Goal: Transaction & Acquisition: Purchase product/service

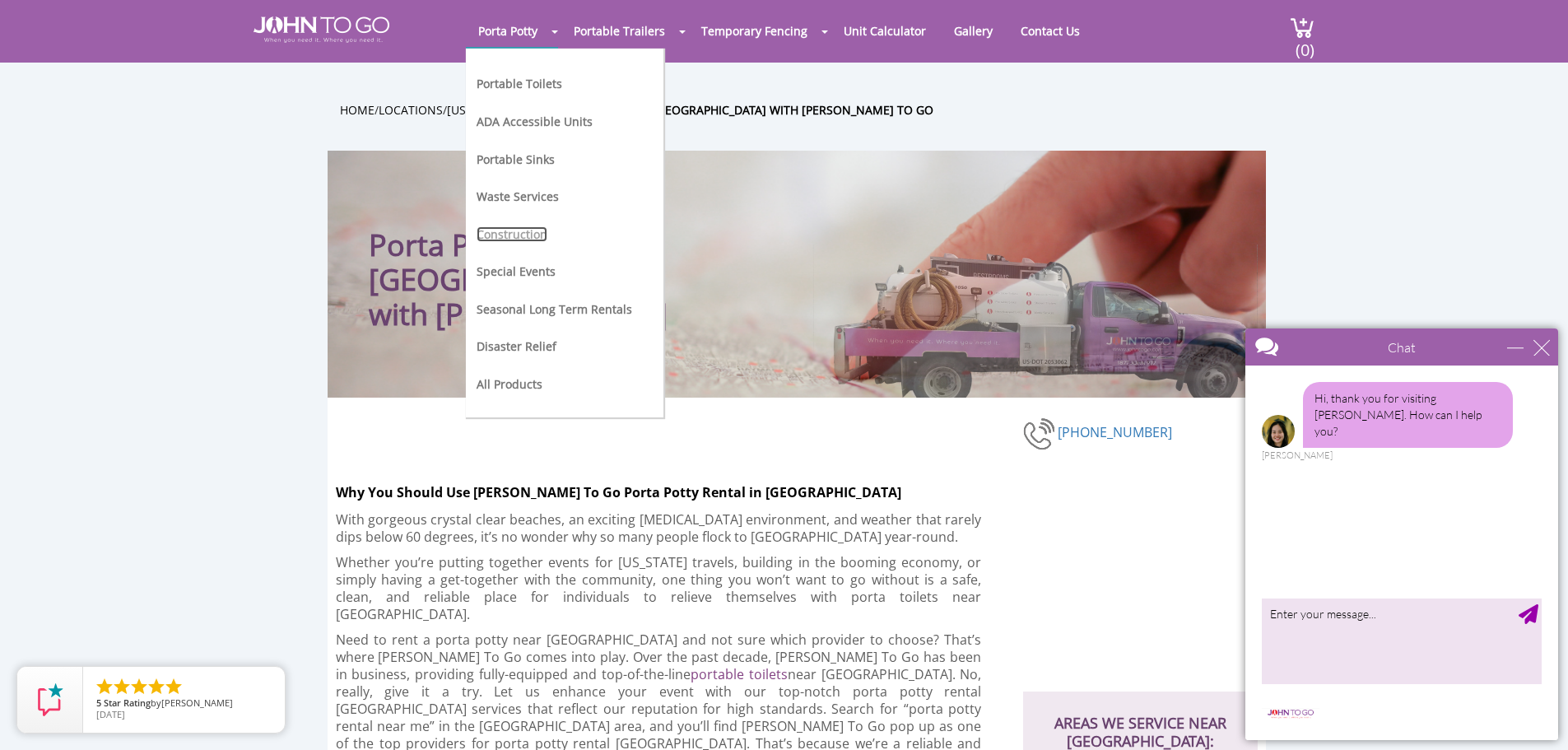
click at [537, 234] on link "Construction" at bounding box center [512, 234] width 71 height 16
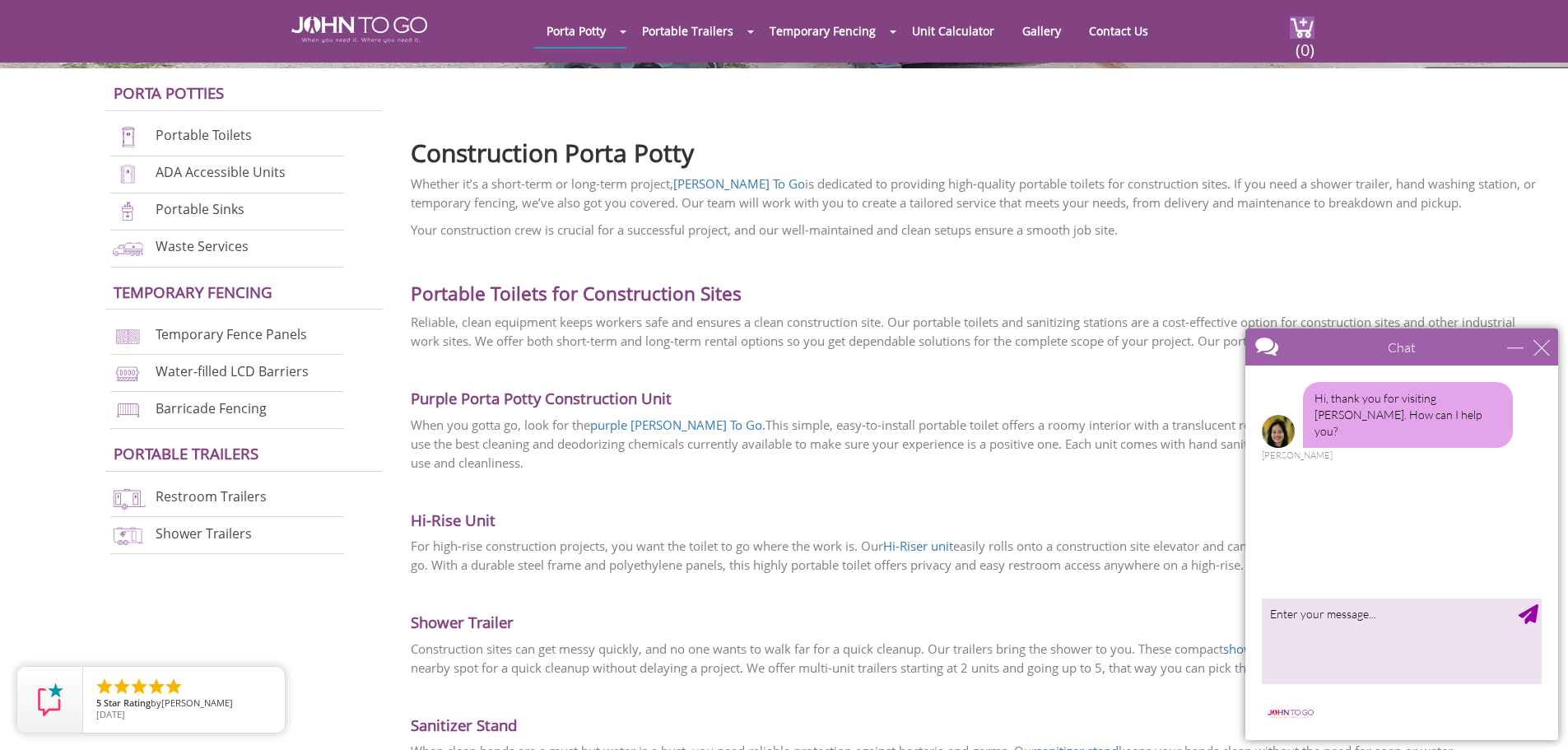
scroll to position [412, 0]
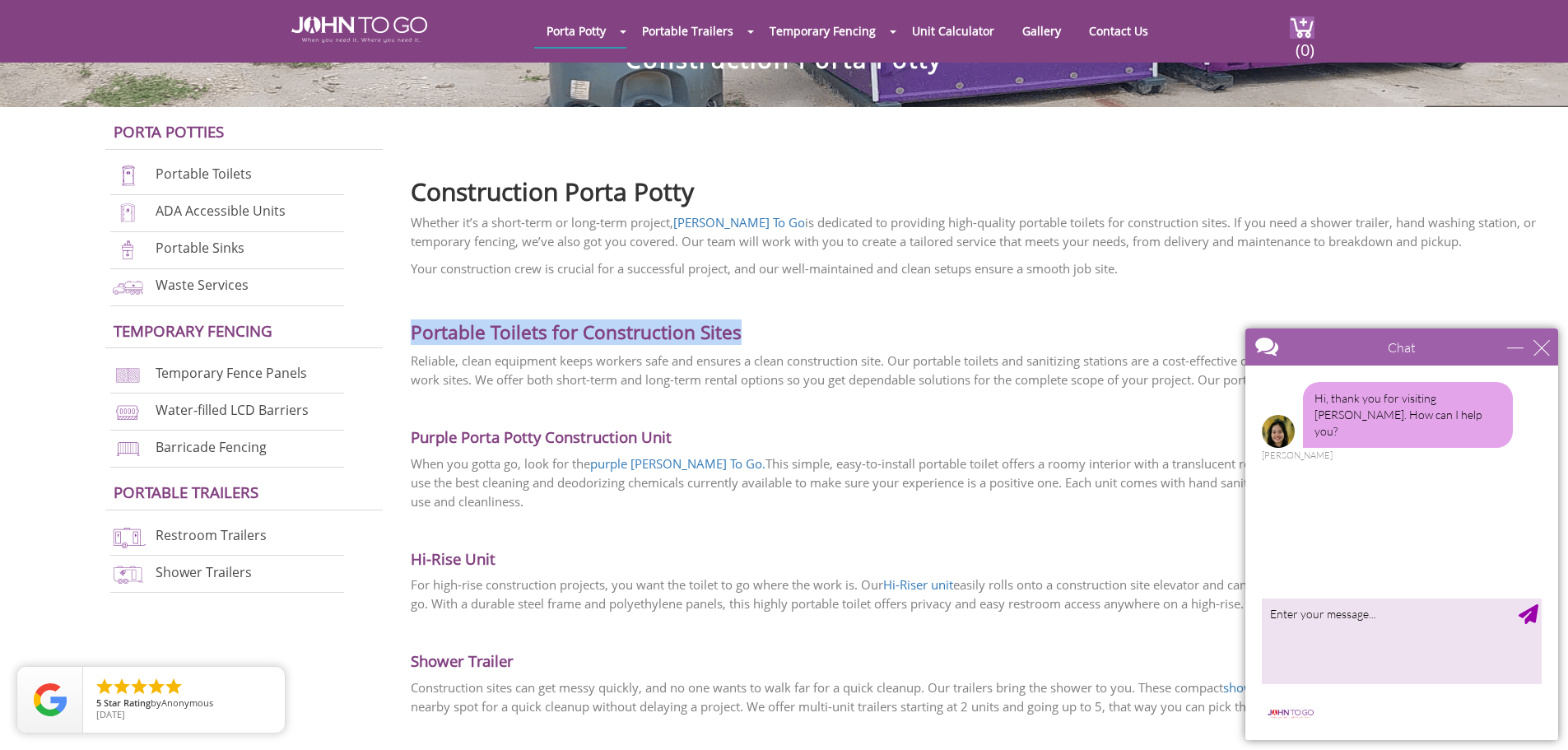
drag, startPoint x: 737, startPoint y: 332, endPoint x: 405, endPoint y: 319, distance: 332.3
copy h2 "Portable Toilets for Construction Sites"
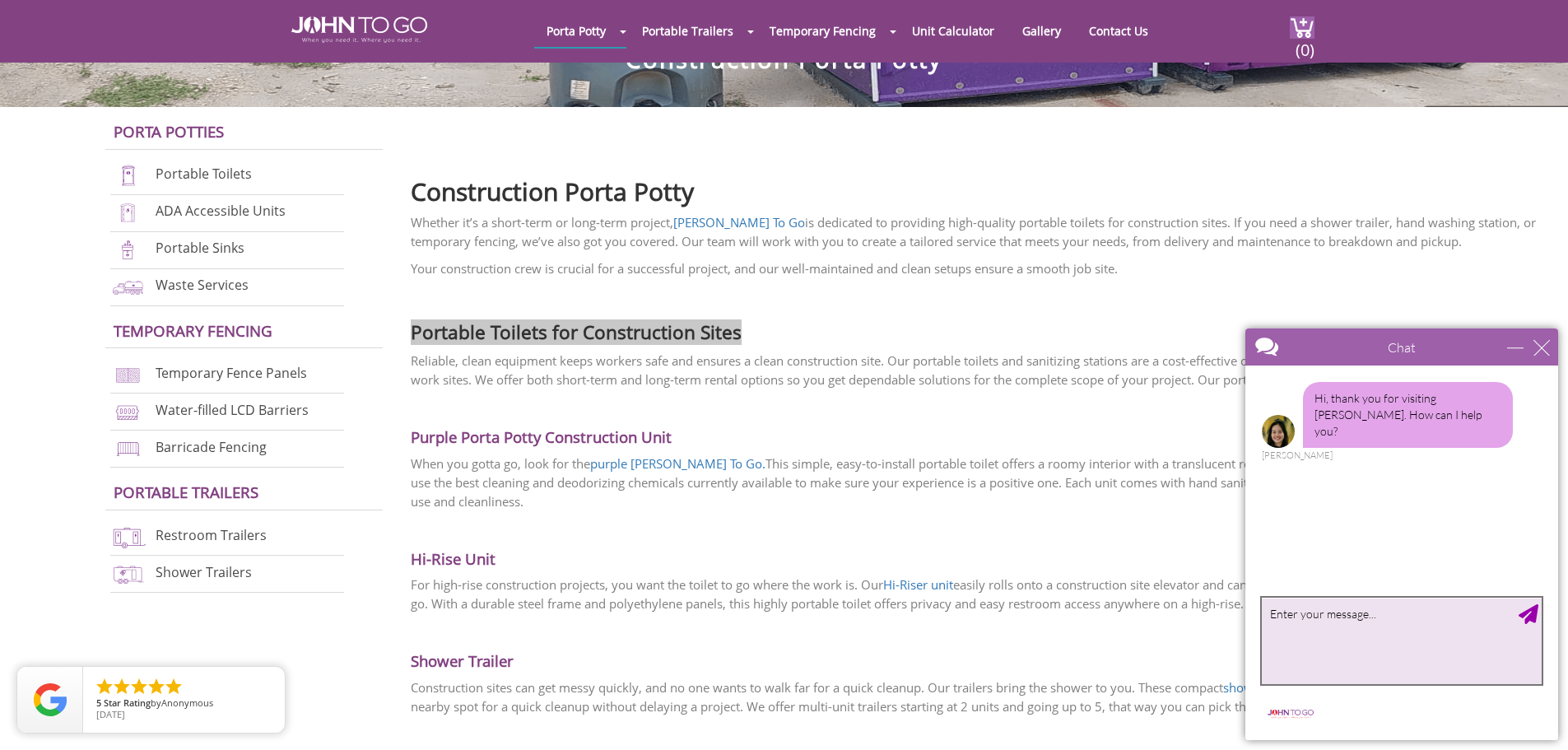
click at [1349, 621] on textarea "type your message" at bounding box center [1402, 640] width 280 height 86
paste textarea "Portable Toilets for Construction Sites"
type textarea "I need a Portable Toilets for Construction Sites.. I need price and availibilit…"
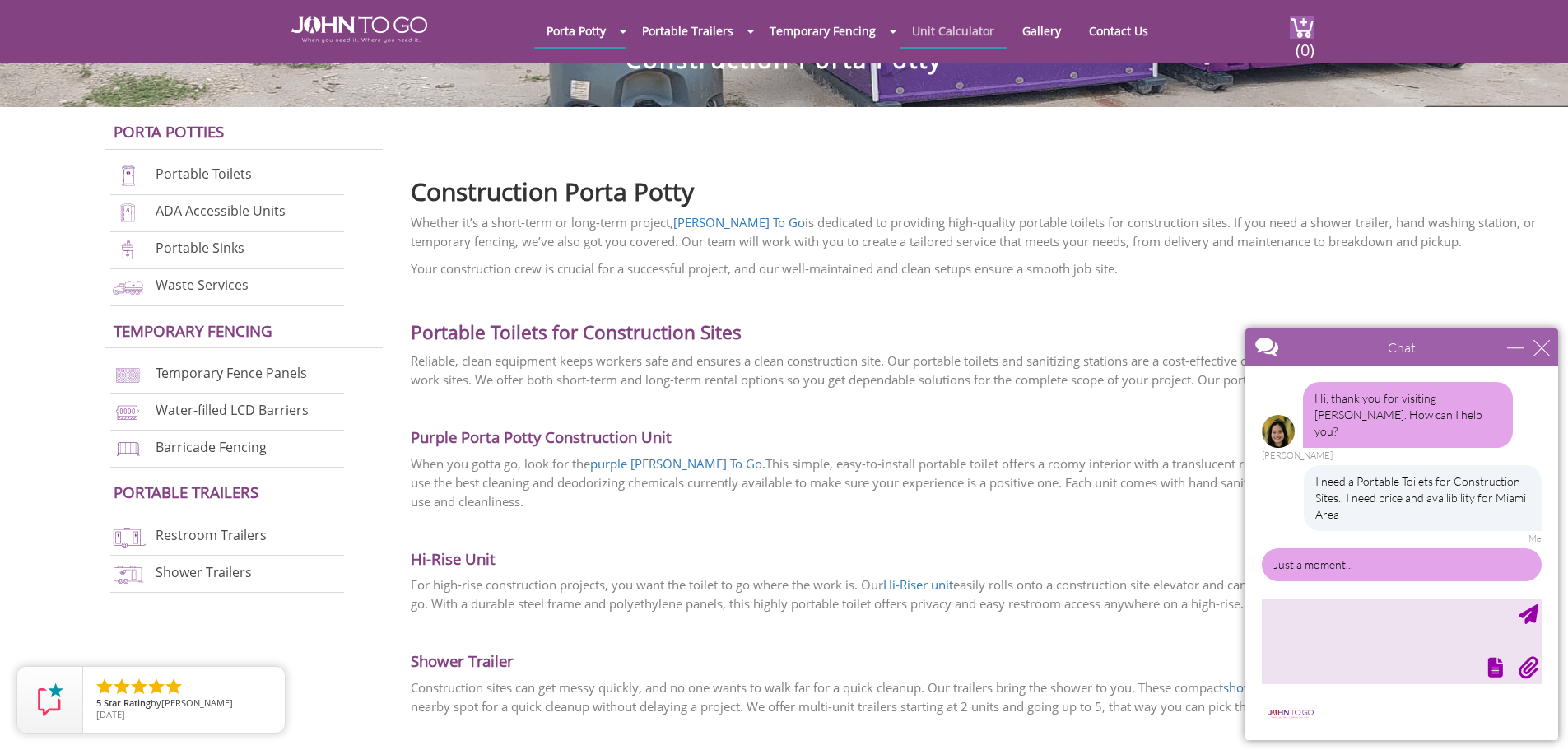
click at [962, 30] on link "Unit Calculator" at bounding box center [953, 31] width 107 height 32
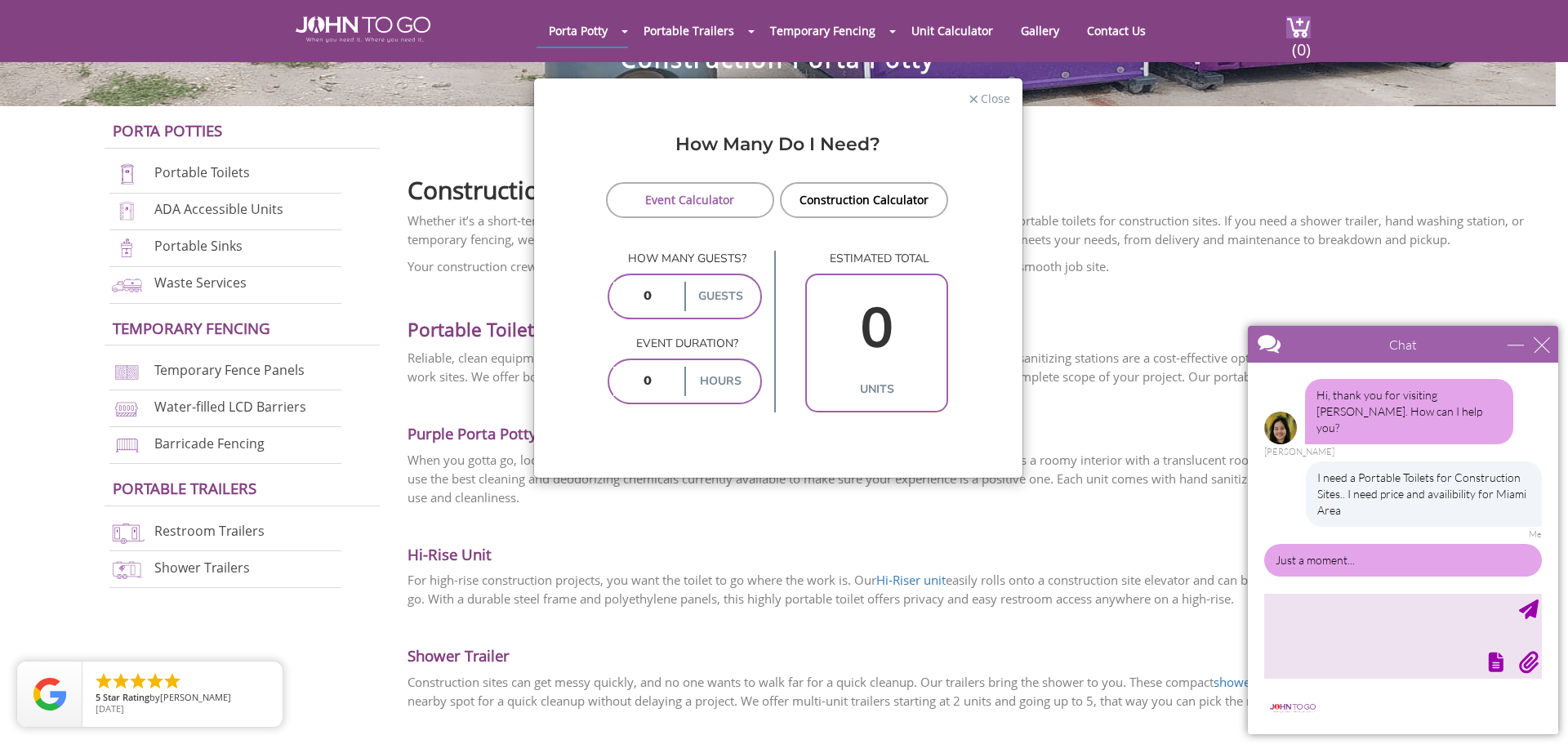
click at [663, 293] on input "number" at bounding box center [647, 296] width 68 height 29
type input "10"
click at [988, 97] on span "Close" at bounding box center [995, 96] width 31 height 16
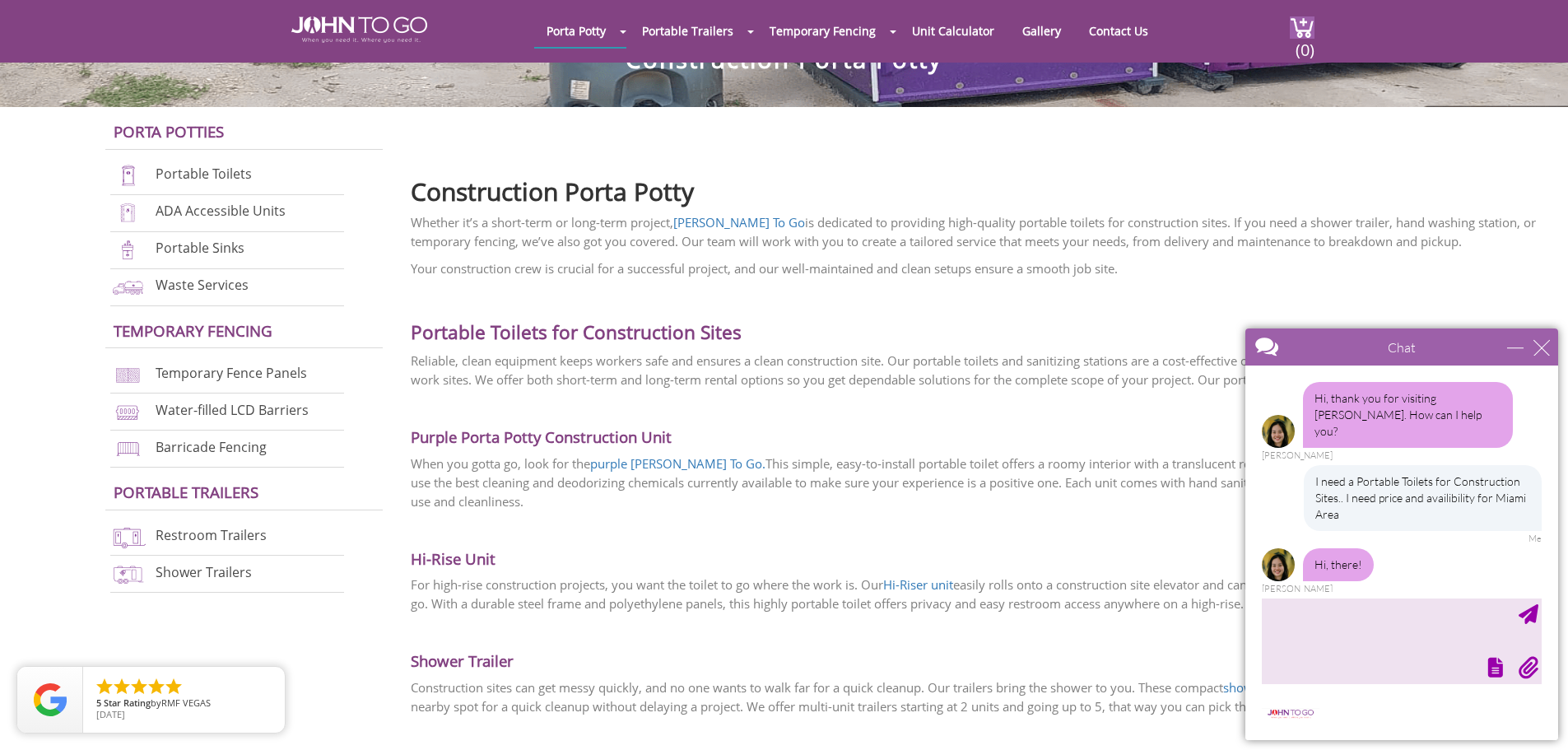
scroll to position [59, 0]
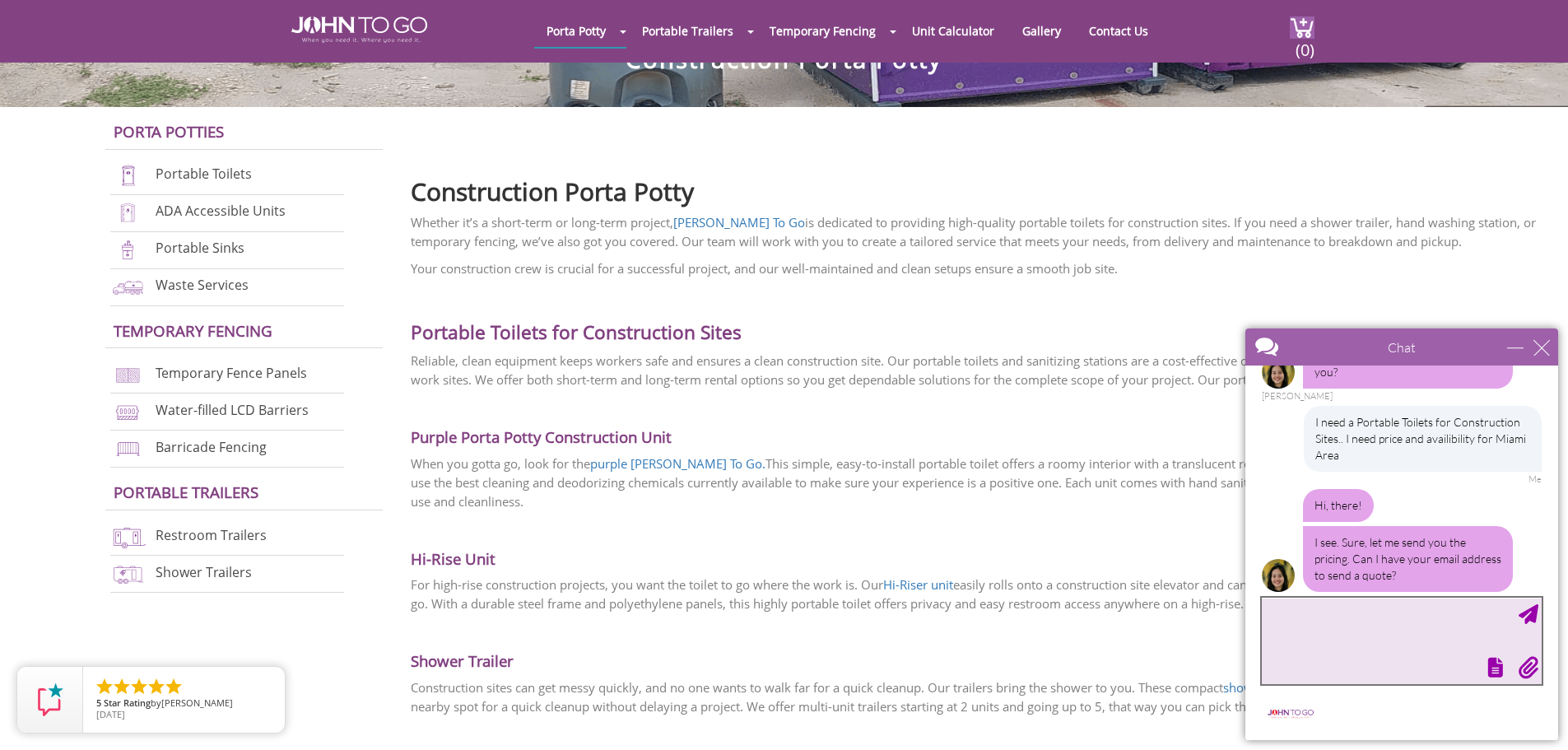
click at [1387, 615] on textarea "type your message" at bounding box center [1402, 640] width 280 height 86
type textarea "[EMAIL_ADDRESS][DOMAIN_NAME]"
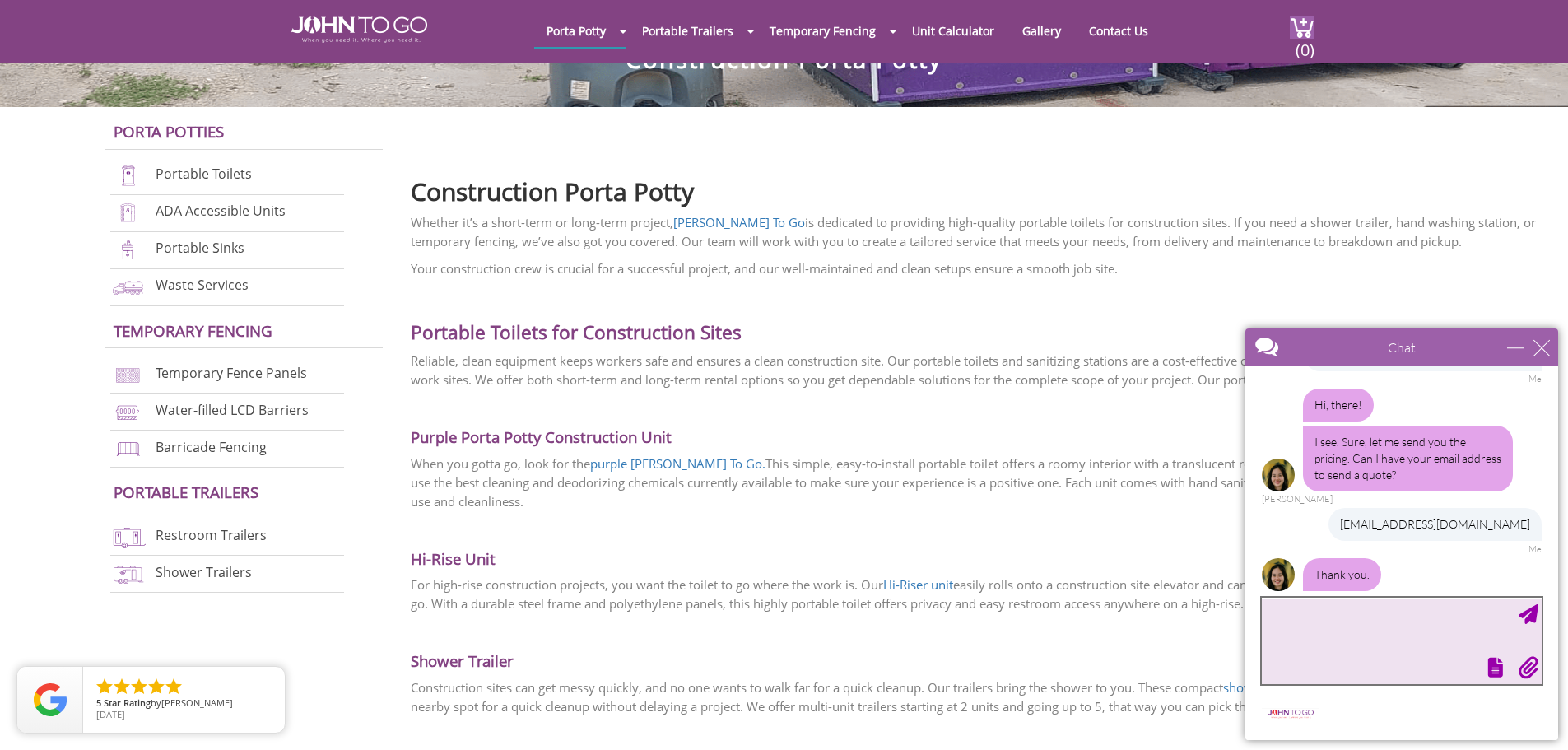
scroll to position [210, 0]
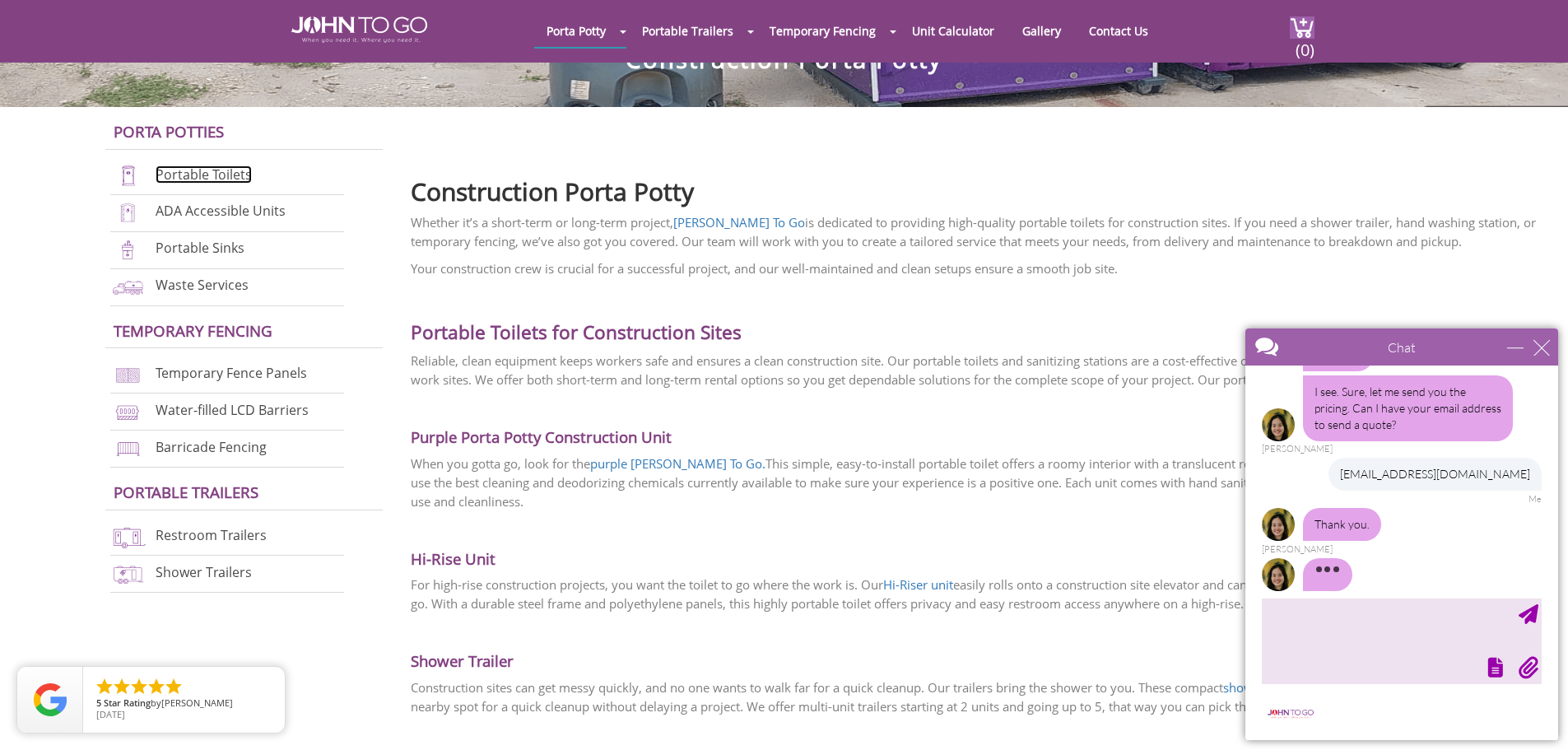
click at [196, 174] on link "Portable Toilets" at bounding box center [203, 174] width 96 height 18
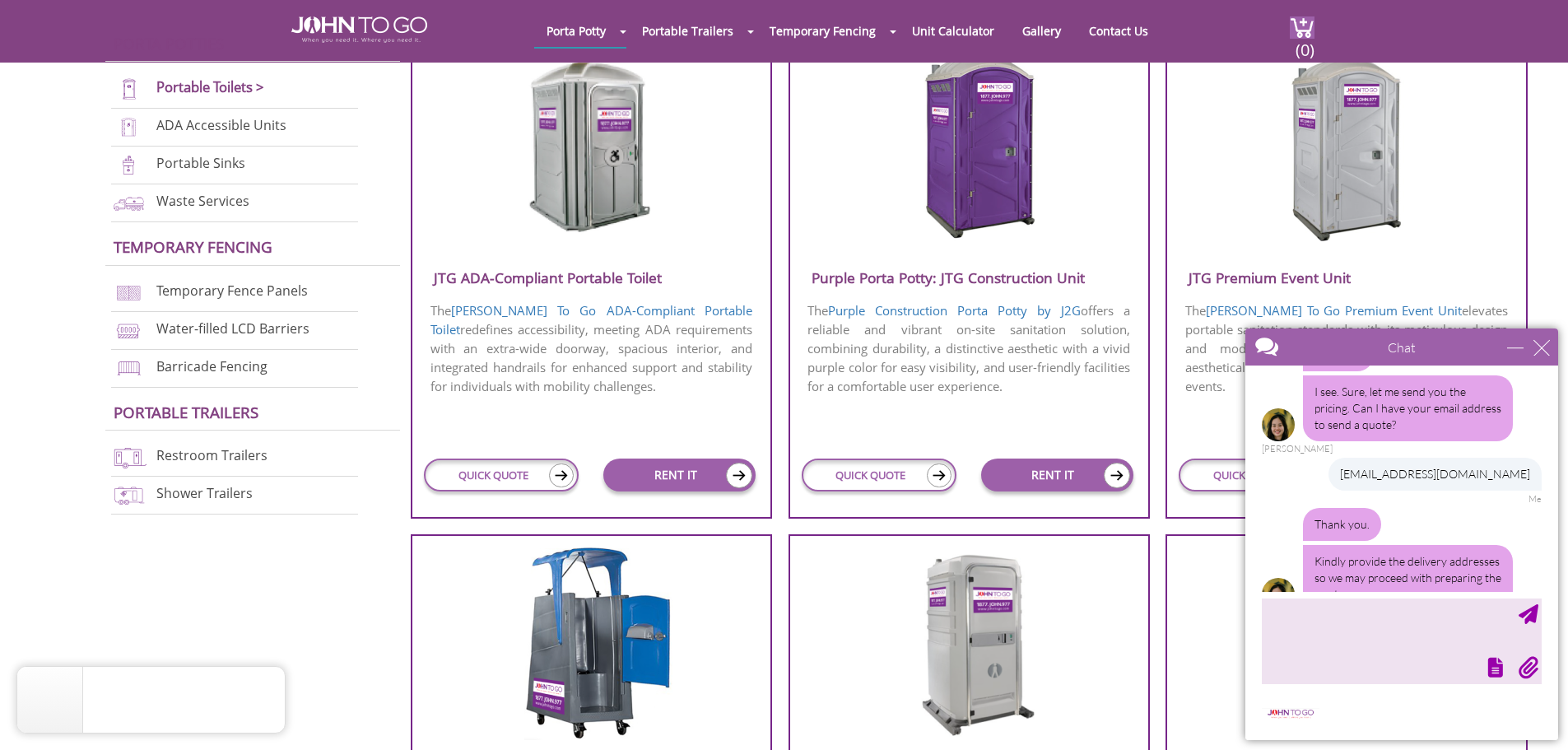
scroll to position [229, 0]
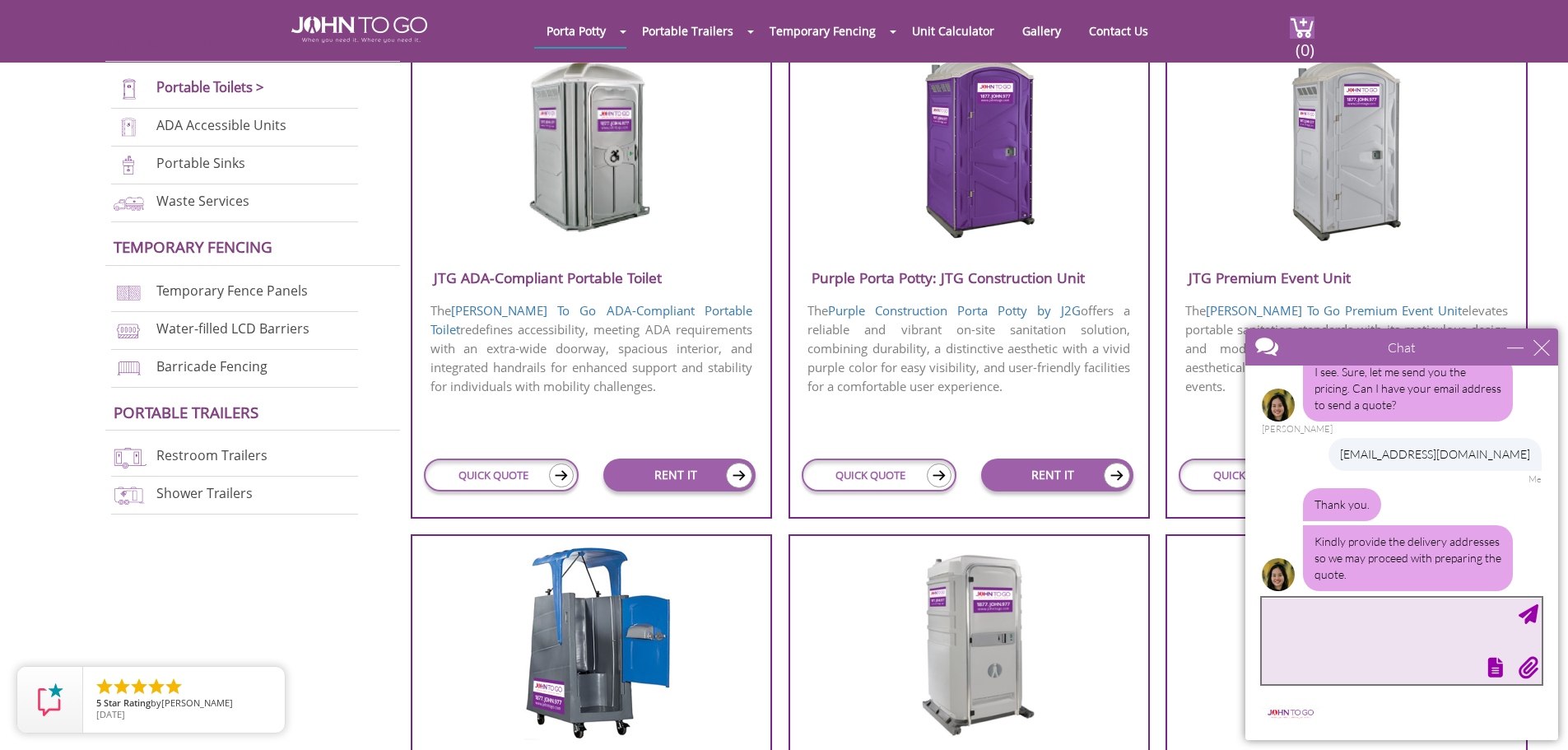
click at [1318, 612] on textarea "type your message" at bounding box center [1402, 640] width 280 height 86
drag, startPoint x: 1319, startPoint y: 618, endPoint x: 1279, endPoint y: 619, distance: 40.0
click at [1279, 619] on textarea "type your message" at bounding box center [1402, 640] width 280 height 86
paste textarea "395 NW 1st St, Miami, FL 33128"
type textarea "395 NW 1st St, Miami, FL 33128"
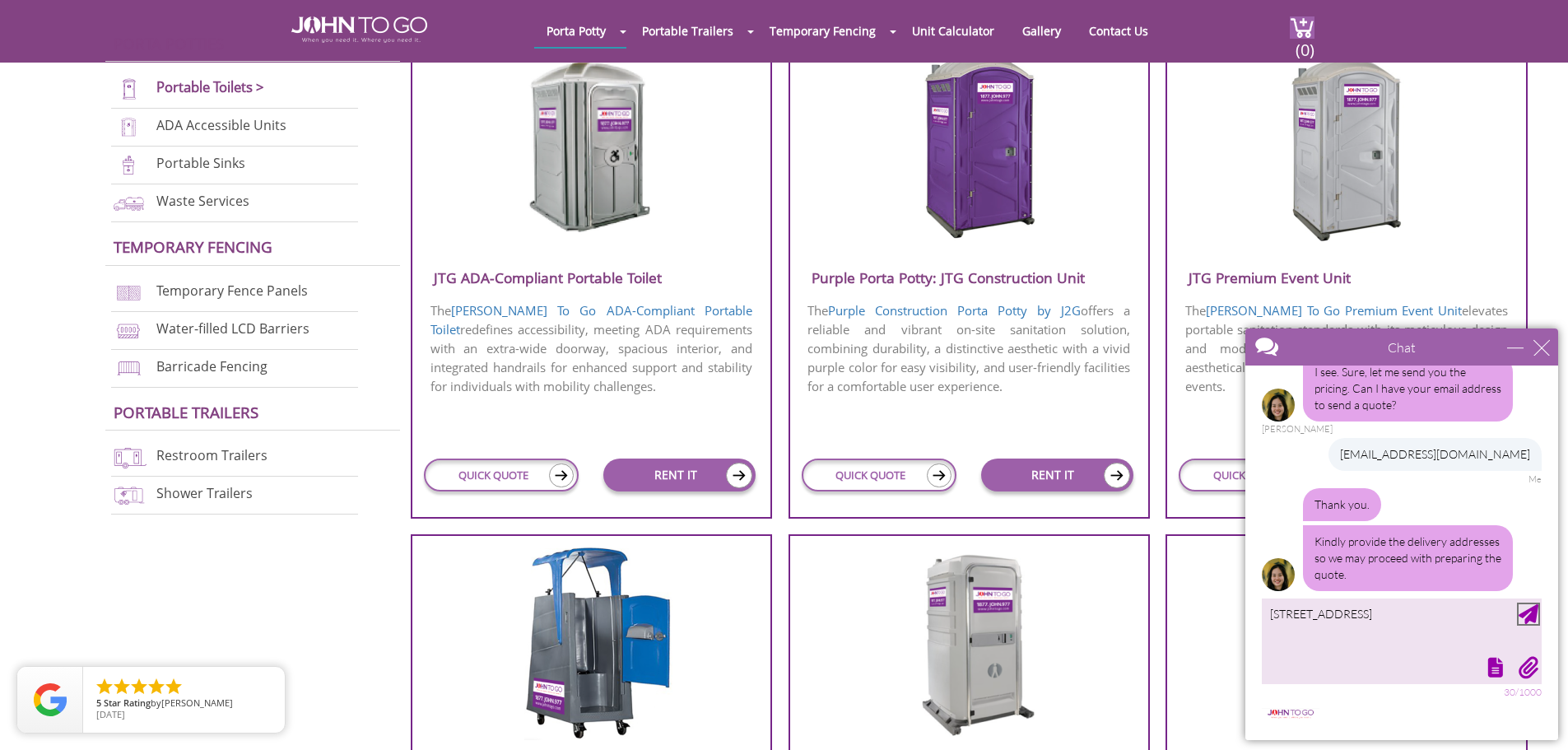
click at [1531, 613] on div "Send Message" at bounding box center [1528, 613] width 19 height 19
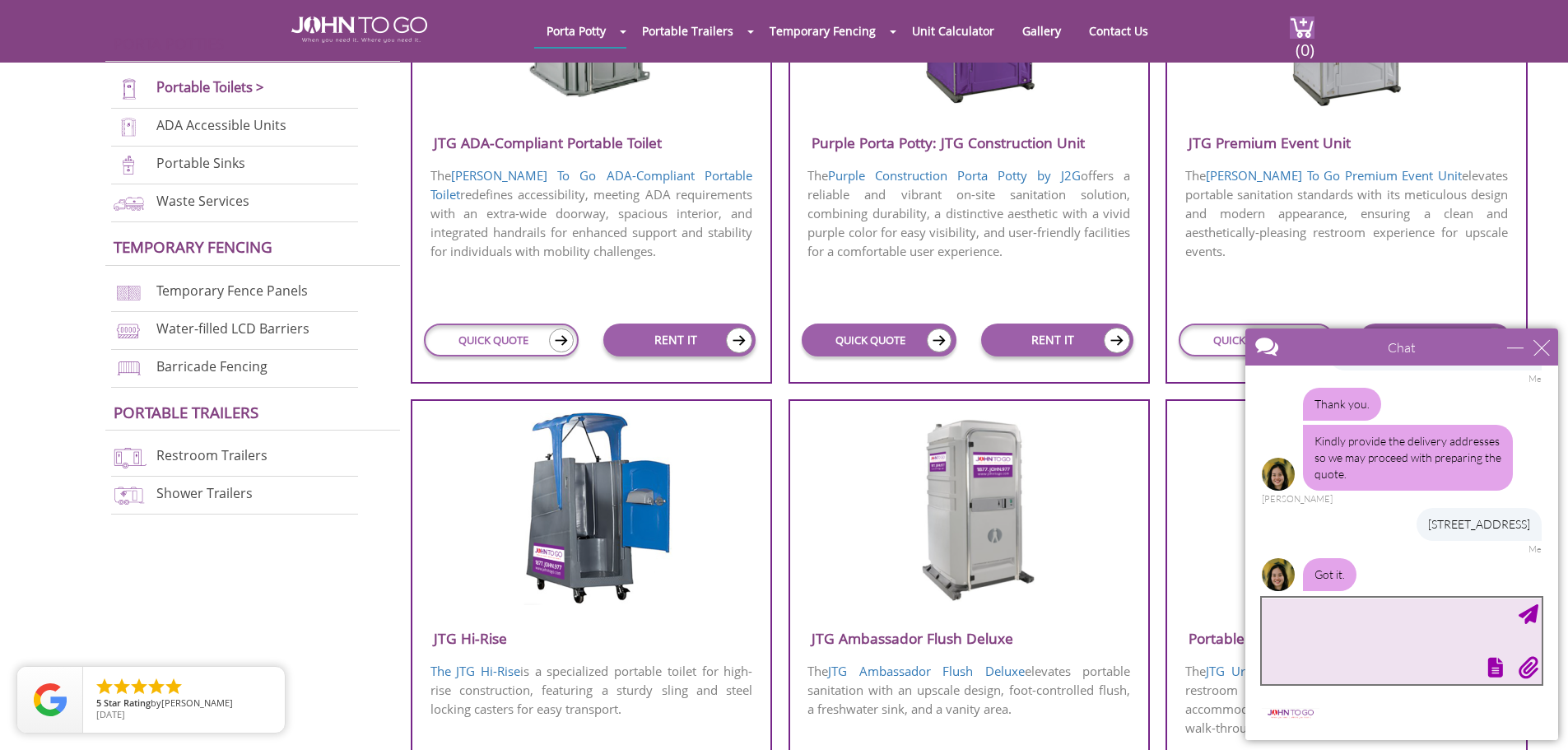
scroll to position [823, 0]
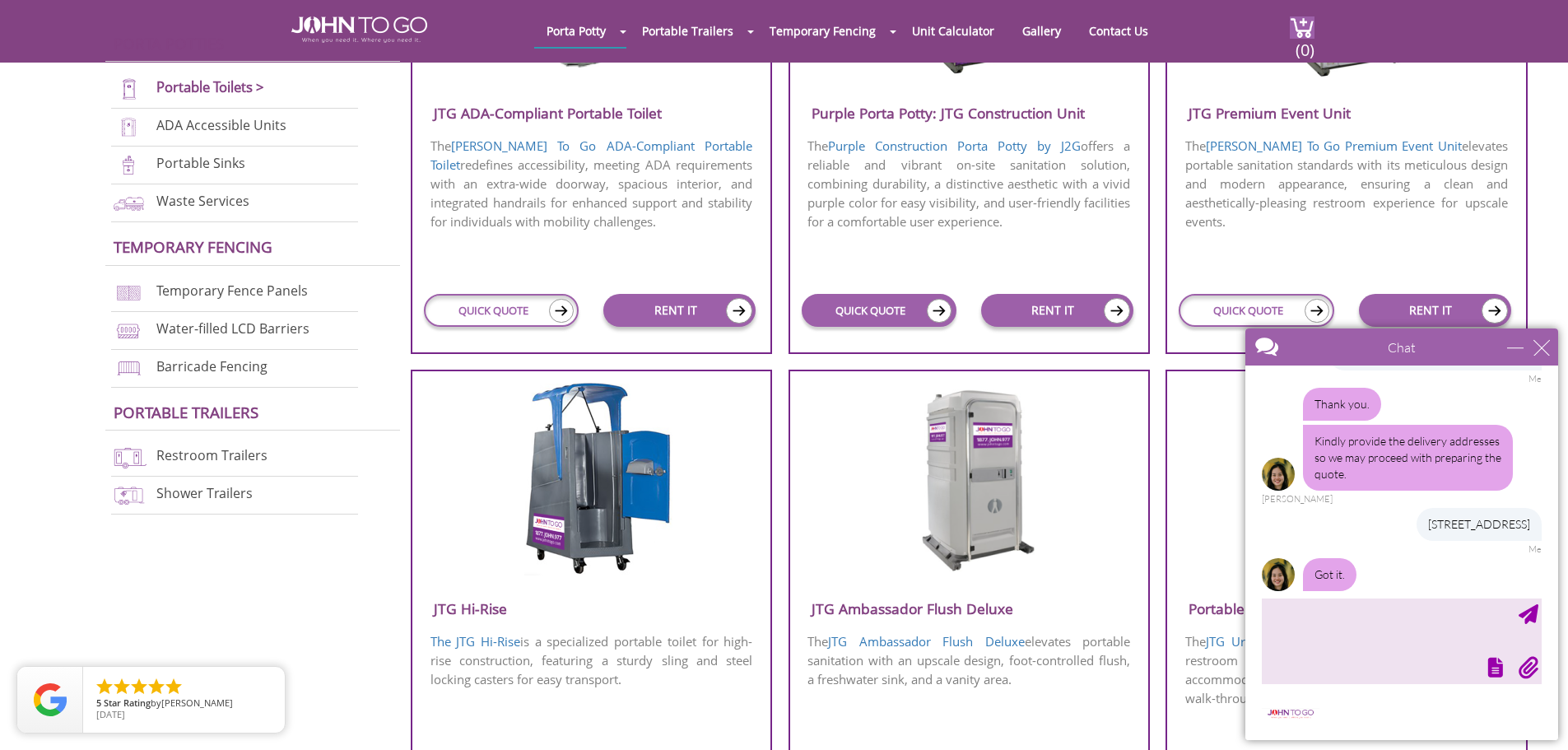
click at [933, 313] on img at bounding box center [938, 310] width 24 height 24
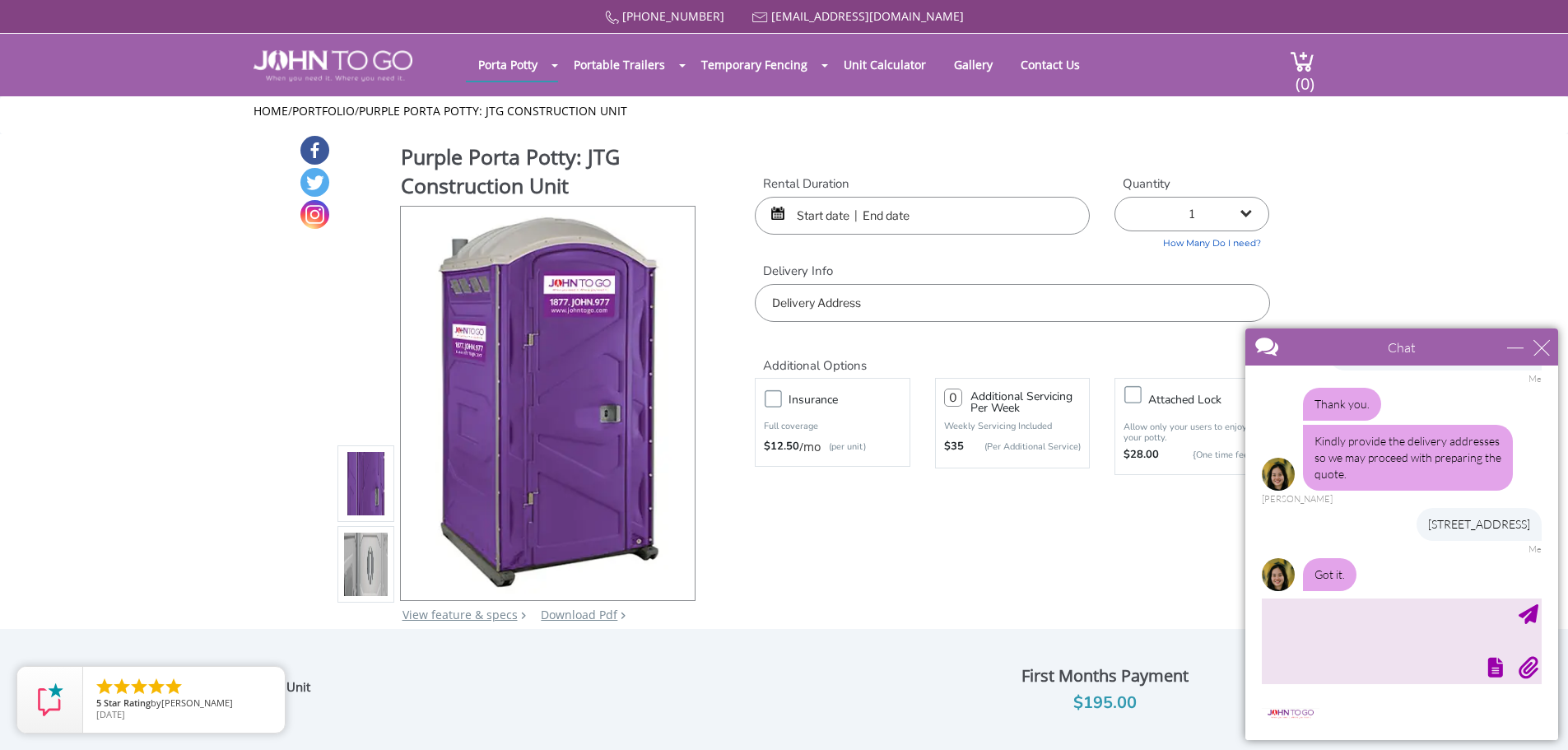
click at [864, 219] on input "text" at bounding box center [922, 215] width 335 height 38
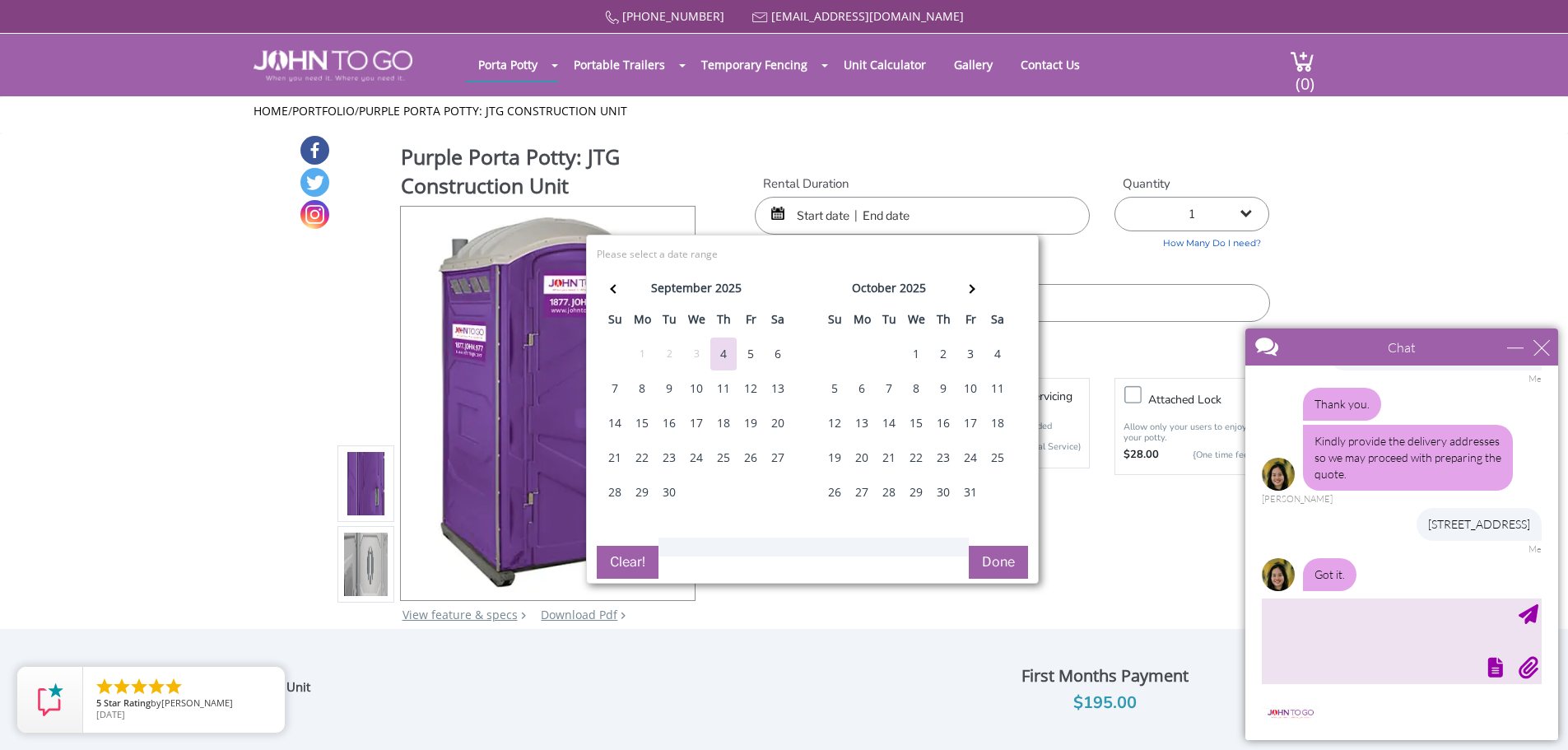
click at [612, 386] on div "7" at bounding box center [614, 388] width 26 height 33
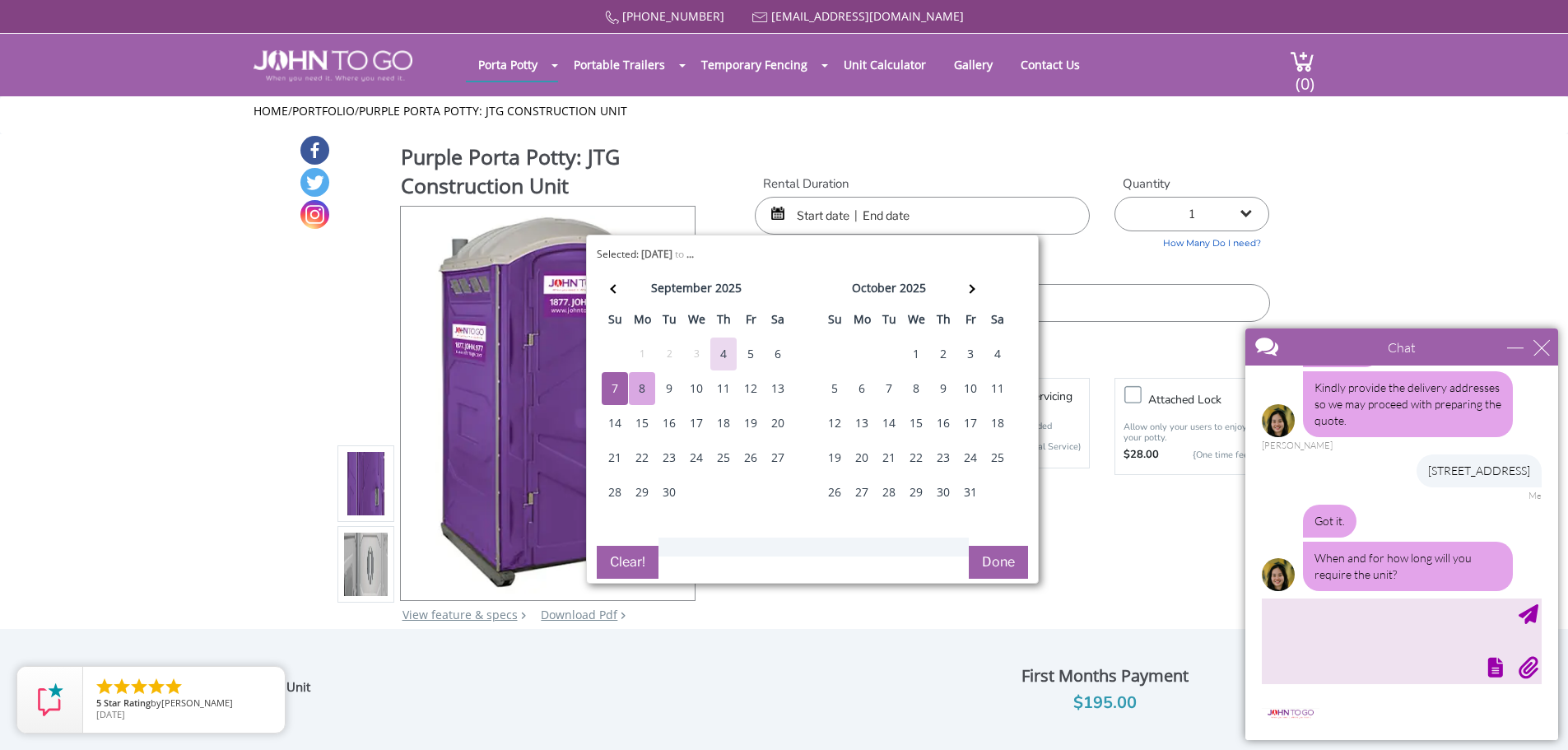
click at [630, 387] on div "8" at bounding box center [641, 388] width 26 height 33
click at [617, 387] on div "7" at bounding box center [614, 388] width 26 height 33
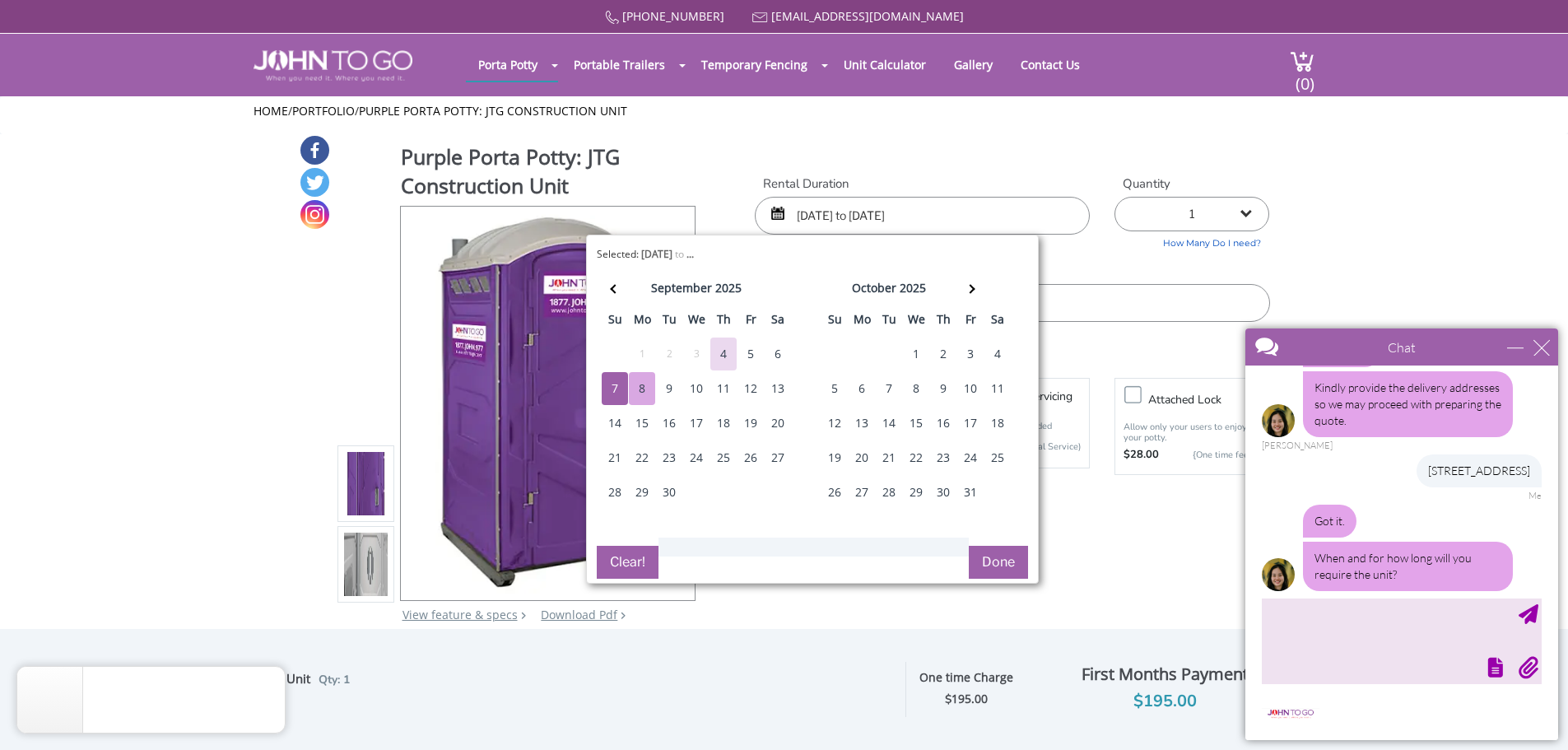
click at [644, 386] on div "8" at bounding box center [641, 388] width 26 height 33
click at [644, 421] on div "15" at bounding box center [641, 423] width 26 height 33
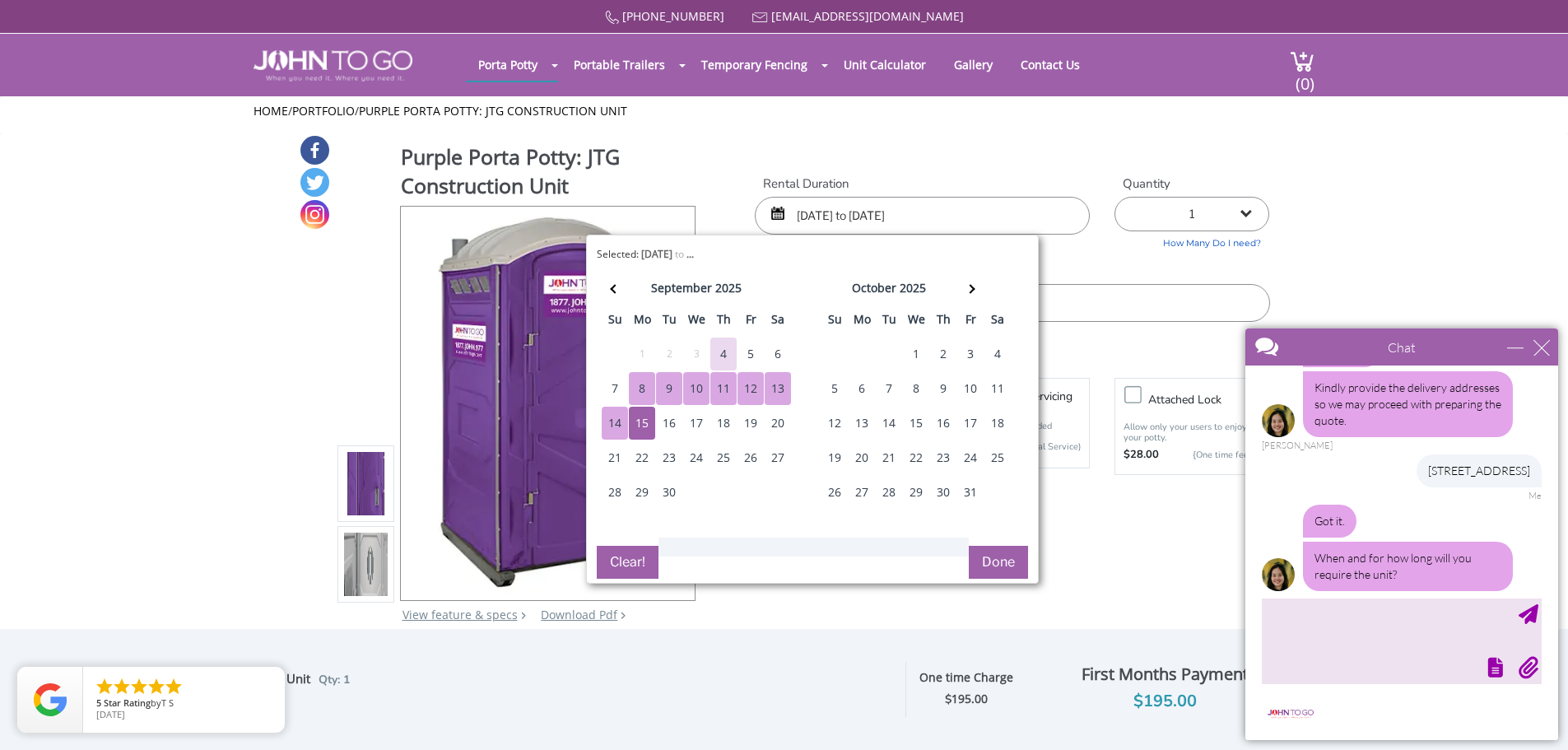
click at [642, 390] on div "8" at bounding box center [641, 388] width 26 height 33
type input "09/08/2025 to 09/15/2025"
click at [1339, 623] on textarea "type your message" at bounding box center [1402, 640] width 280 height 86
type textarea "as soon as possible for about 2 weeks"
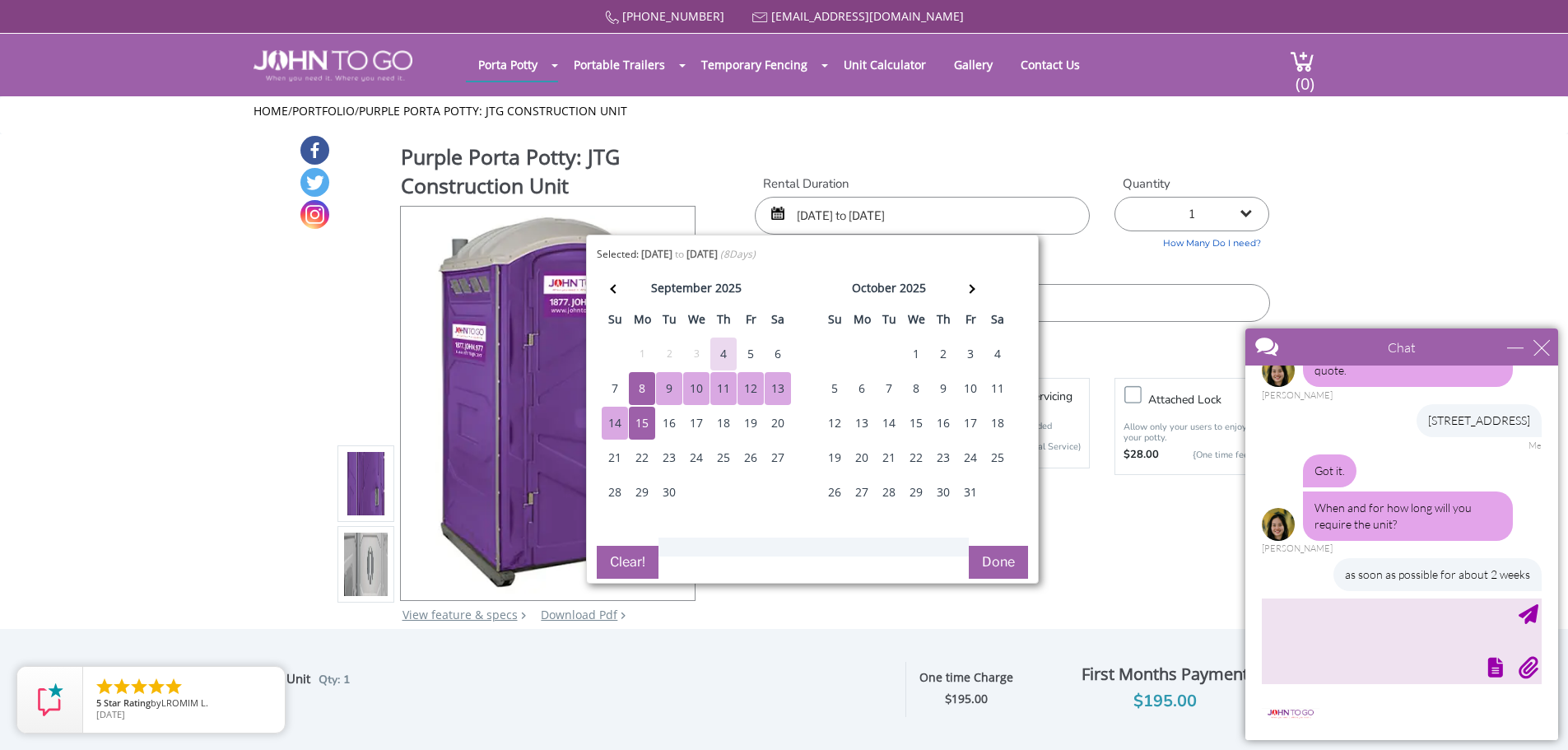
click at [755, 353] on div "5" at bounding box center [750, 353] width 26 height 33
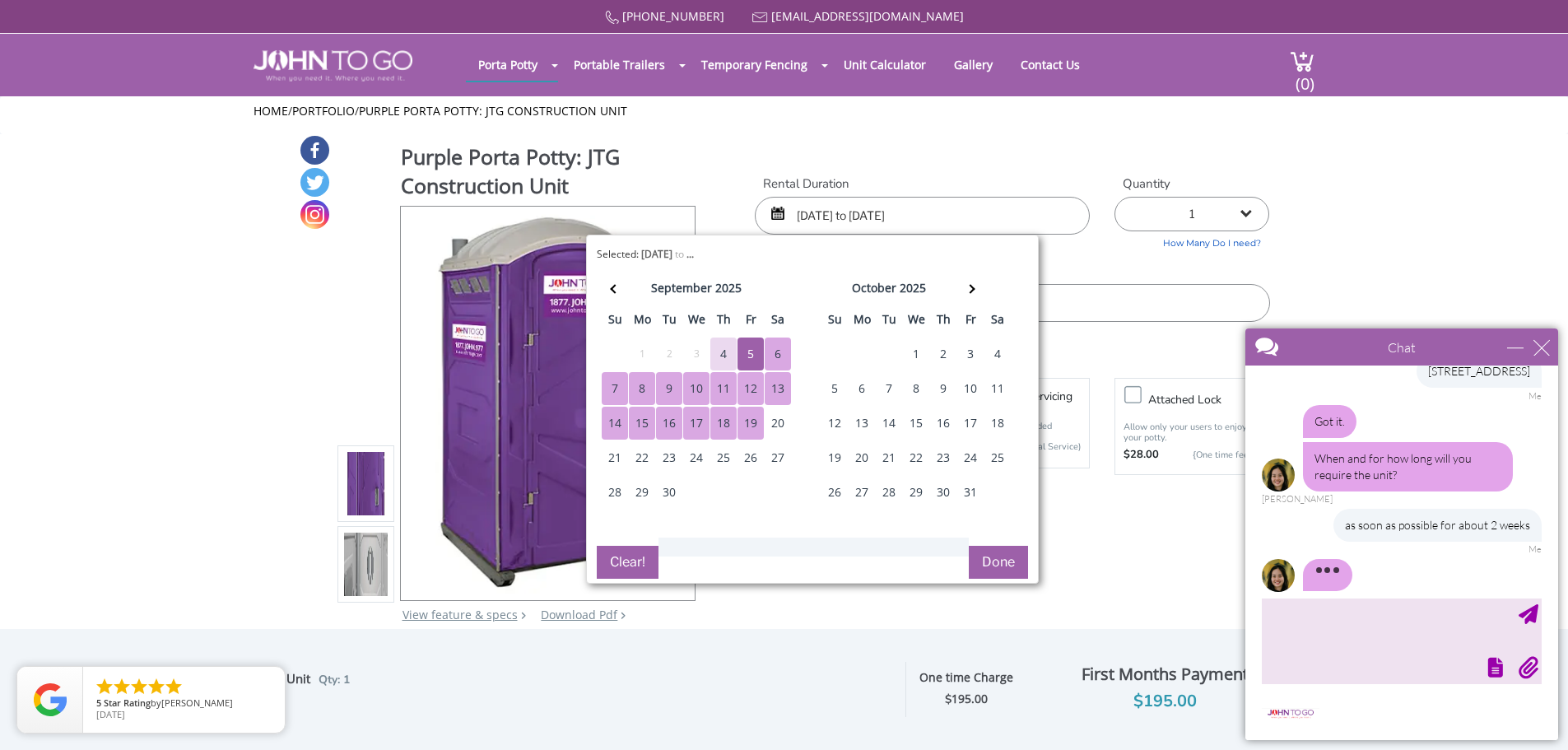
click at [743, 414] on div "19" at bounding box center [750, 423] width 26 height 33
type input "09/05/2025 to 09/19/2025"
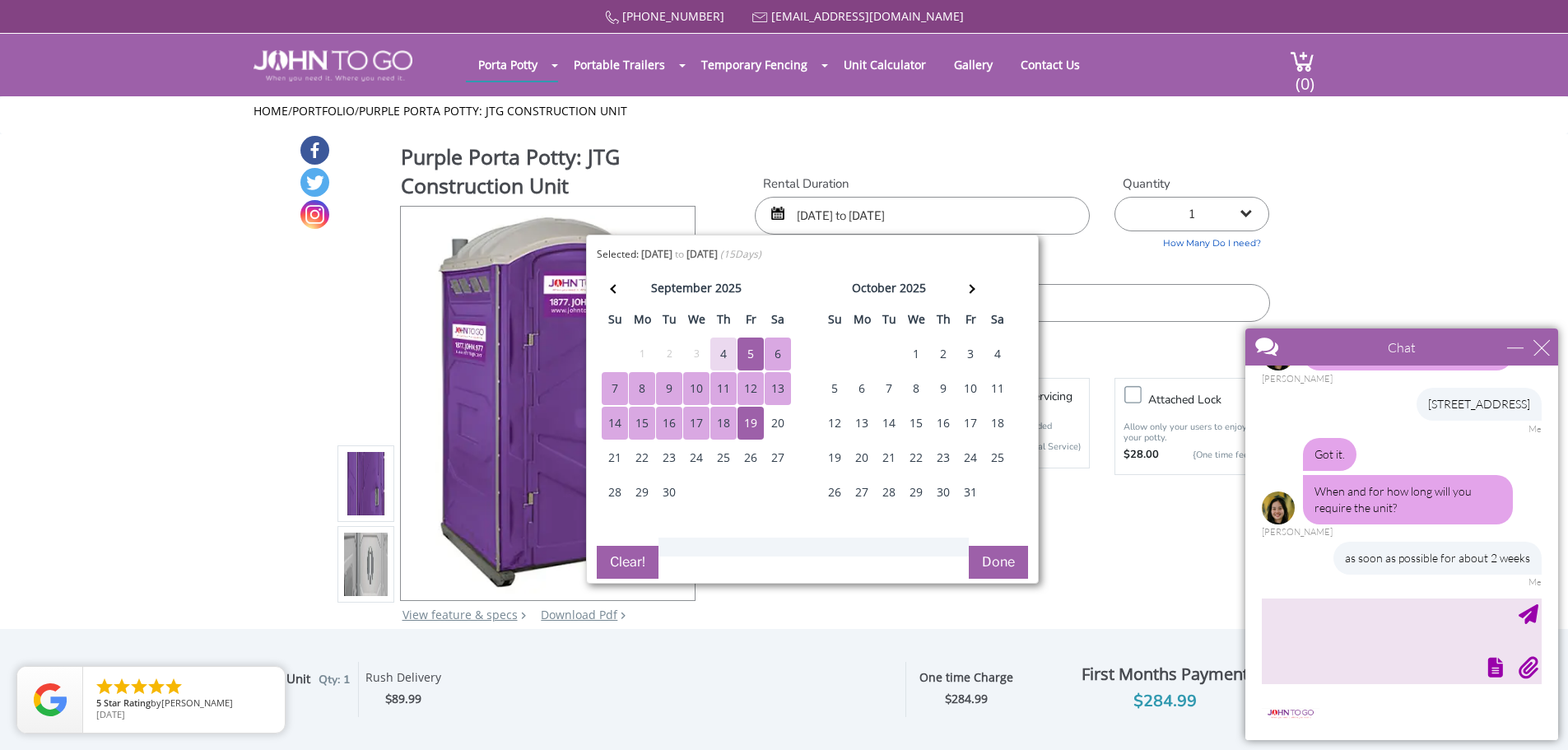
scroll to position [434, 0]
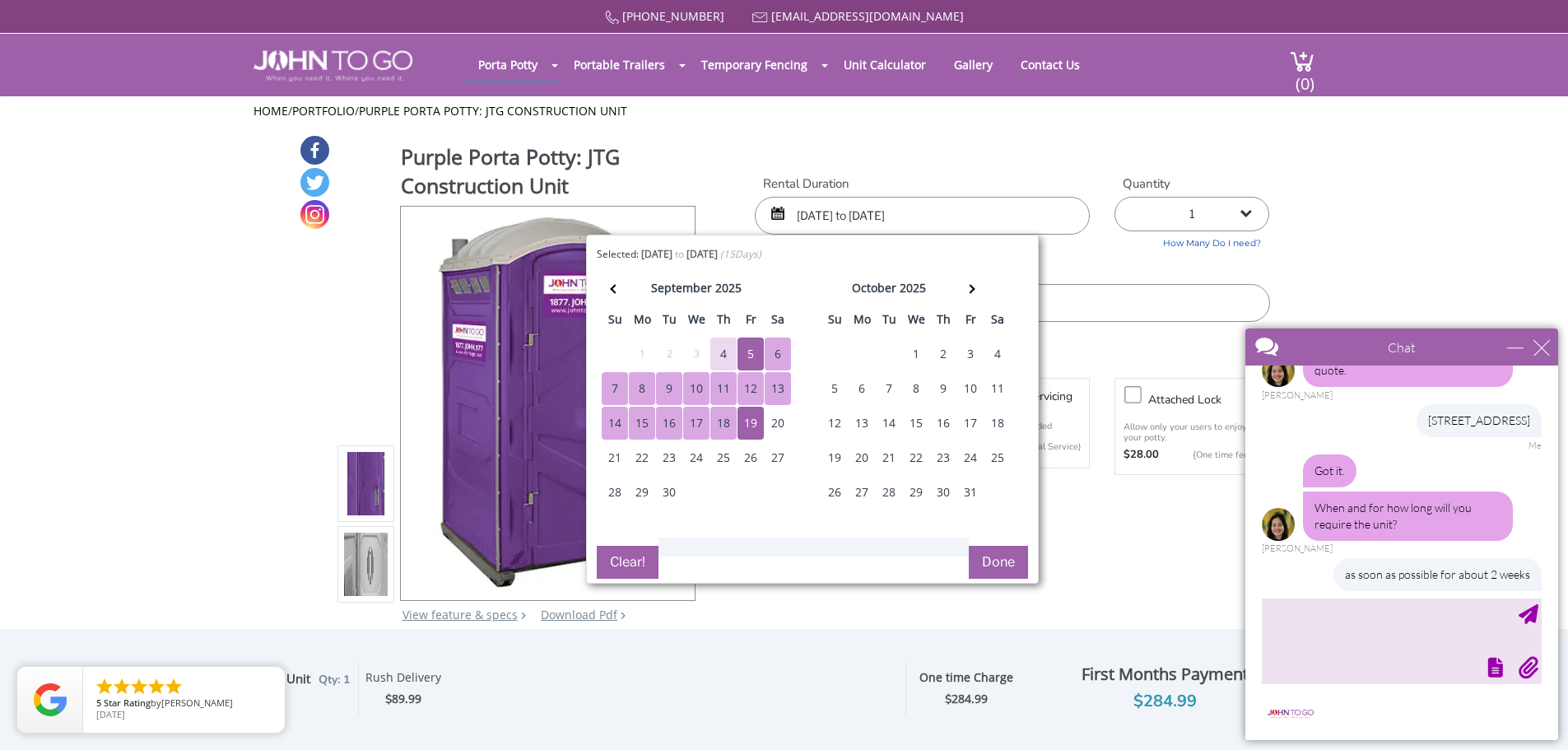
click at [1007, 566] on button "Done" at bounding box center [998, 562] width 59 height 33
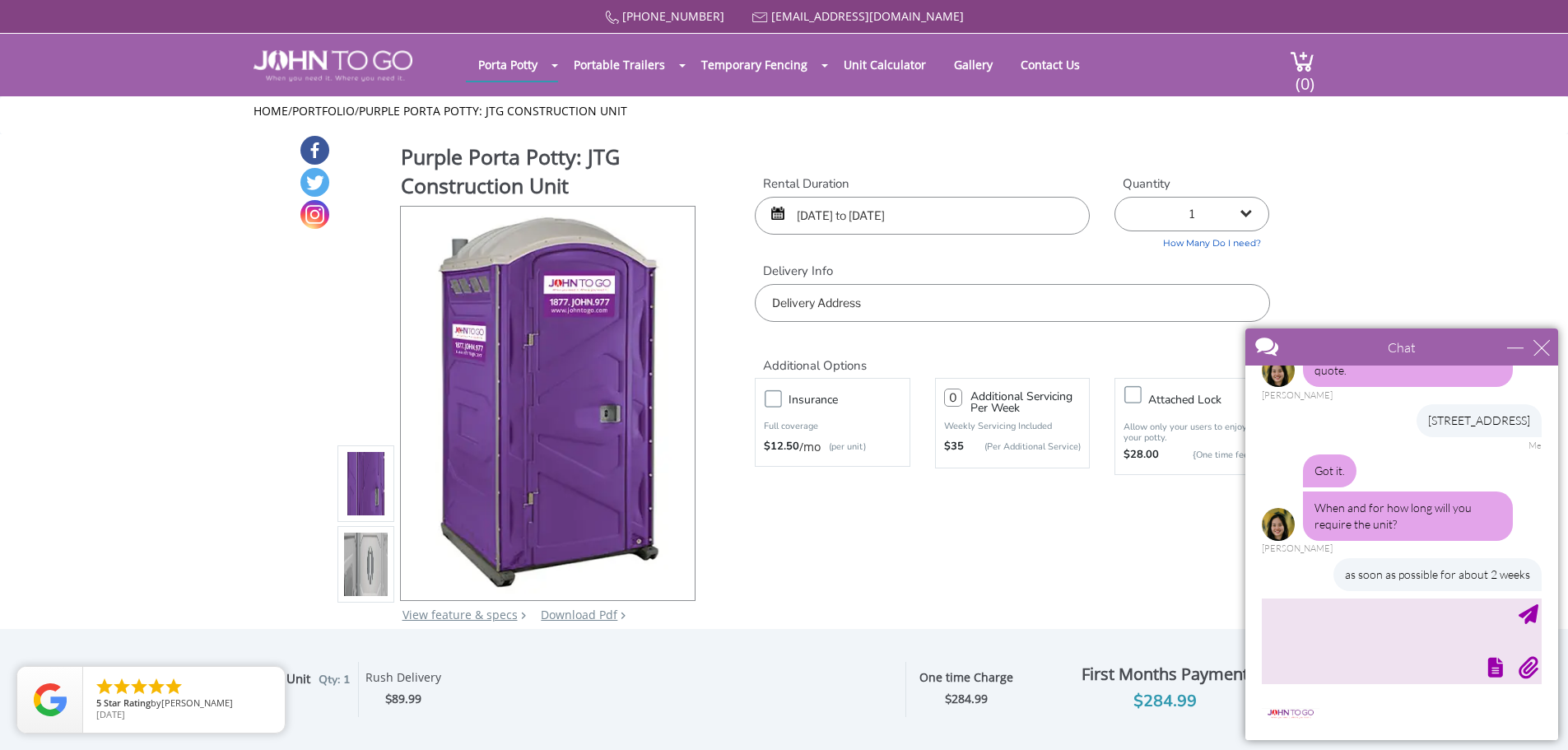
click at [879, 306] on input "text" at bounding box center [1012, 303] width 515 height 38
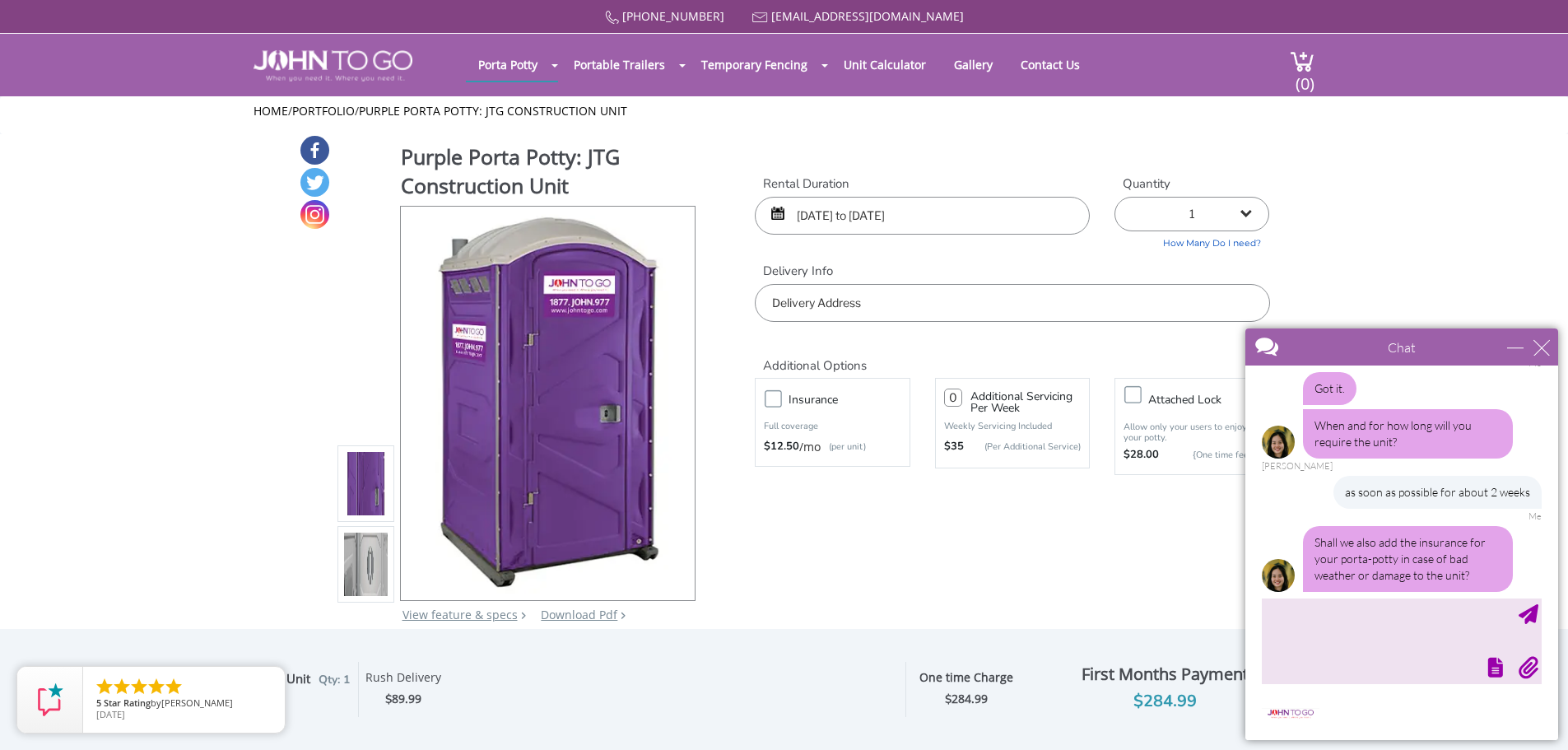
paste input "395 NW 1st St, Miami, FL 33128"
type input "395 NW 1st St, Miami, FL 33128, EE. UU."
click at [1376, 612] on textarea "type your message" at bounding box center [1402, 640] width 280 height 86
type textarea "yes"
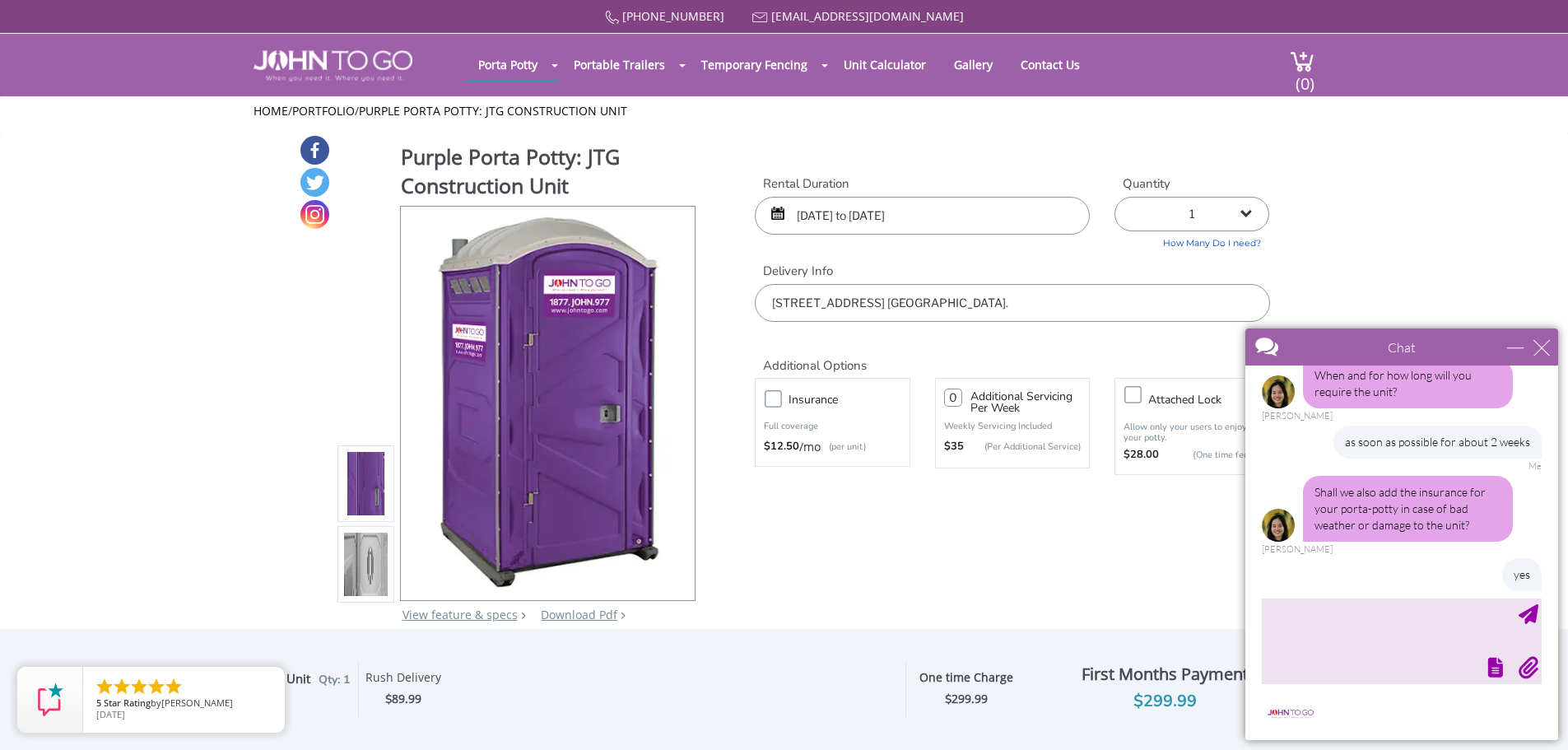
click at [781, 397] on label "Insurance" at bounding box center [849, 399] width 137 height 20
click at [0, 0] on input "Insurance" at bounding box center [0, 0] width 0 height 0
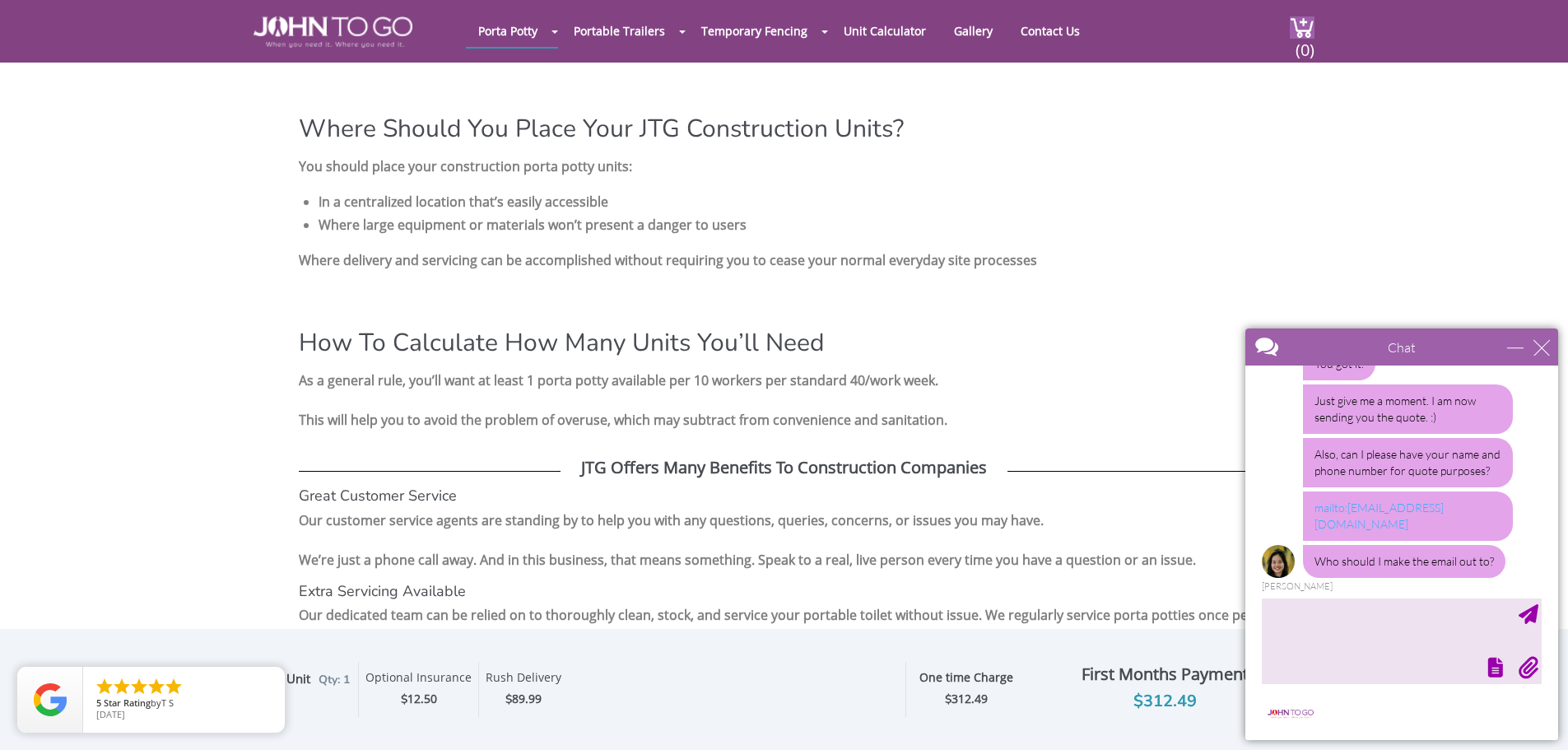
scroll to position [814, 0]
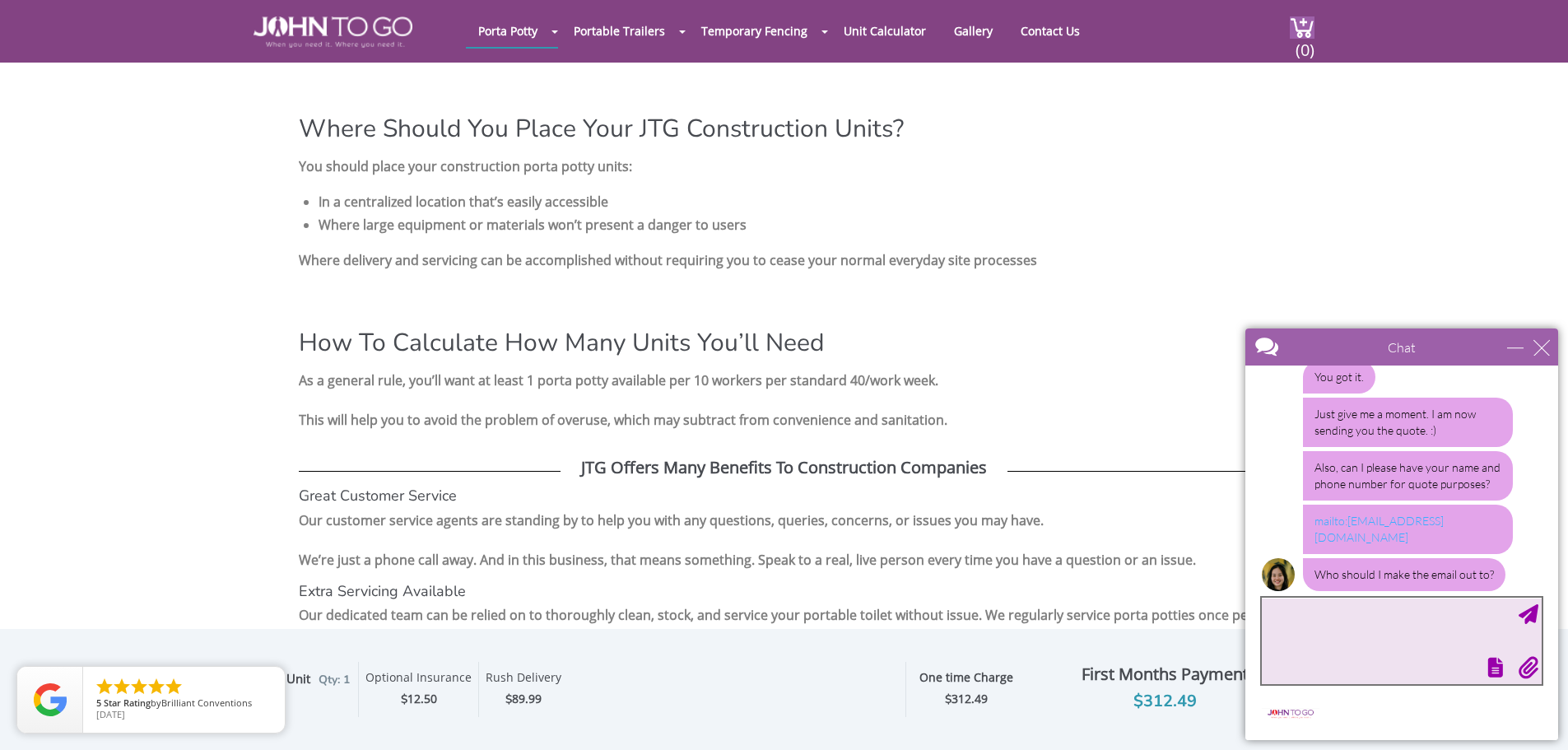
click at [1410, 611] on textarea "type your message" at bounding box center [1402, 640] width 280 height 86
type textarea "[PERSON_NAME]"
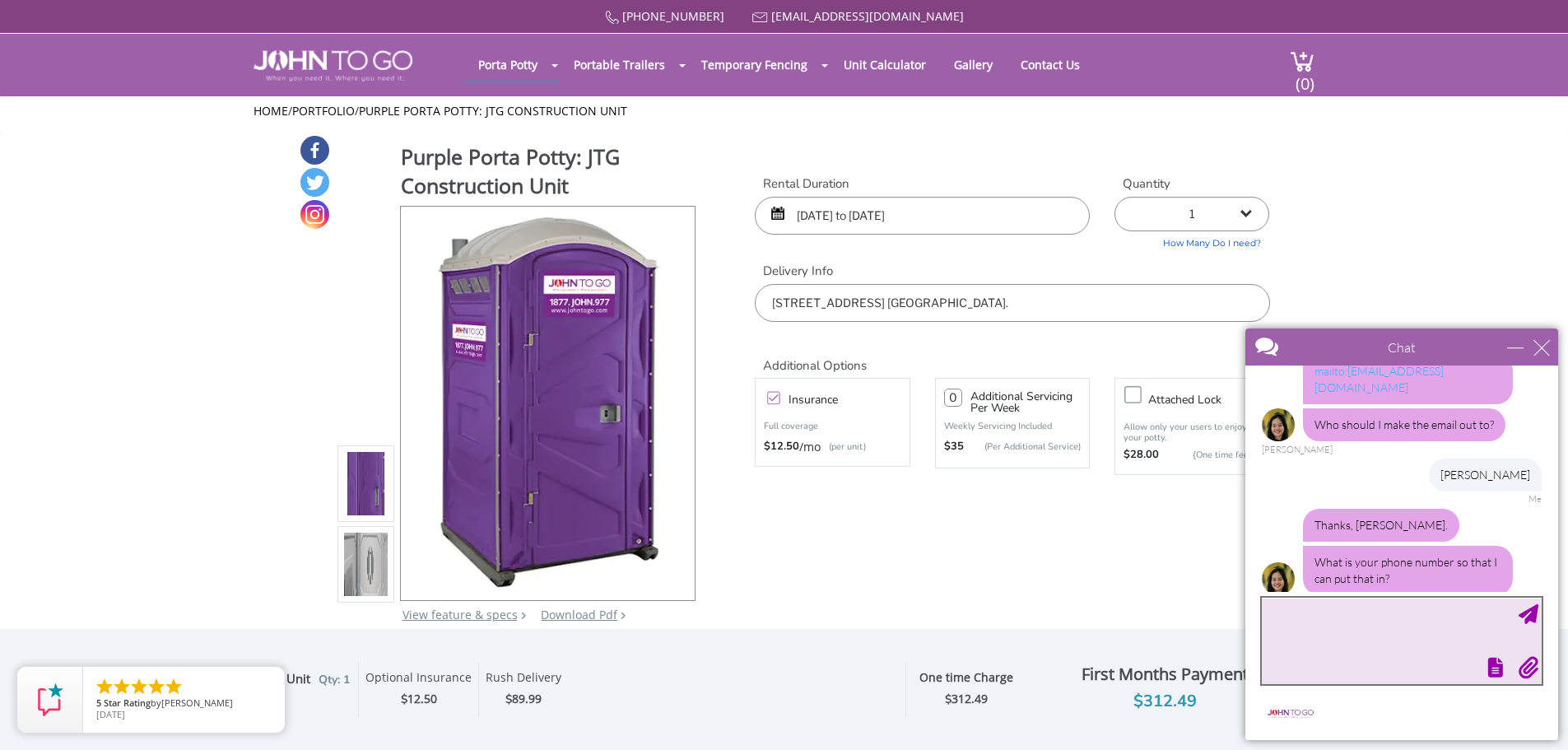
scroll to position [968, 0]
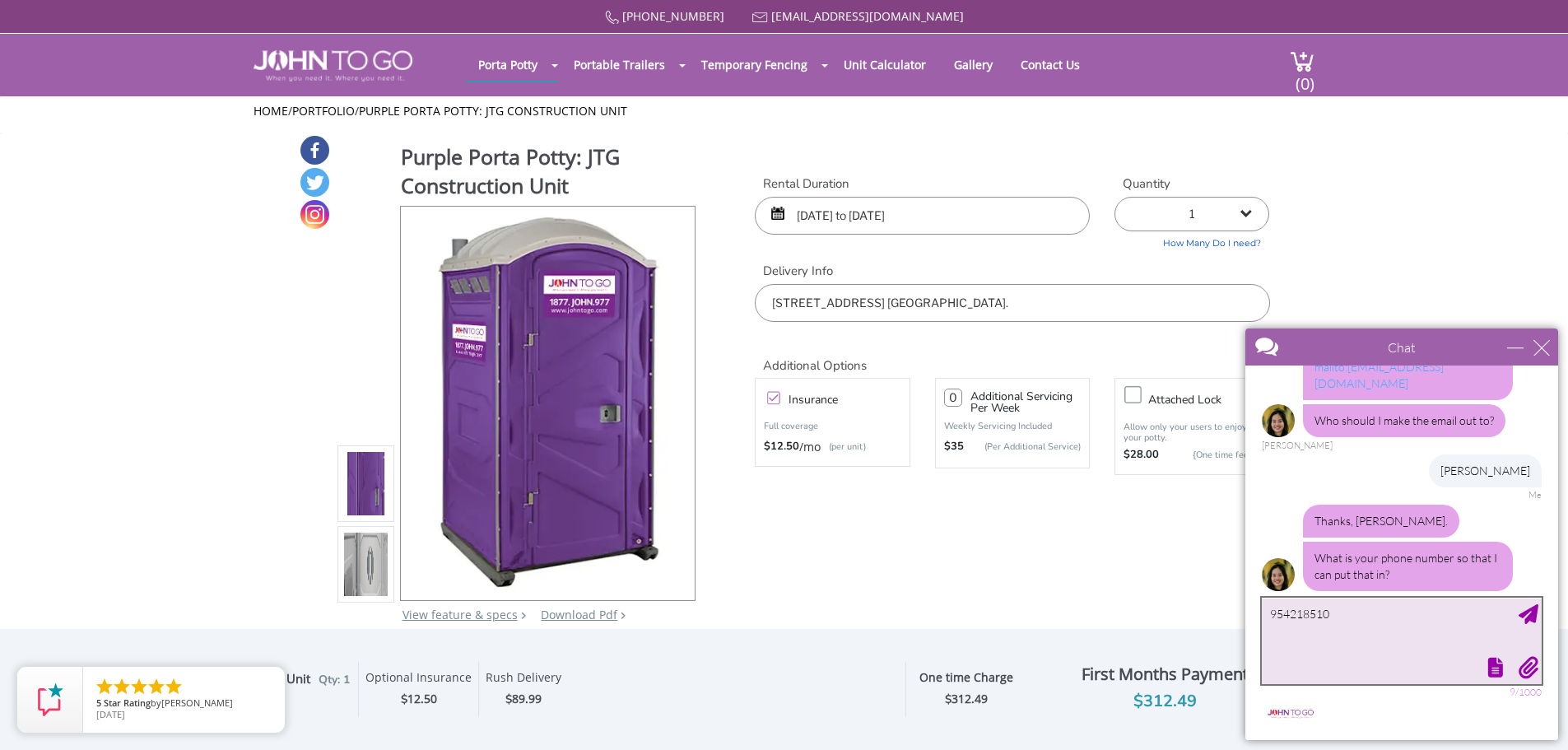
type textarea "9542185108"
click at [1516, 615] on textarea "9542185108" at bounding box center [1402, 640] width 280 height 86
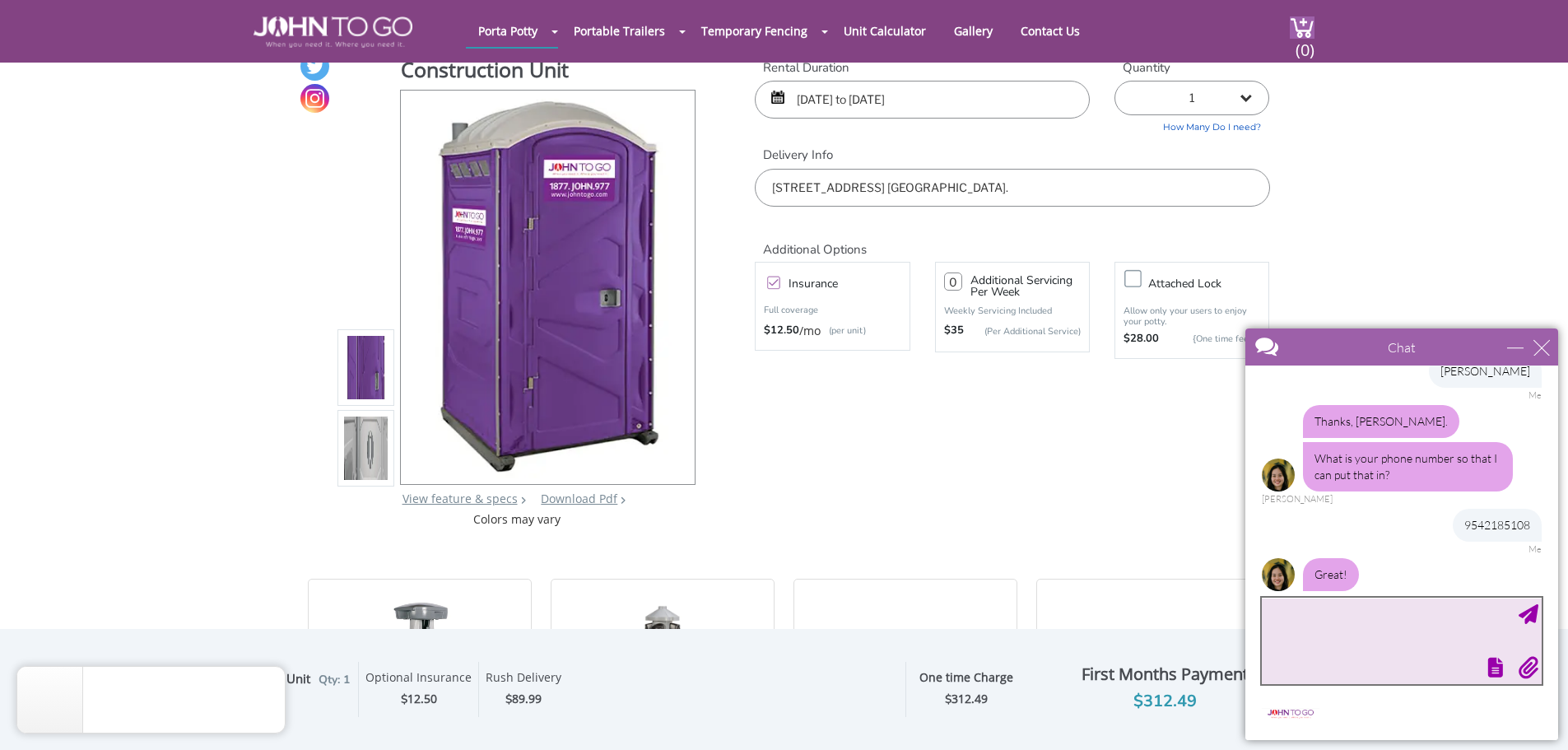
scroll to position [0, 0]
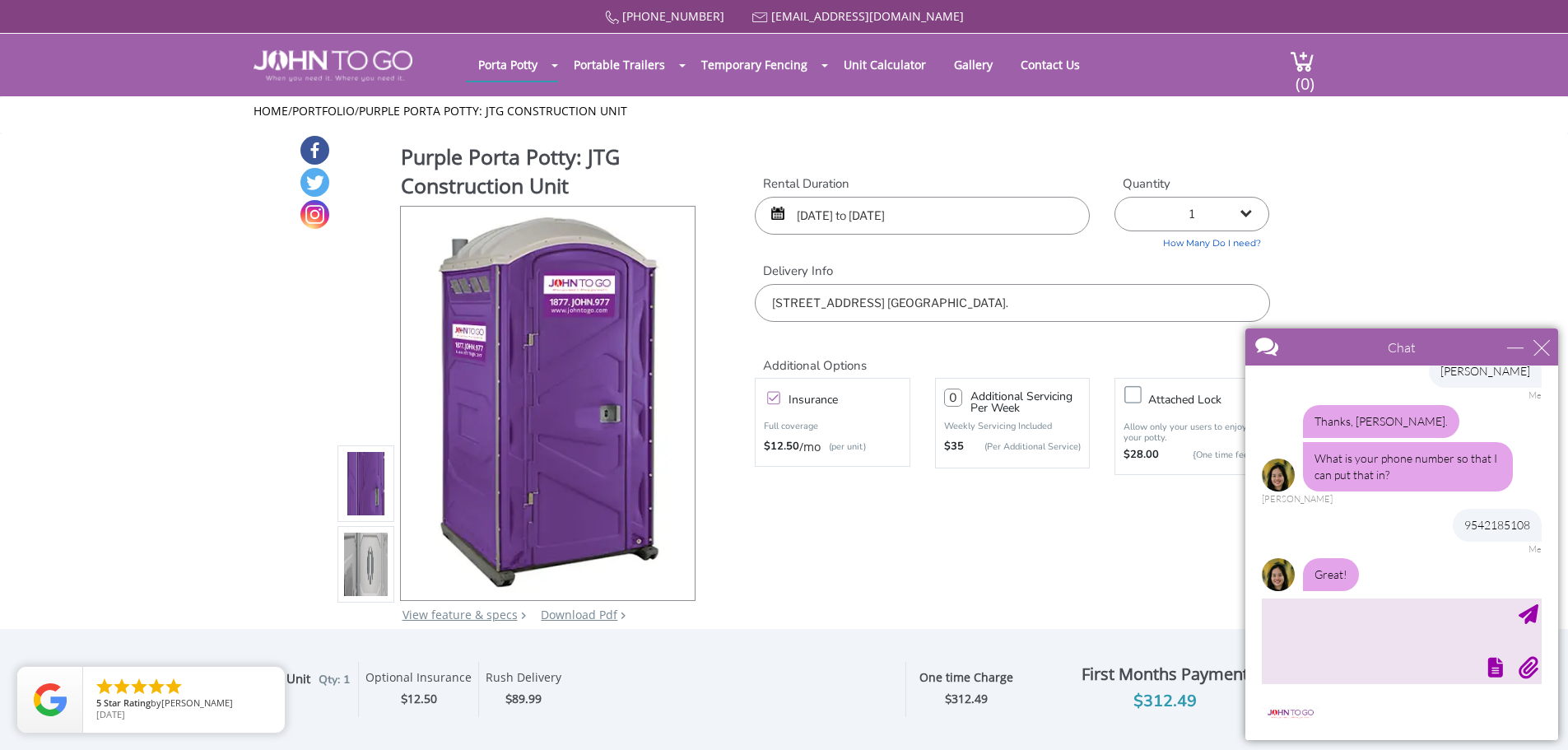
click at [944, 525] on div "Purple Porta Potty: JTG Construction Unit View feature & specs Download Pdf Pro…" at bounding box center [784, 389] width 971 height 510
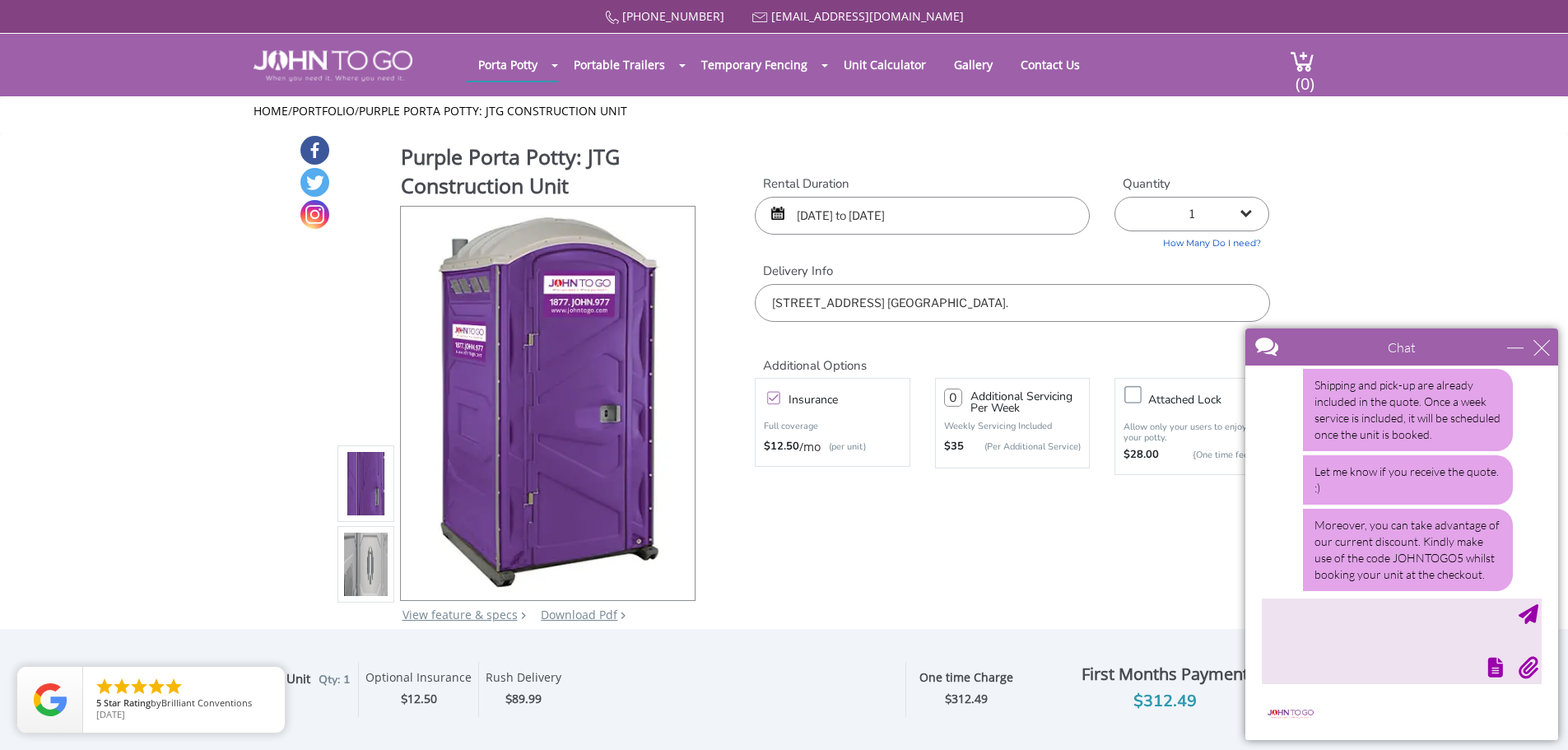
scroll to position [1417, 0]
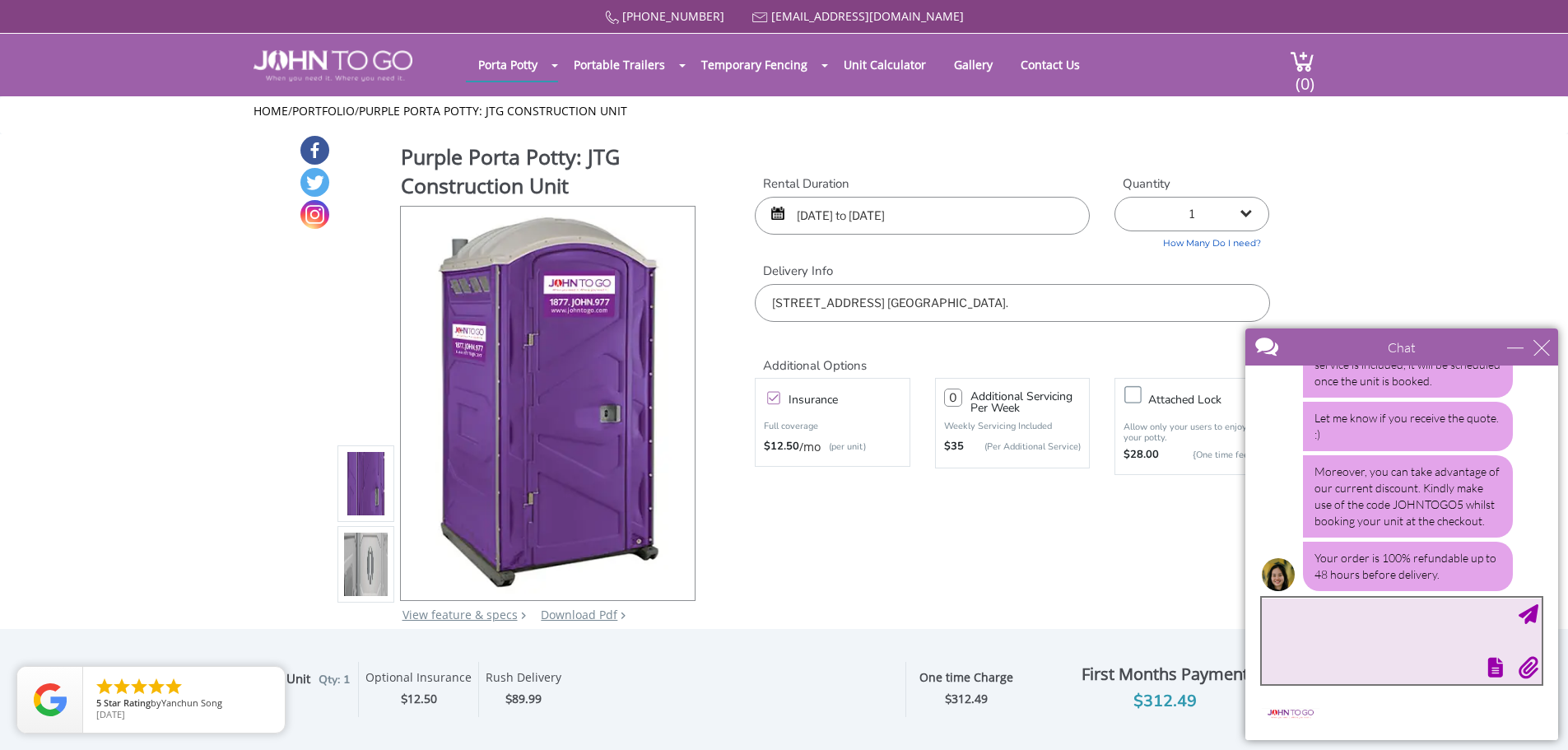
click at [1350, 616] on textarea "type your message" at bounding box center [1402, 640] width 280 height 86
type textarea "ok.. received."
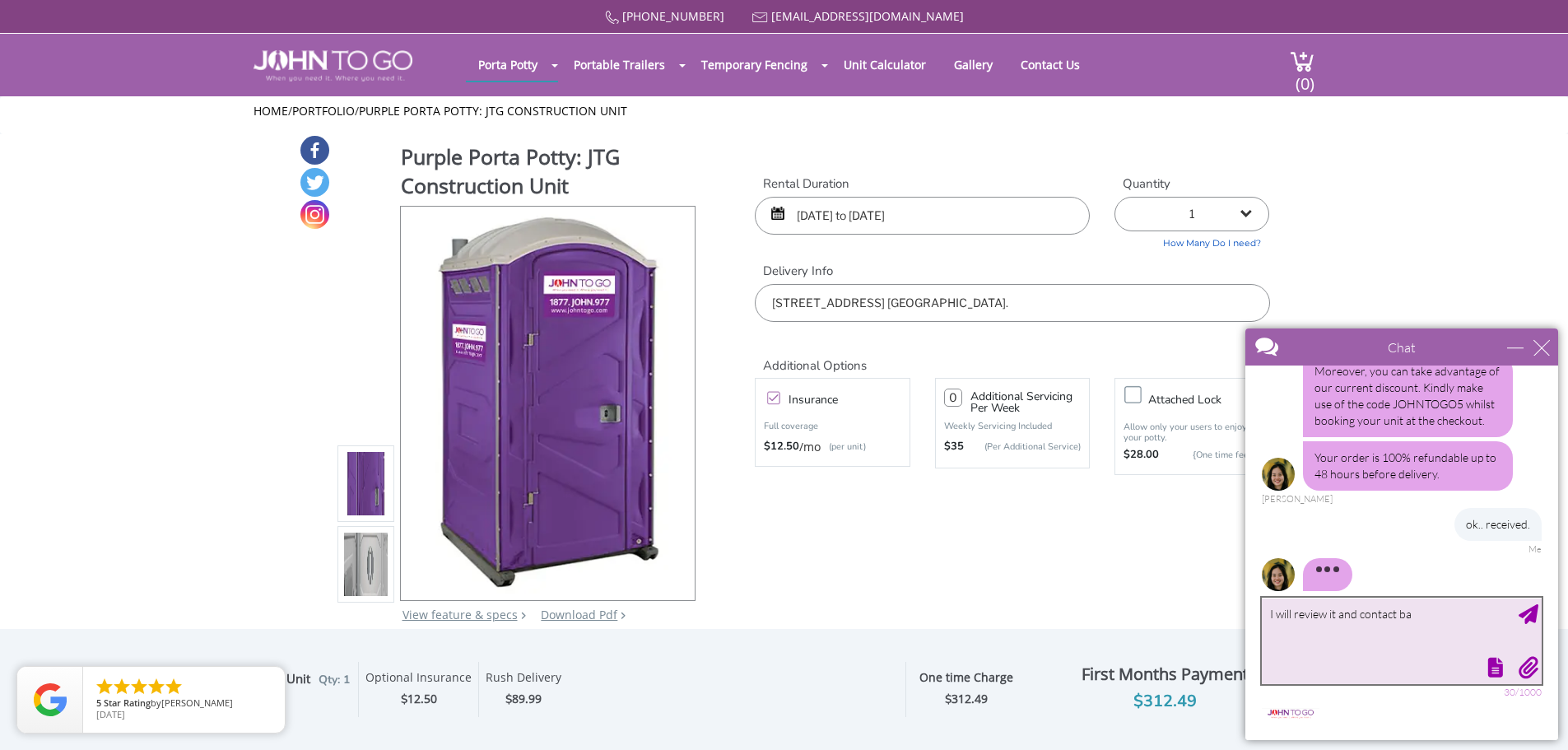
scroll to position [1467, 0]
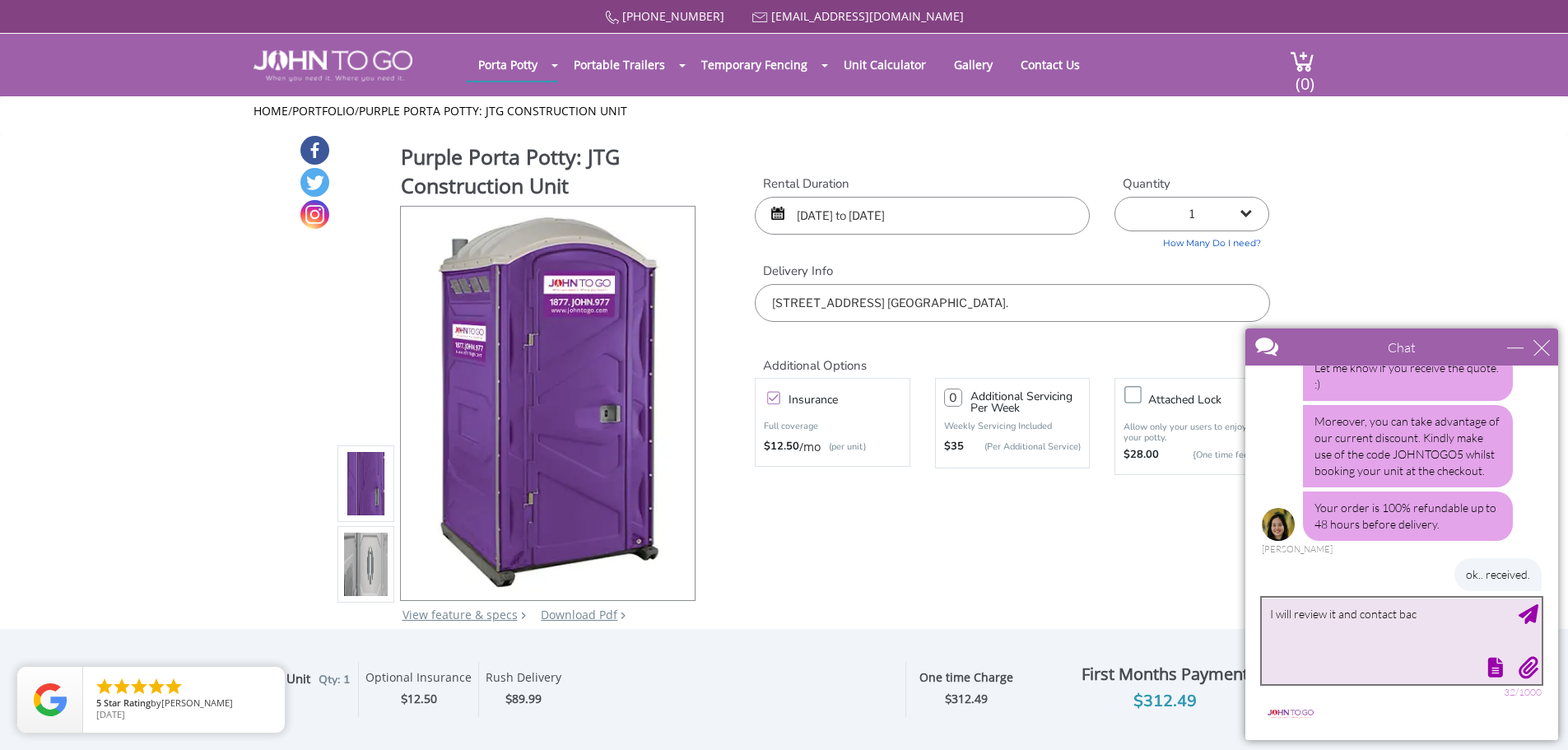
type textarea "I will review it and contact back"
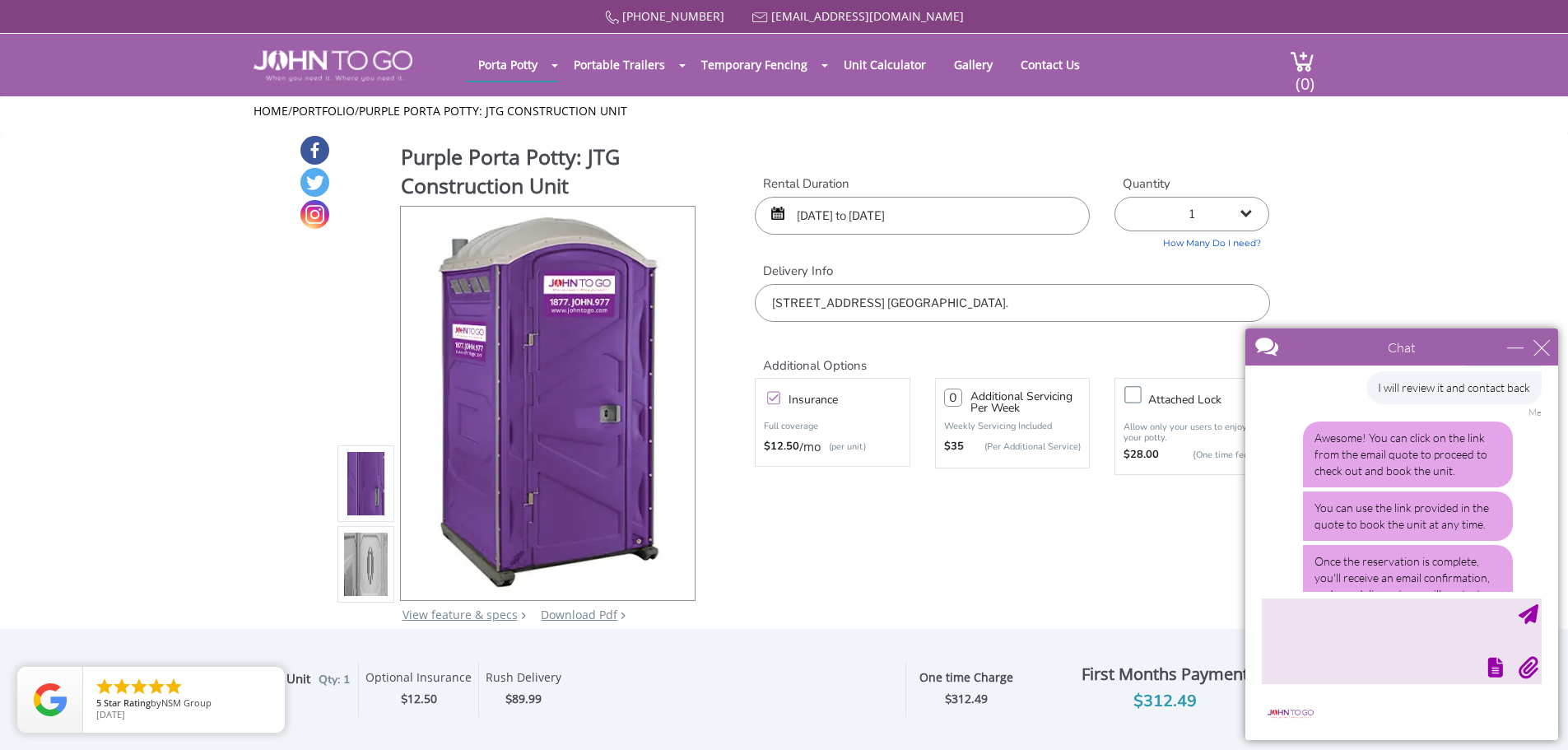
scroll to position [1727, 0]
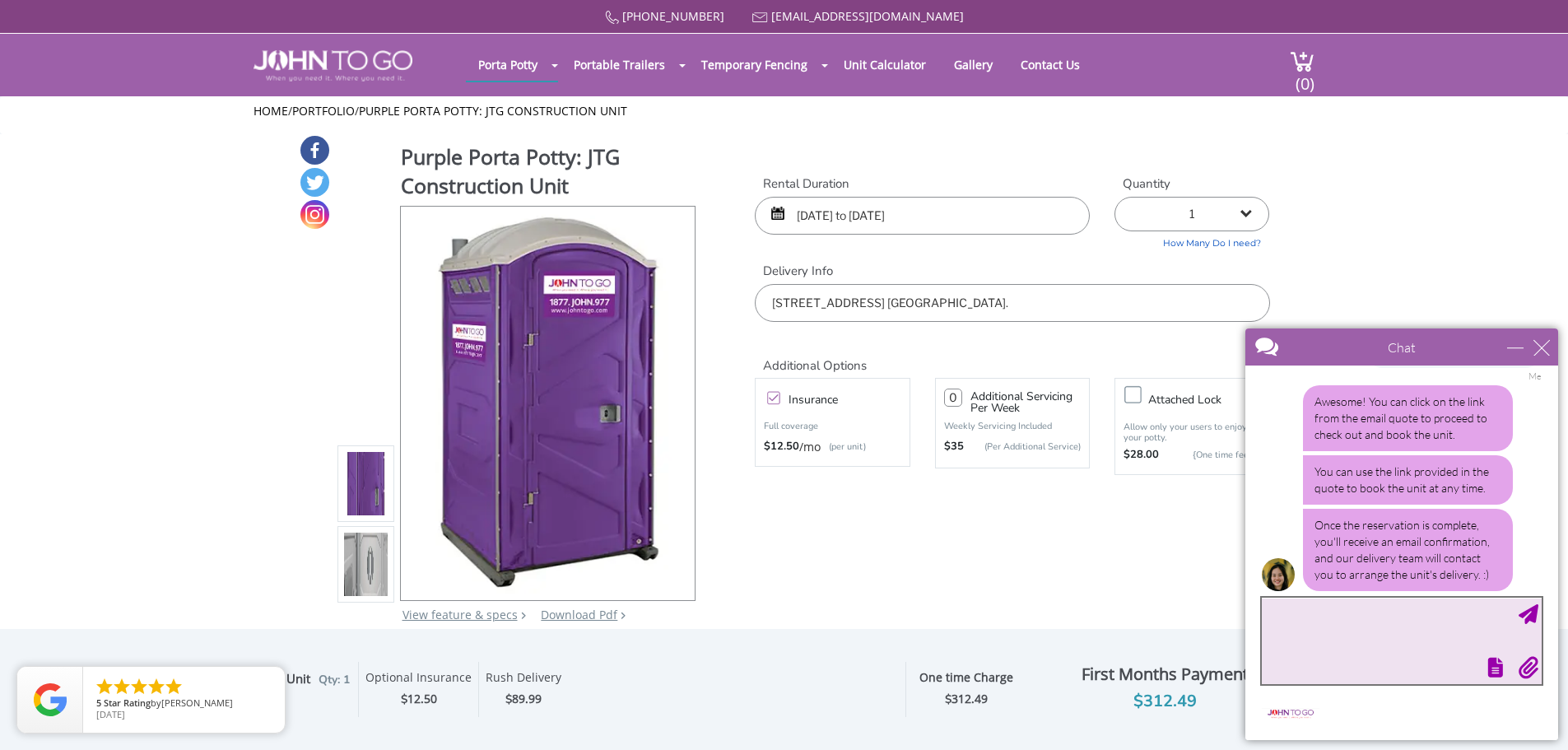
click at [1400, 622] on textarea "type your message" at bounding box center [1402, 640] width 280 height 86
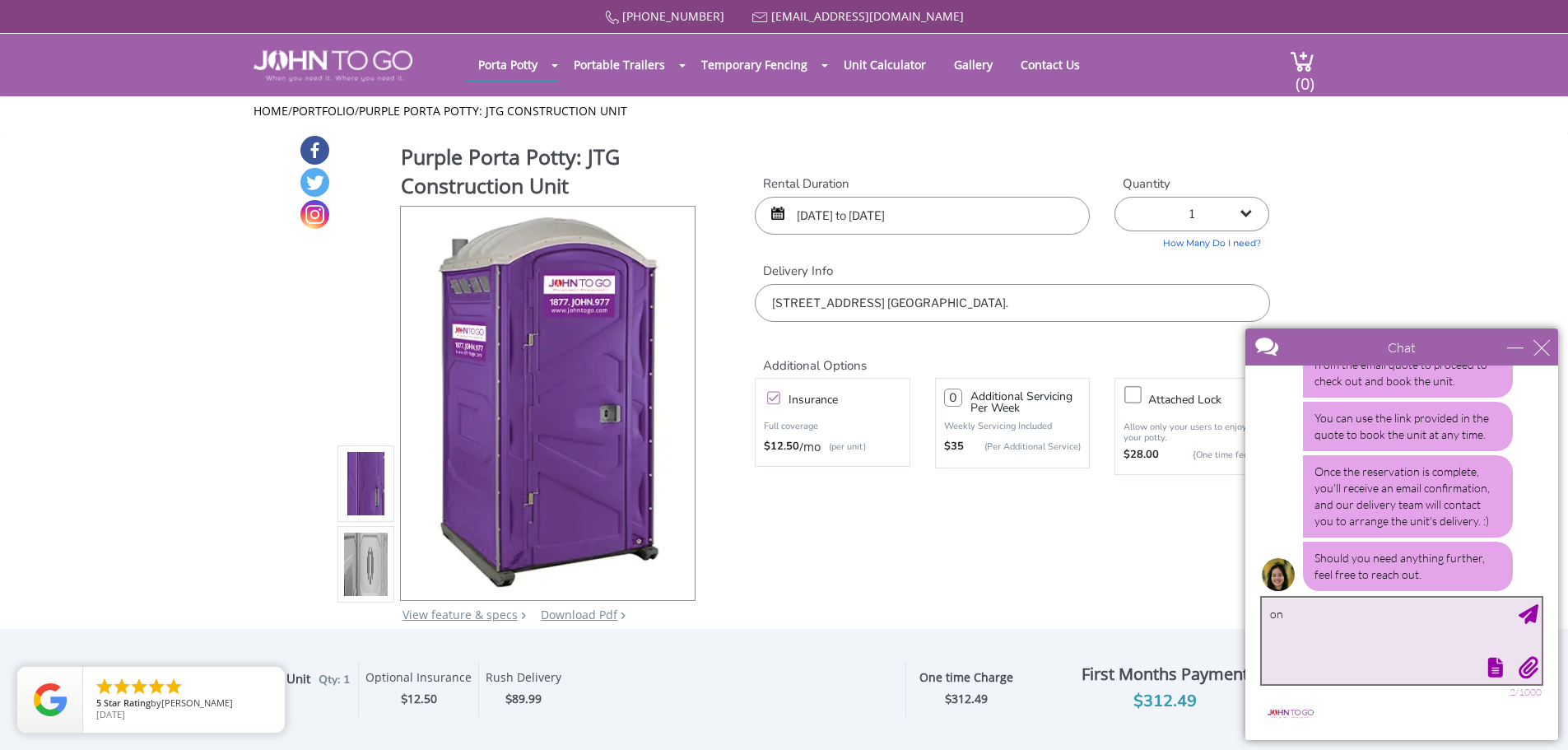
type textarea "o"
type textarea "is the rate per month? or per week?"
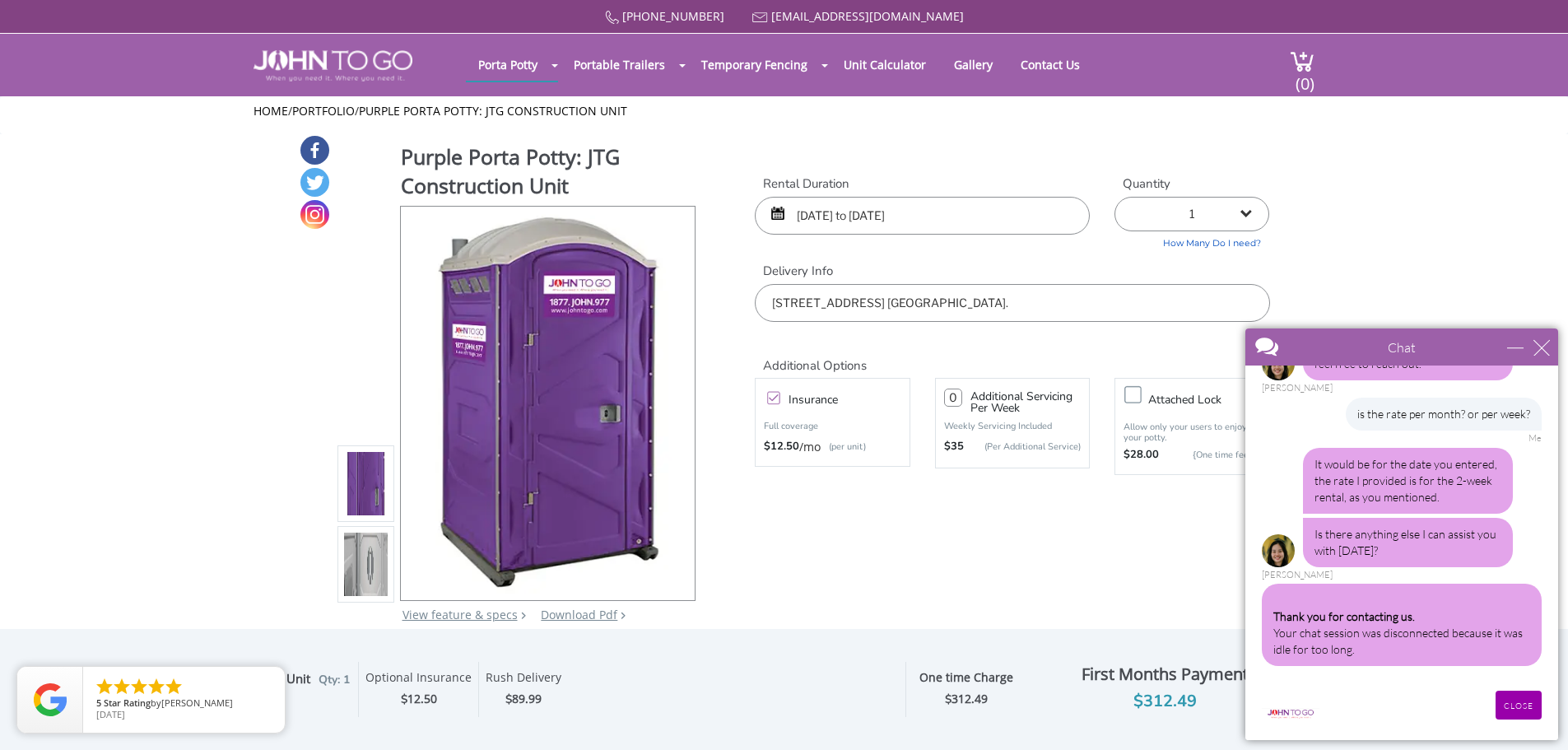
scroll to position [1975, 0]
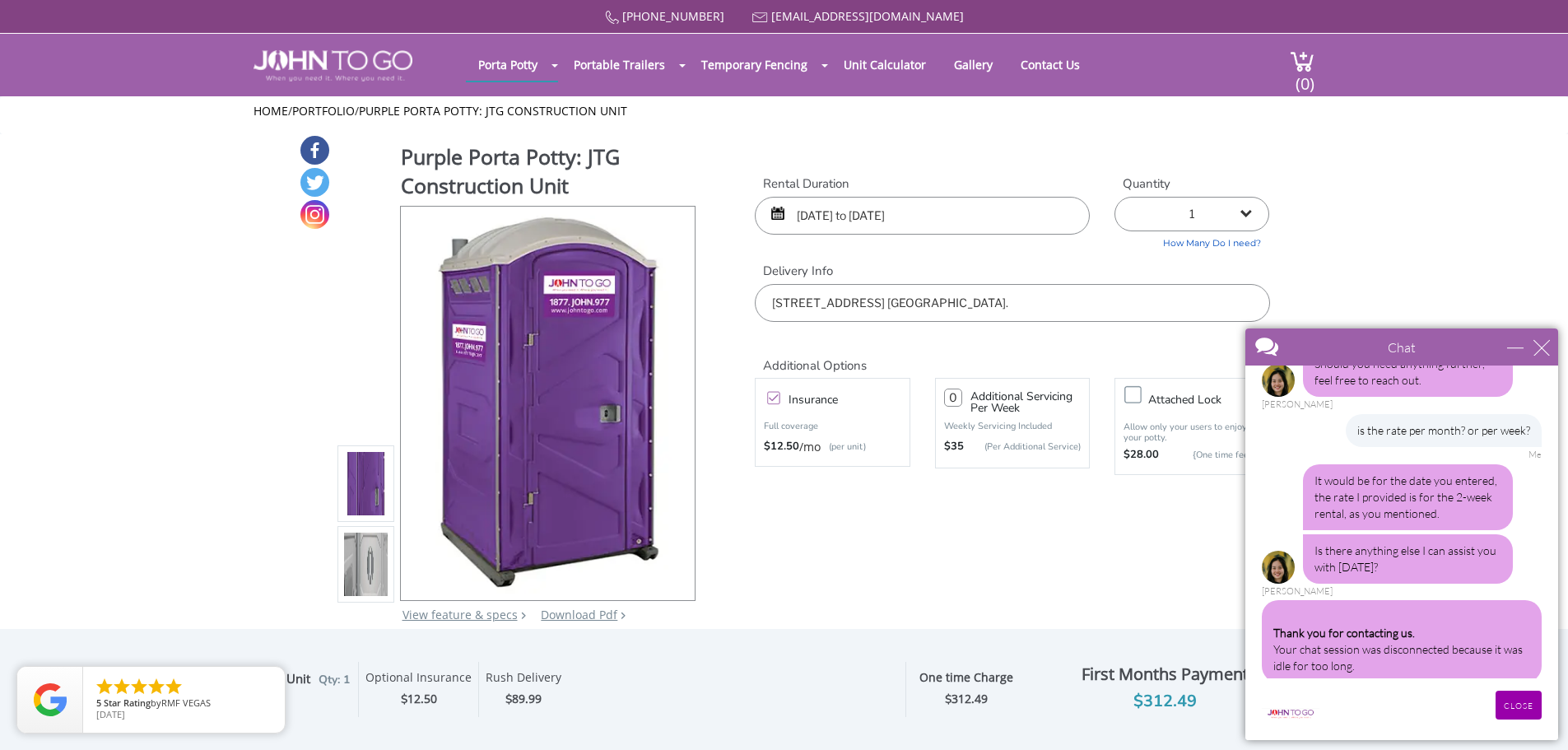
click at [1409, 718] on div "CLOSE RETURN TO CHAT CANCEL UPLOAD MESSAGE NOT FOUND: [EN][63]. MESSAGE NOT FOU…" at bounding box center [1432, 704] width 218 height 29
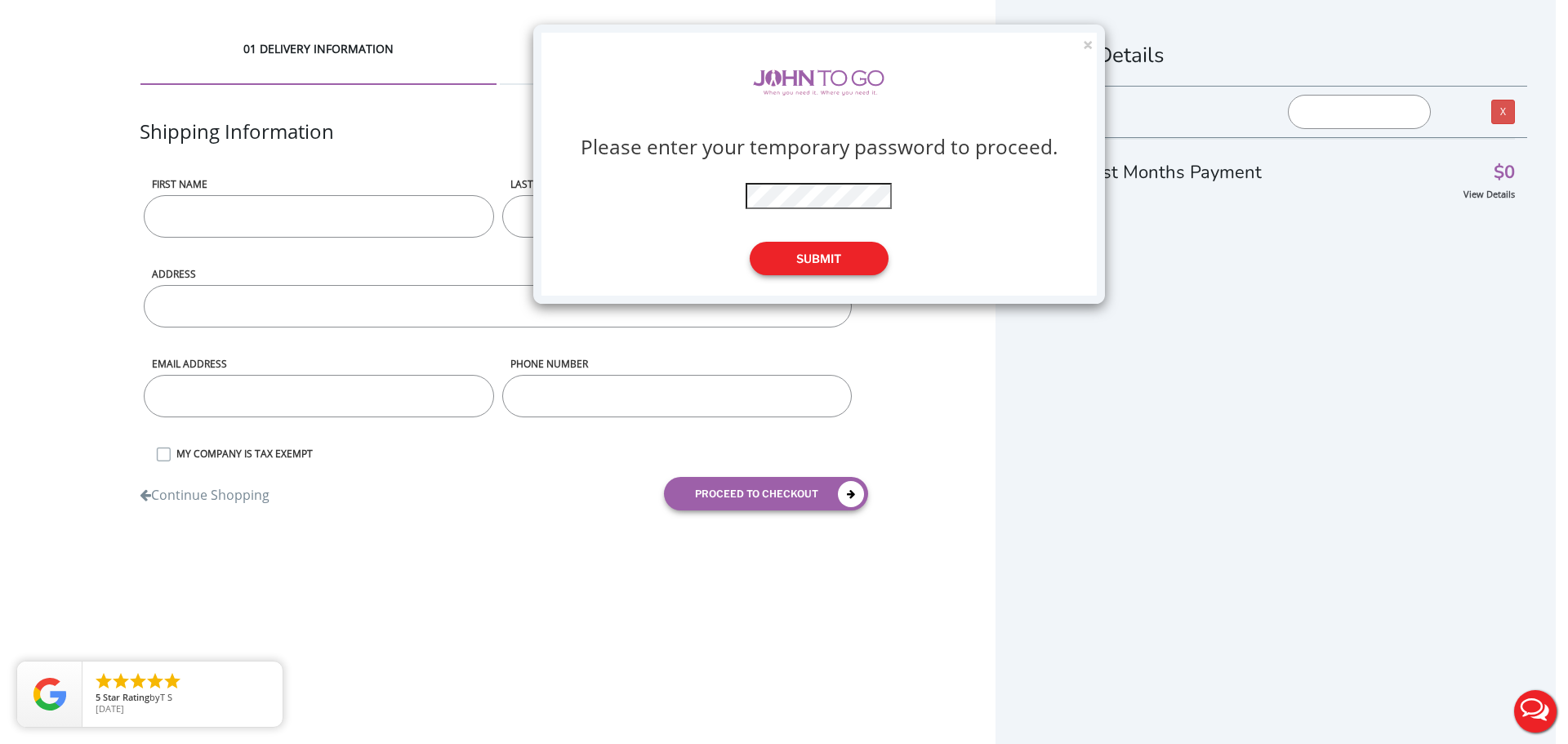
click at [839, 263] on button "Submit" at bounding box center [819, 259] width 139 height 33
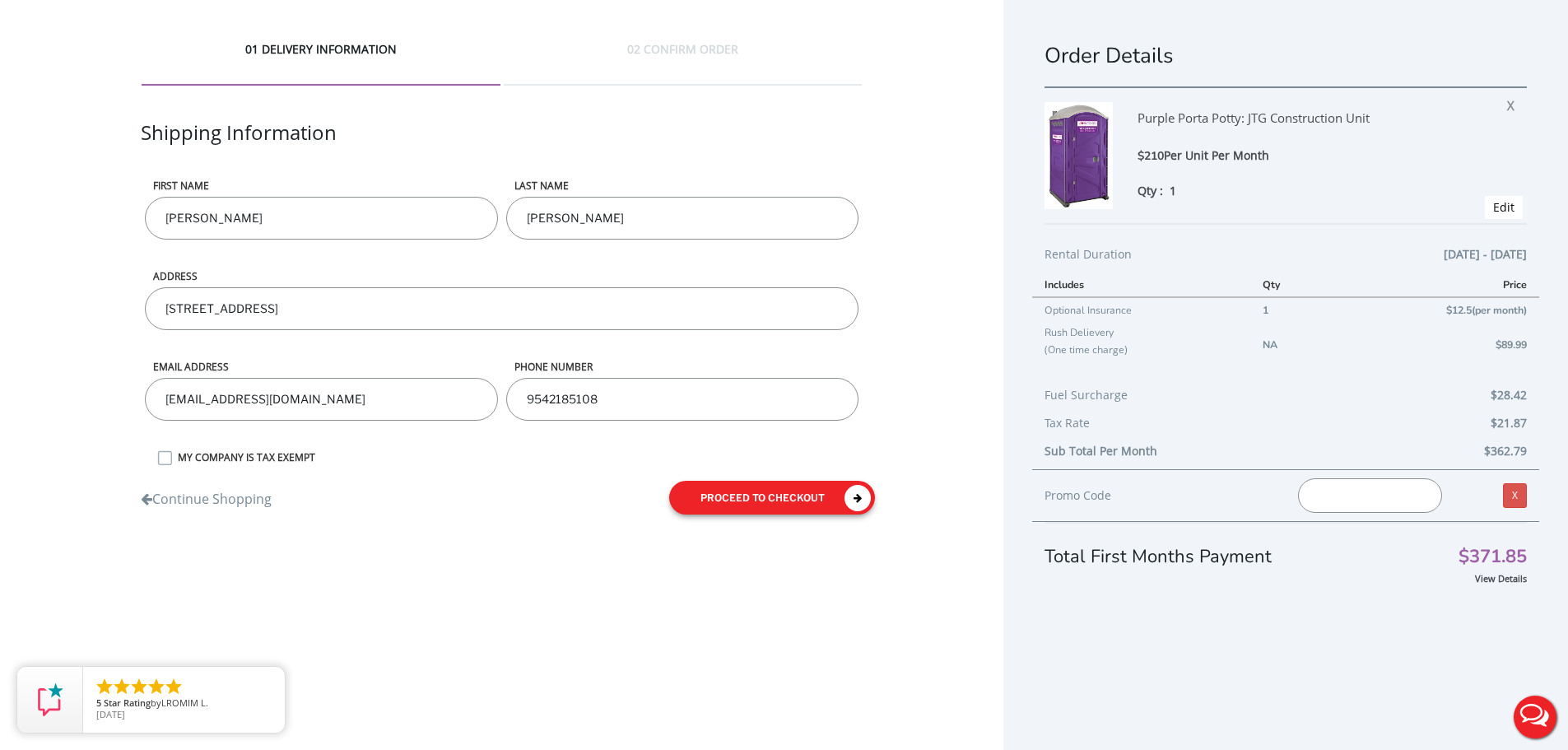
click at [808, 504] on button "proceed to checkout" at bounding box center [772, 498] width 206 height 34
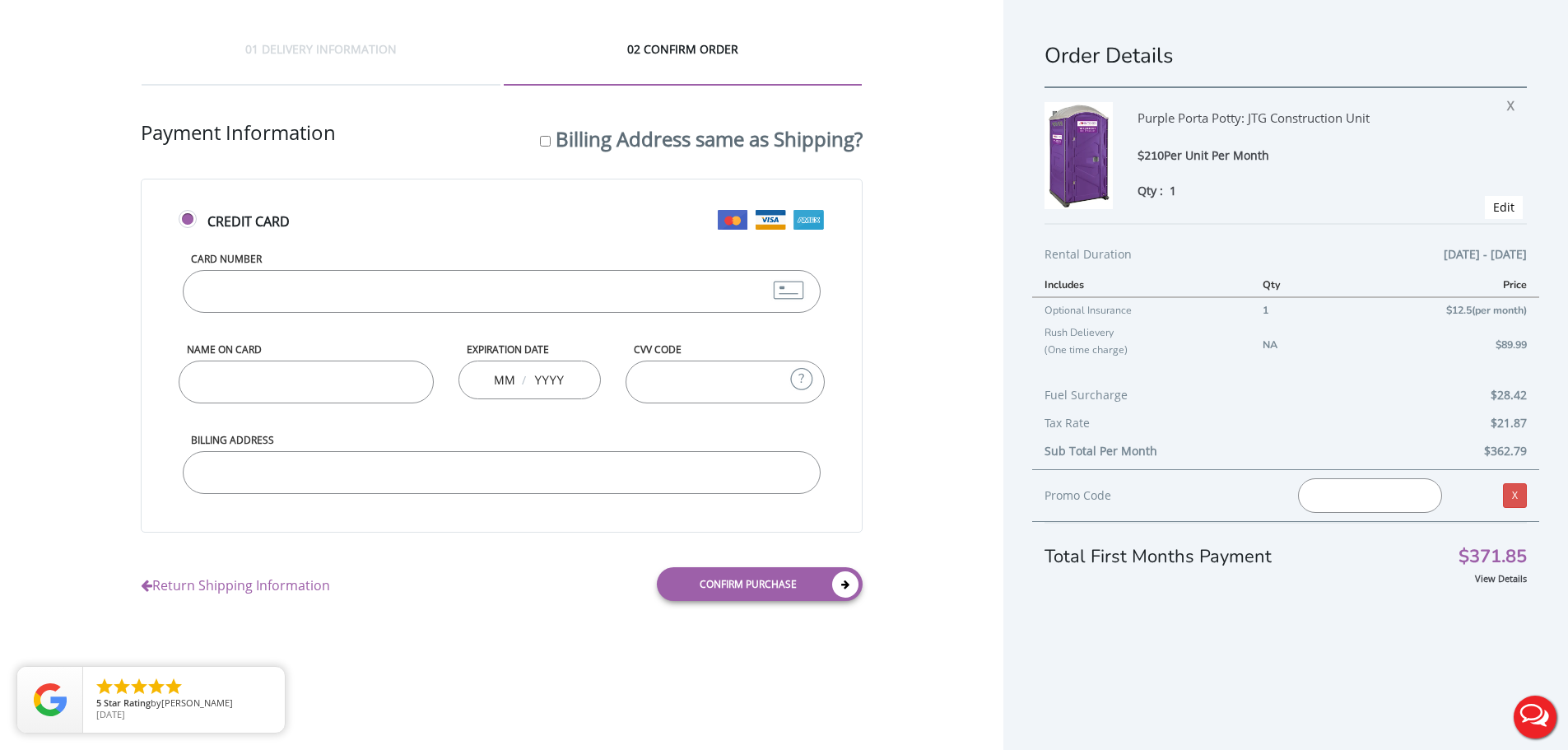
click at [226, 584] on link "Return Shipping Information" at bounding box center [235, 581] width 189 height 27
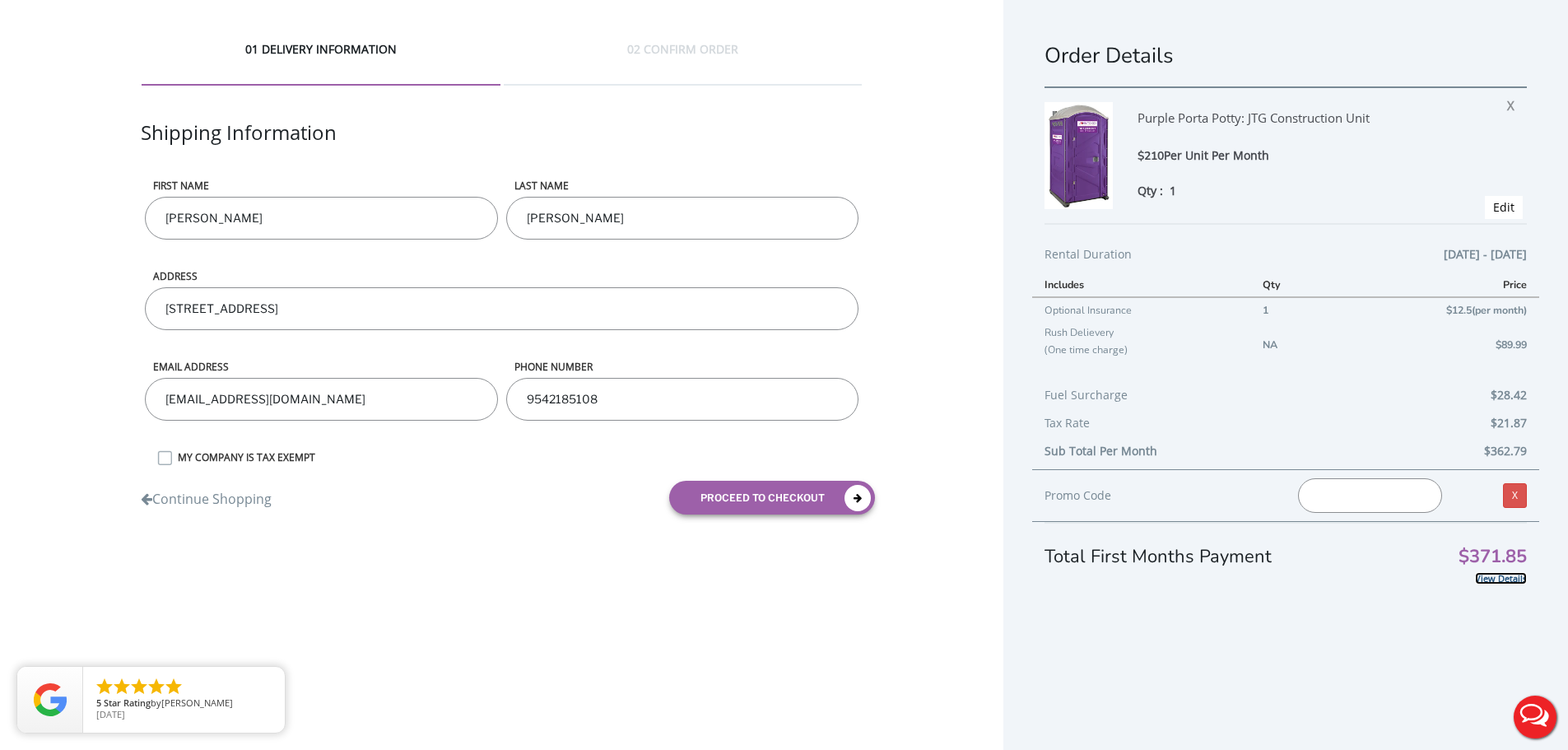
click at [1480, 578] on link "View Details" at bounding box center [1500, 578] width 51 height 13
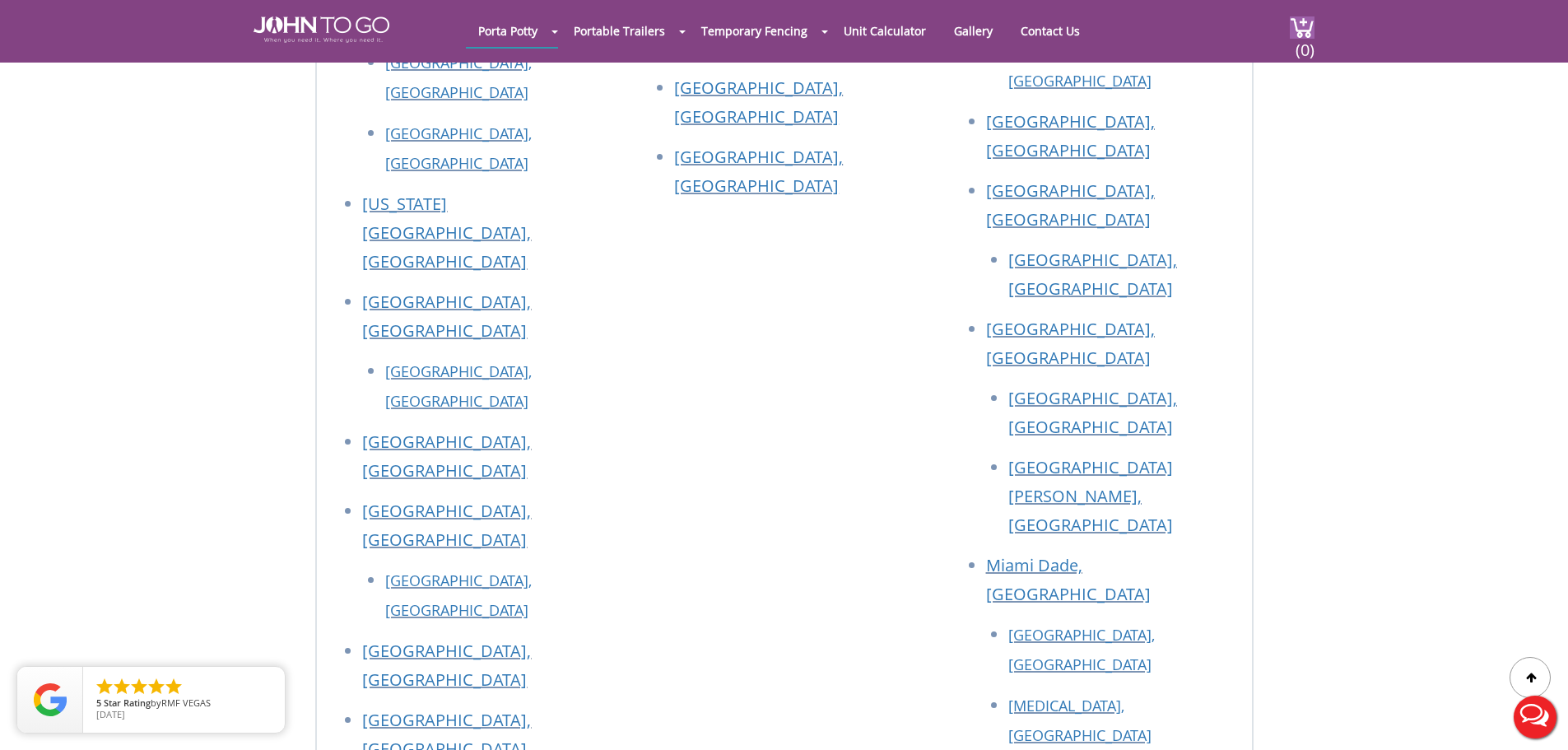
scroll to position [5184, 0]
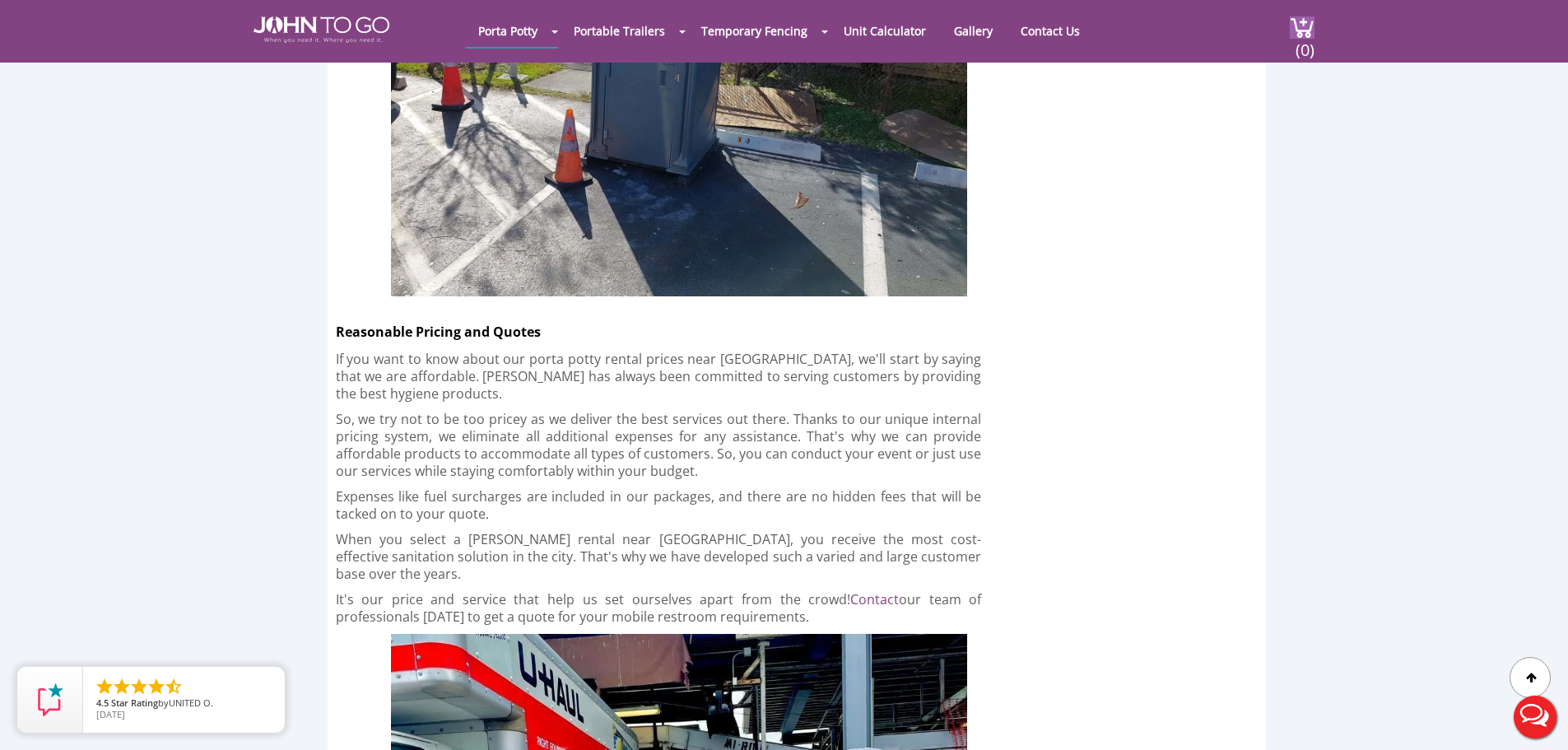
scroll to position [5349, 0]
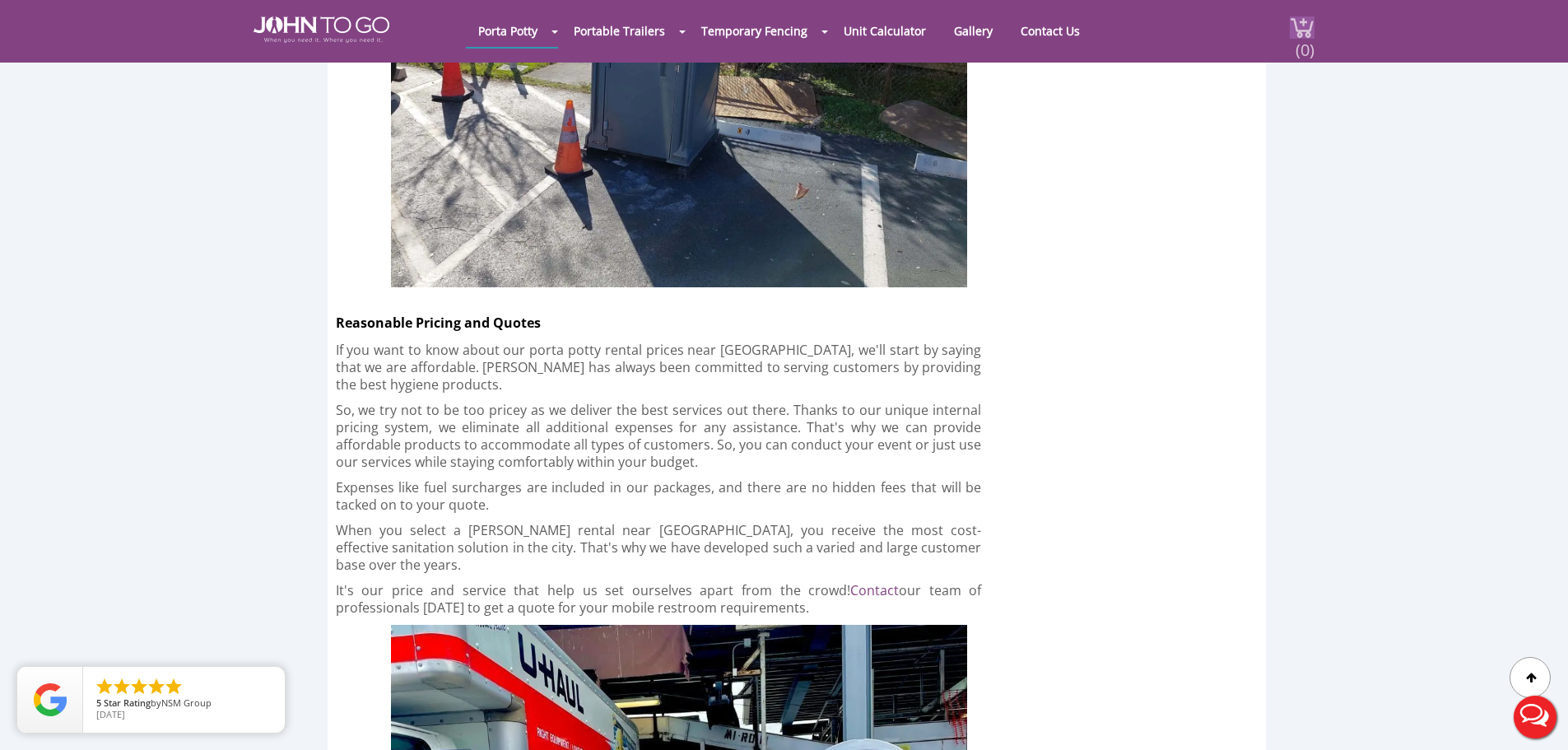
click at [1301, 41] on span "(0)" at bounding box center [1304, 43] width 19 height 35
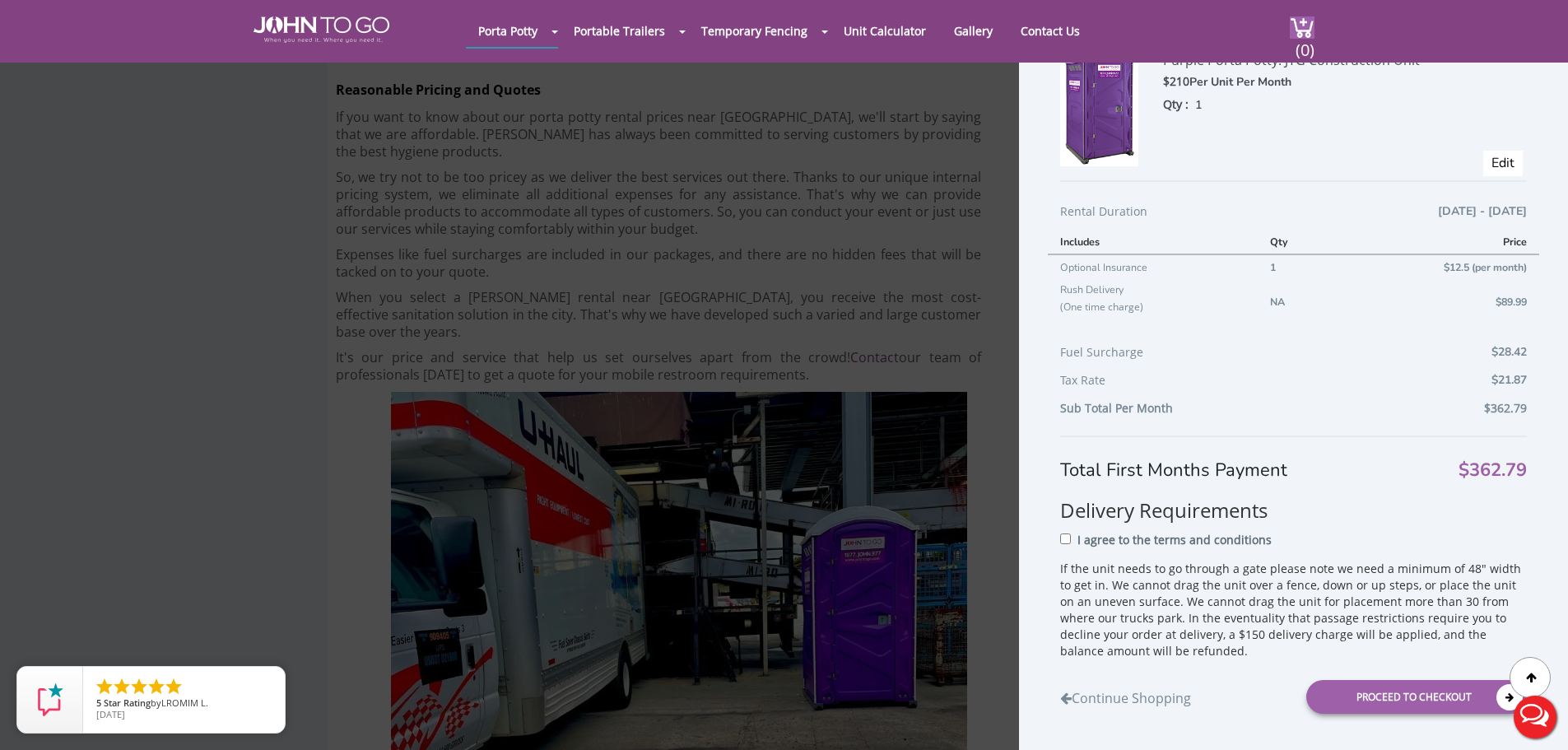
scroll to position [5596, 0]
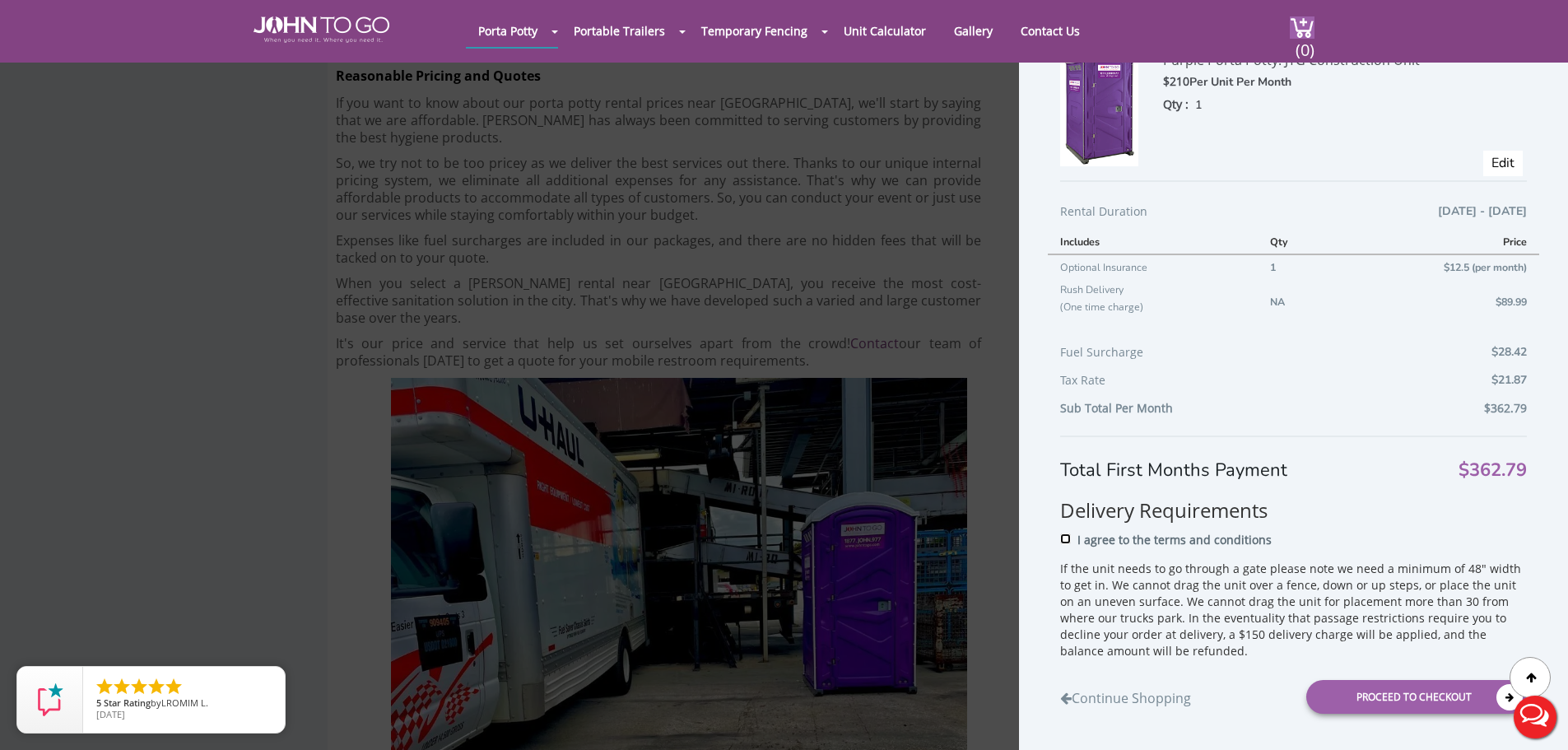
click at [1062, 536] on input "I agree to the terms and conditions" at bounding box center [1065, 538] width 11 height 11
checkbox input "true"
click at [1448, 696] on div "Proceed to Checkout" at bounding box center [1416, 697] width 220 height 34
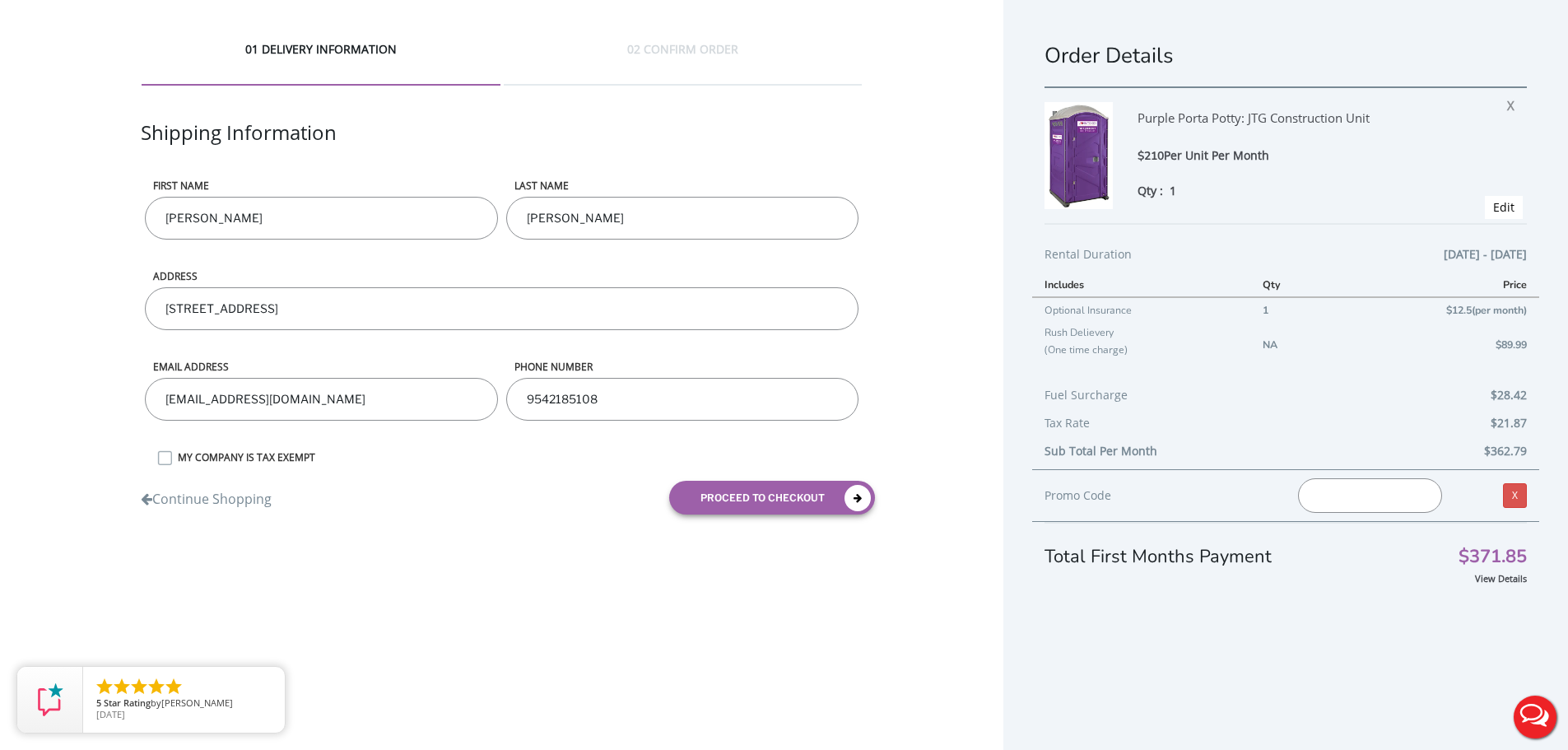
click at [1541, 707] on button "Live Chat" at bounding box center [1535, 717] width 66 height 66
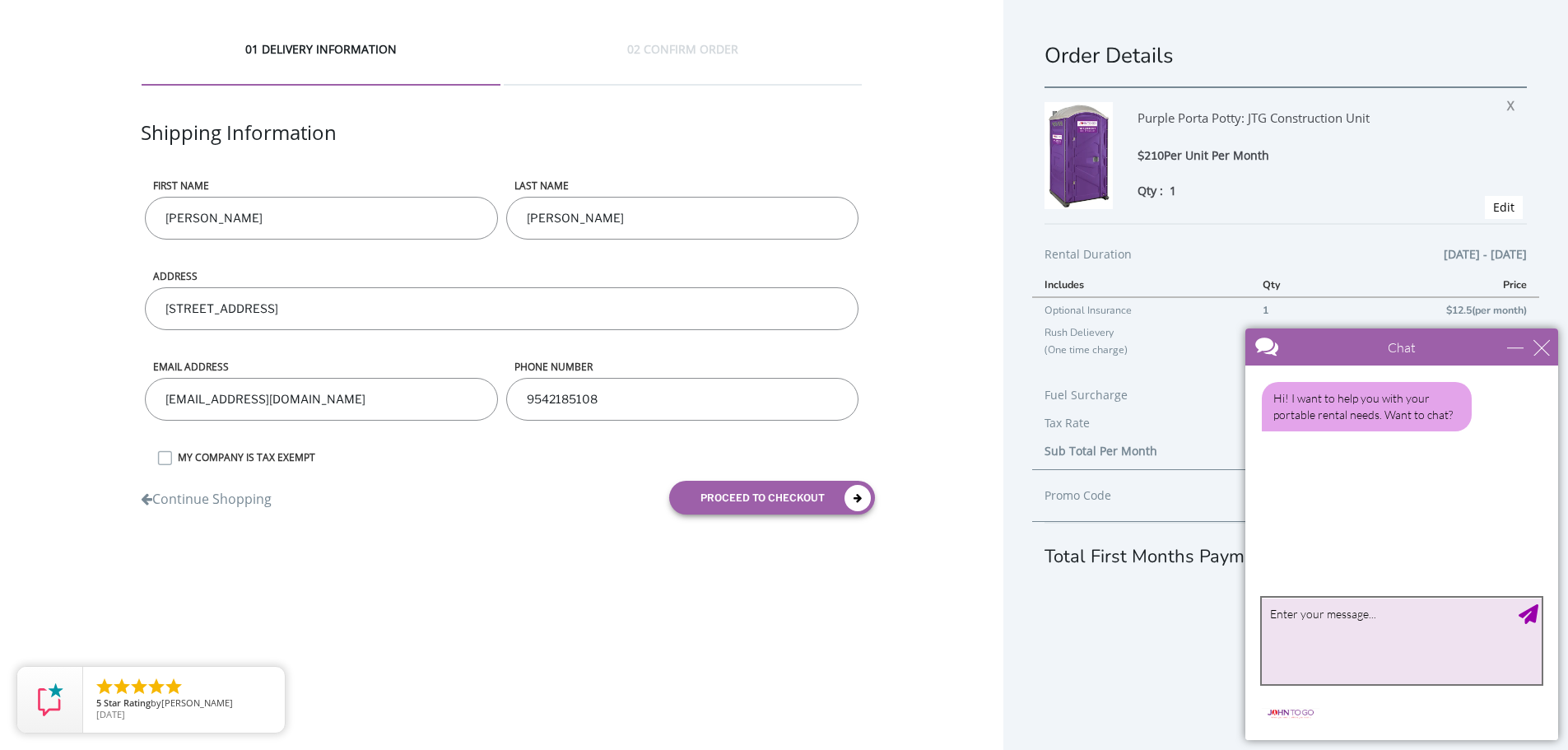
click at [1361, 629] on textarea "type your message" at bounding box center [1402, 640] width 280 height 86
type textarea "w"
type textarea "i am about to close the order, how can i confirm delivery?"
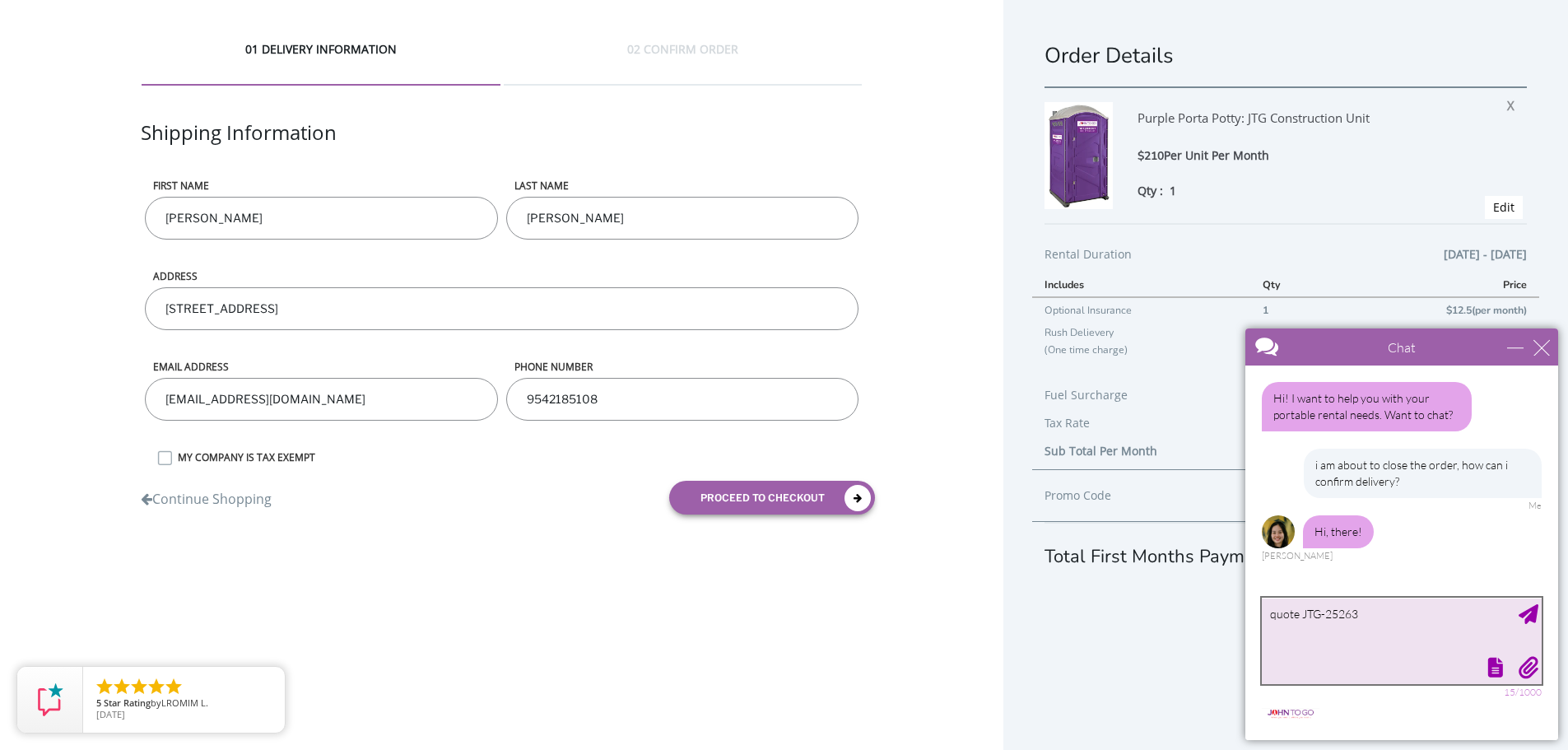
type textarea "quote JTG-252633"
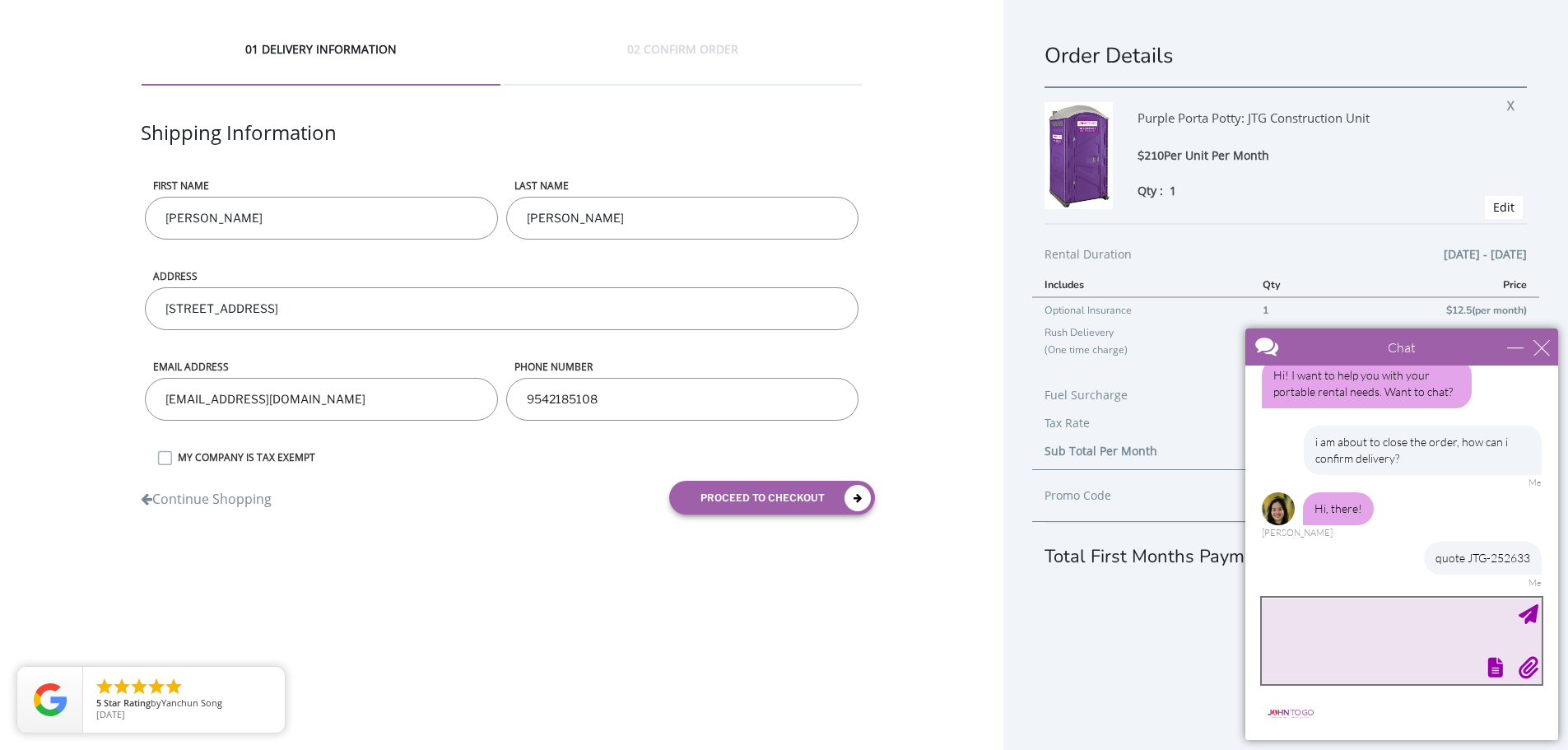
scroll to position [122, 0]
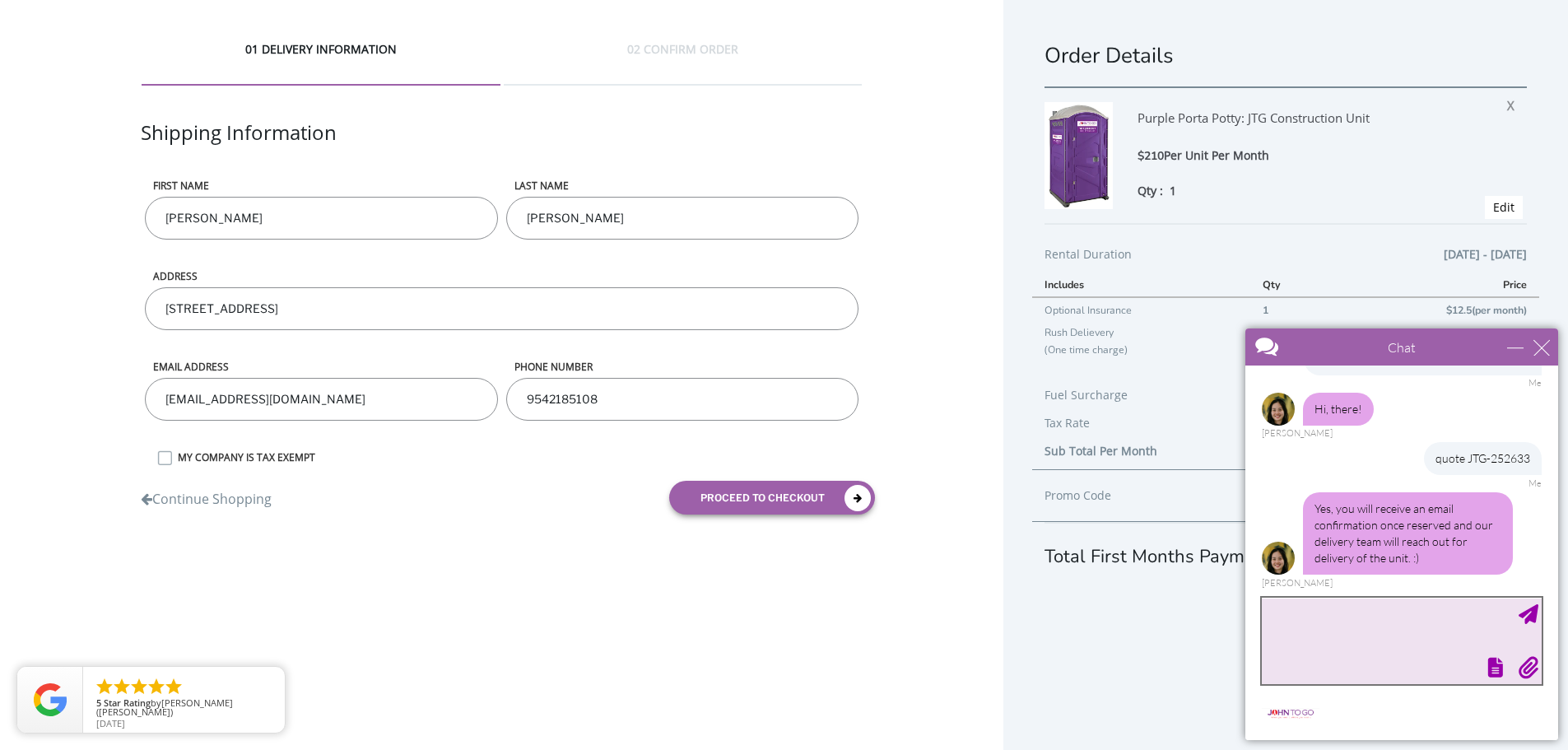
click at [1347, 602] on textarea "type your message" at bounding box center [1402, 640] width 280 height 86
type textarea "what about cleaning for the unit?"
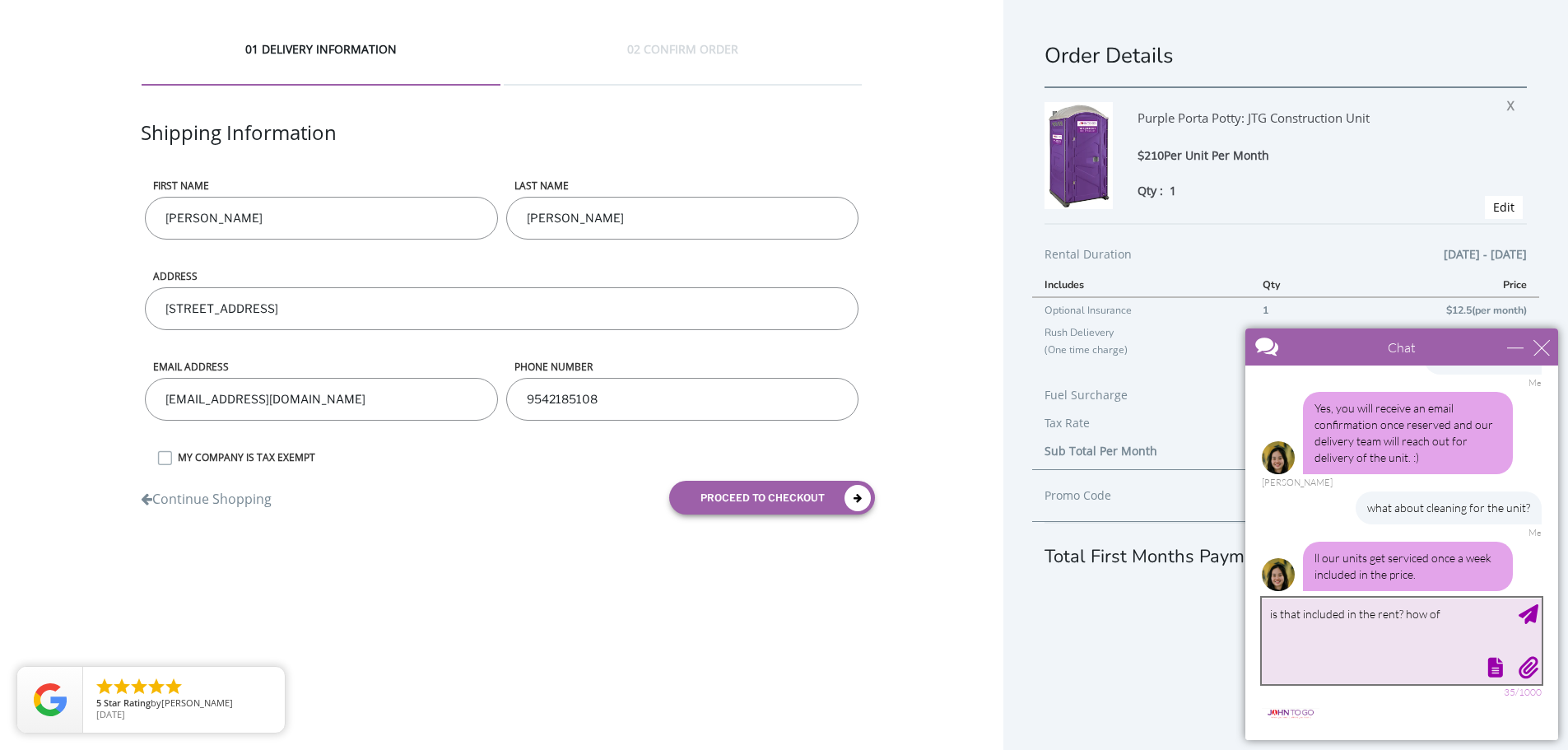
scroll to position [240, 0]
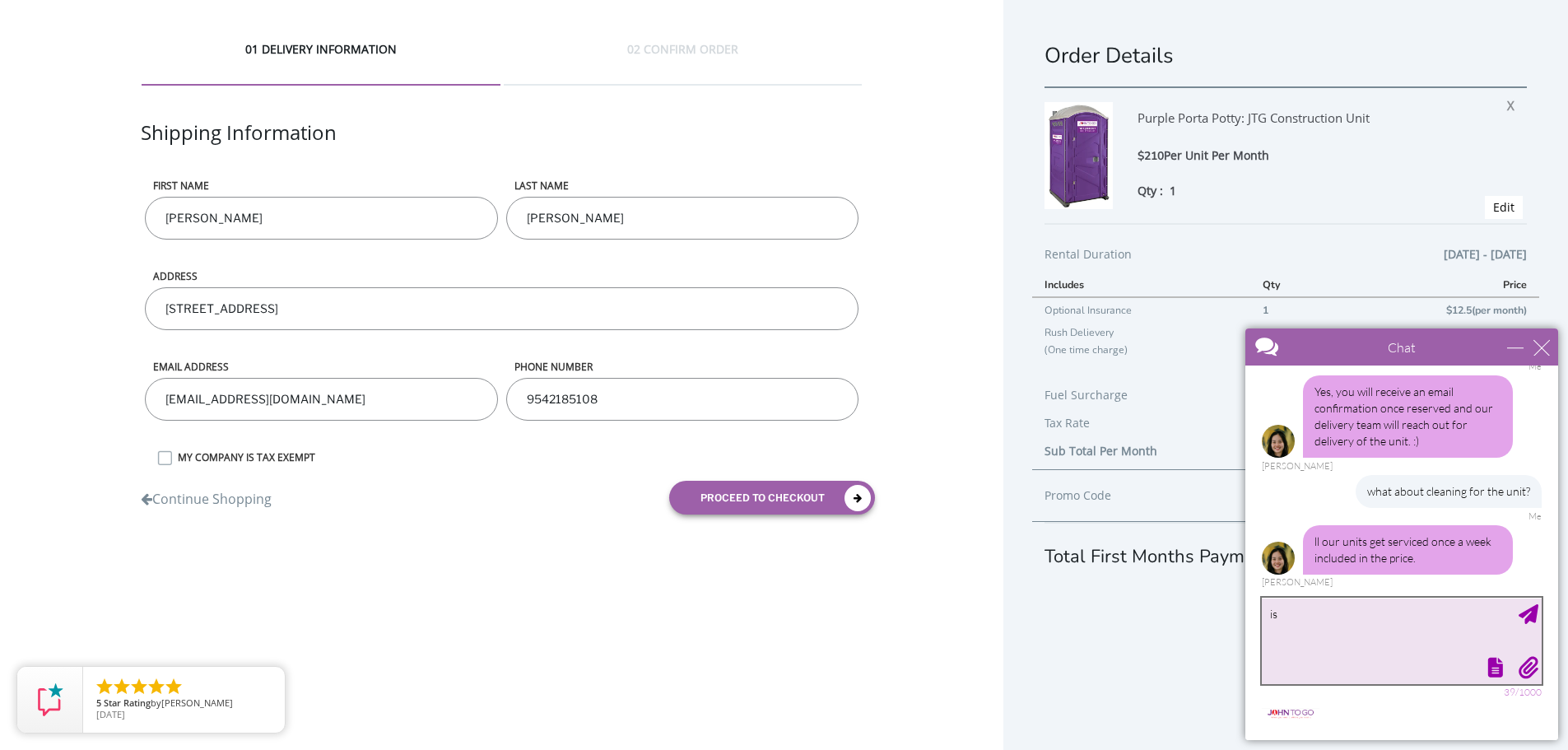
type textarea "i"
type textarea "ok"
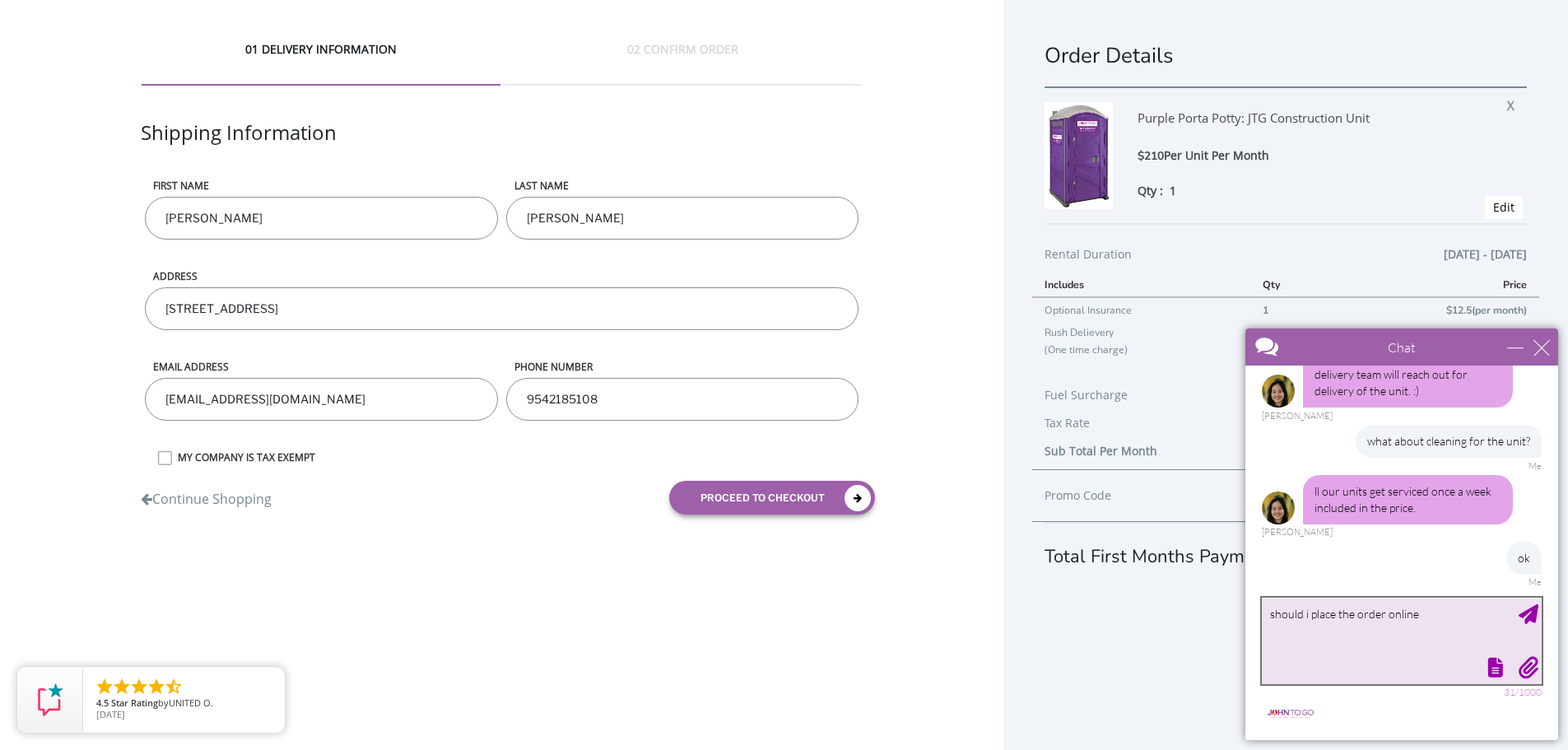
type textarea "should i place the order online?"
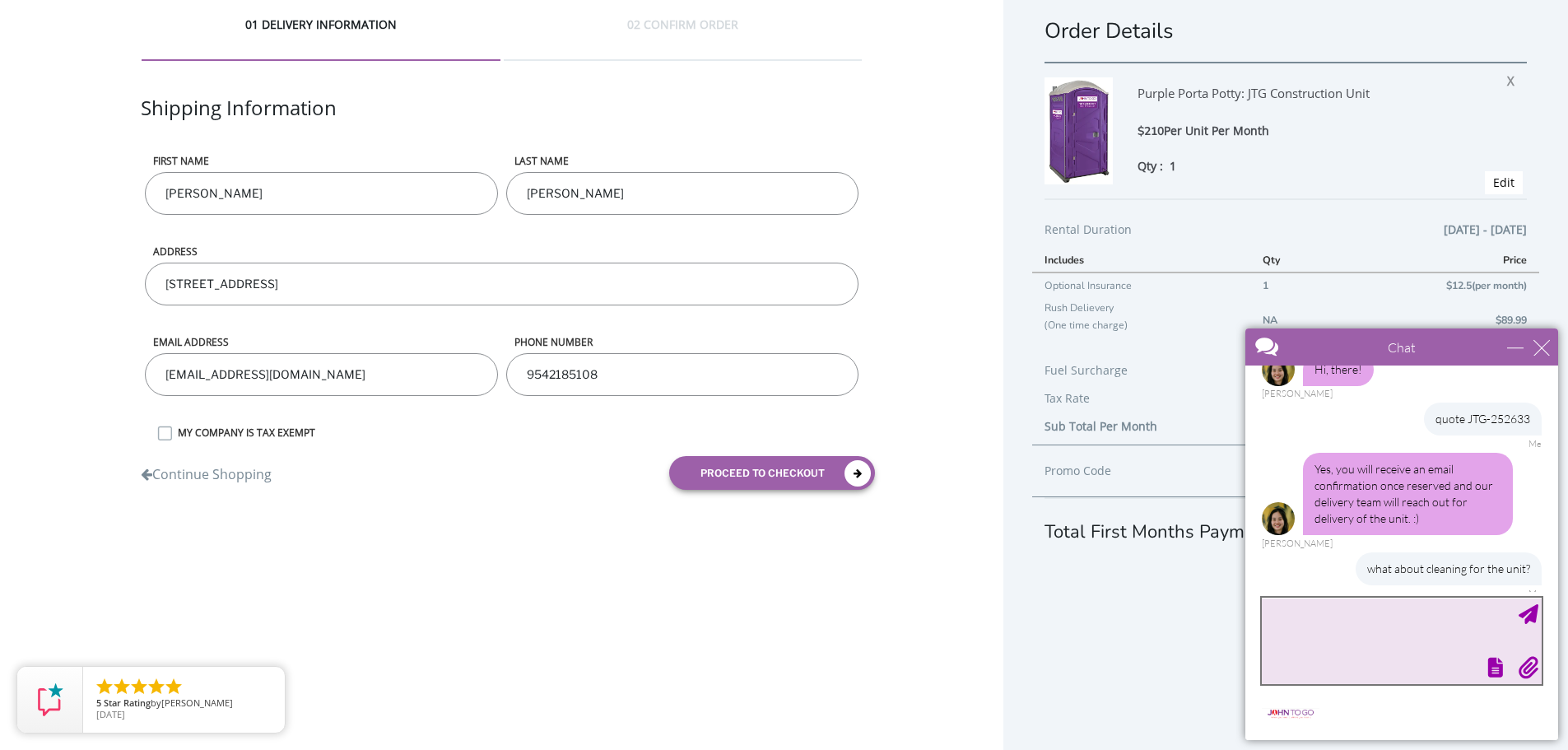
scroll to position [38, 0]
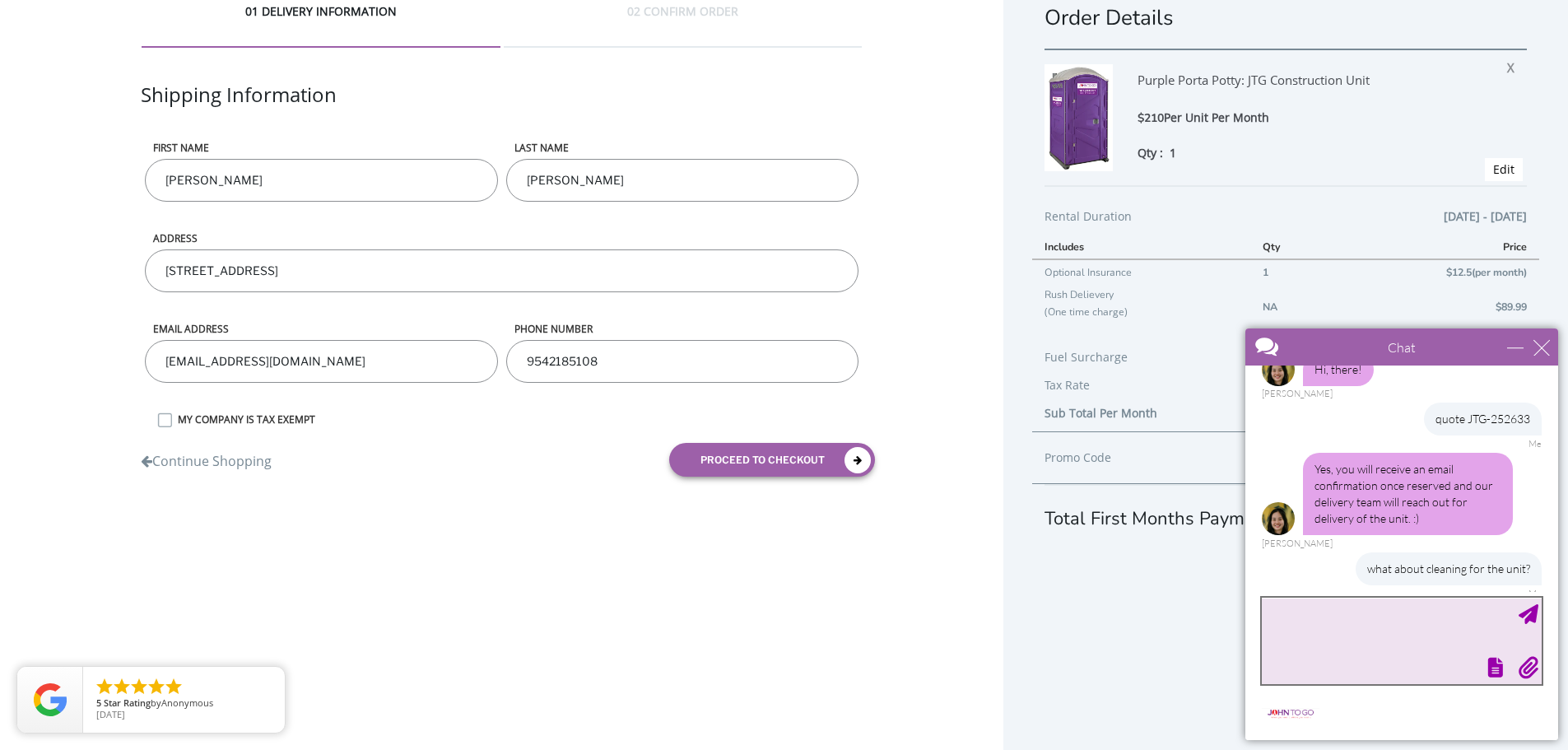
click at [1334, 620] on textarea "type your message" at bounding box center [1402, 640] width 280 height 86
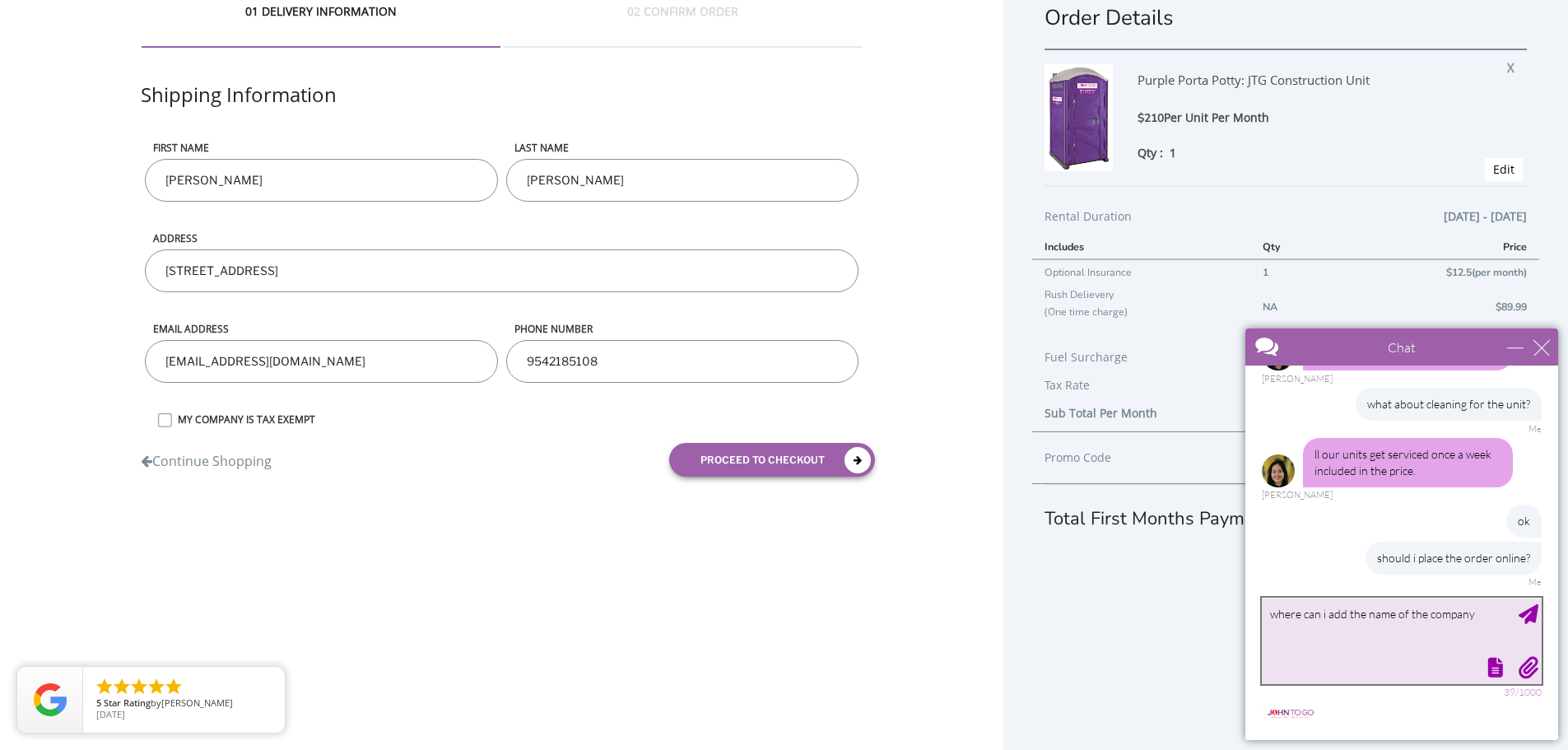
type textarea "where can i add the name of the company?"
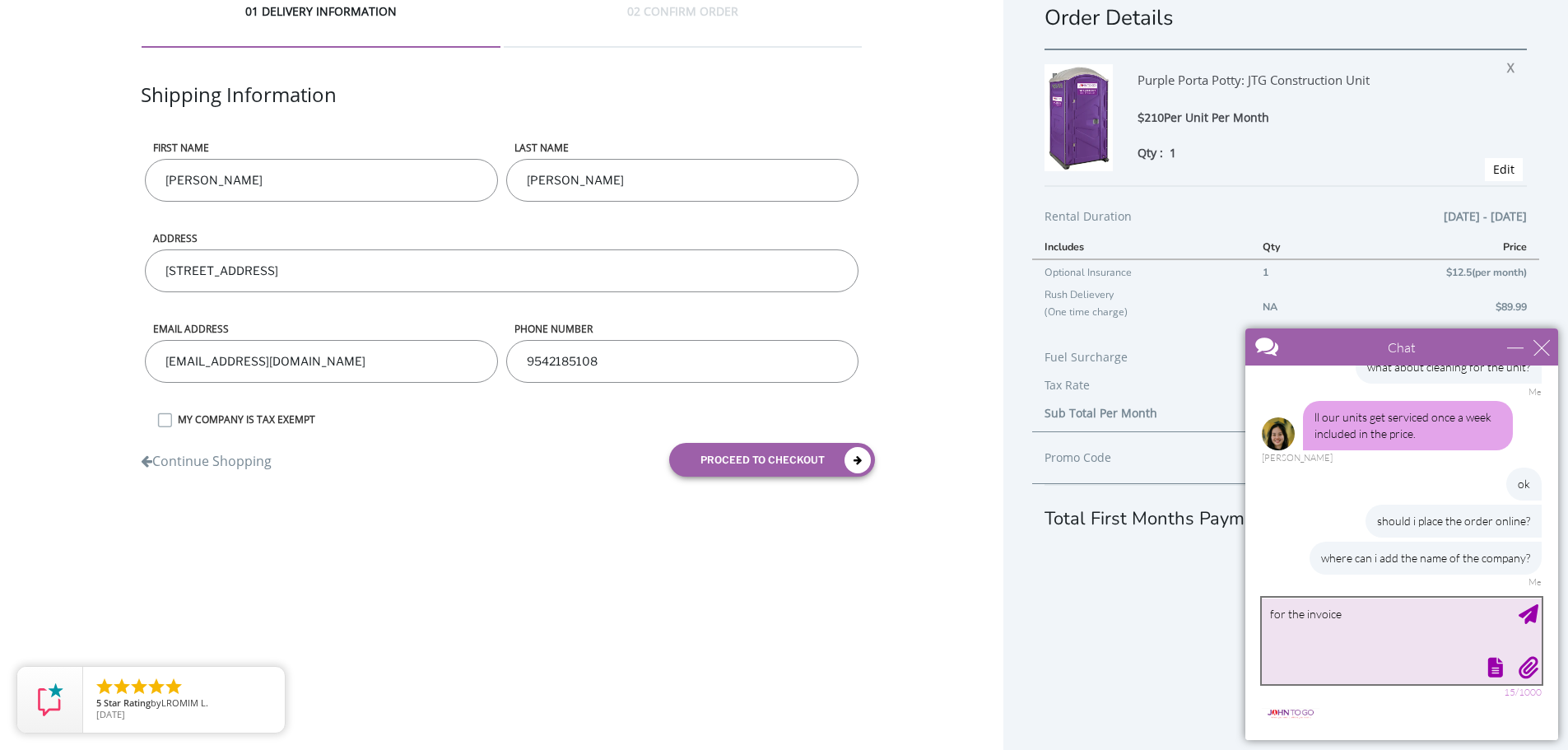
type textarea "for the invoice?"
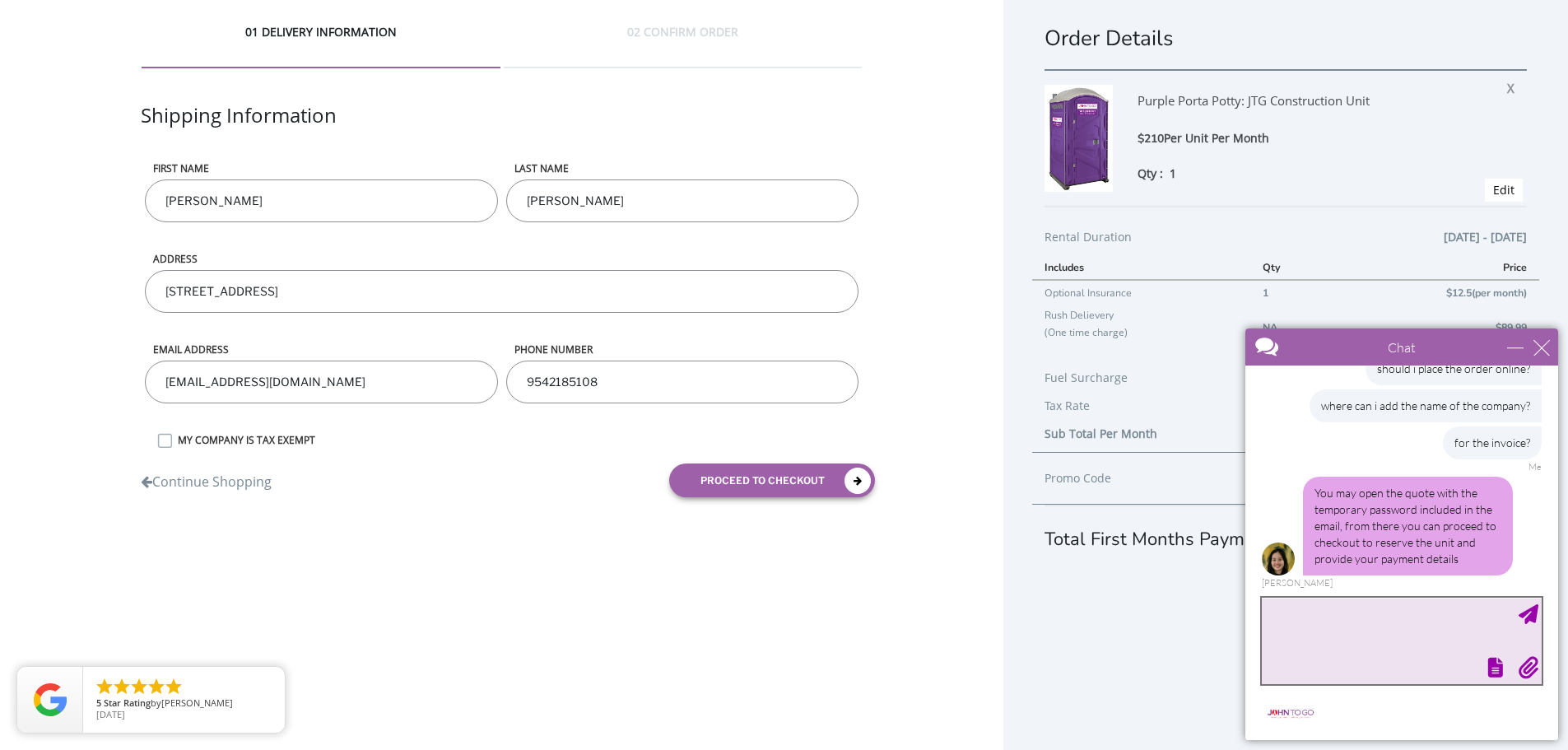
scroll to position [0, 0]
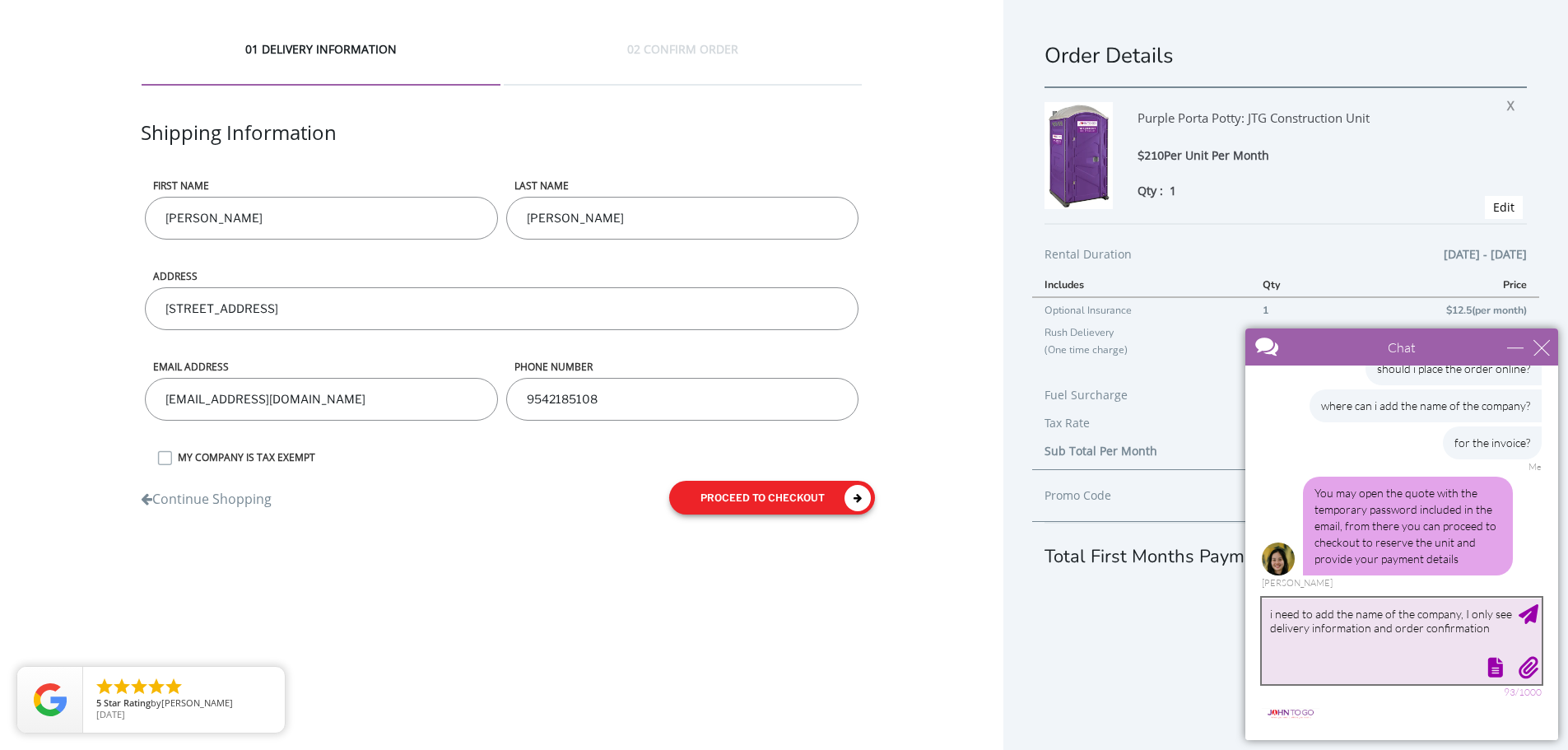
type textarea "i need to add the name of the company, I only see delivery information and orde…"
click at [766, 494] on button "proceed to checkout" at bounding box center [772, 498] width 206 height 34
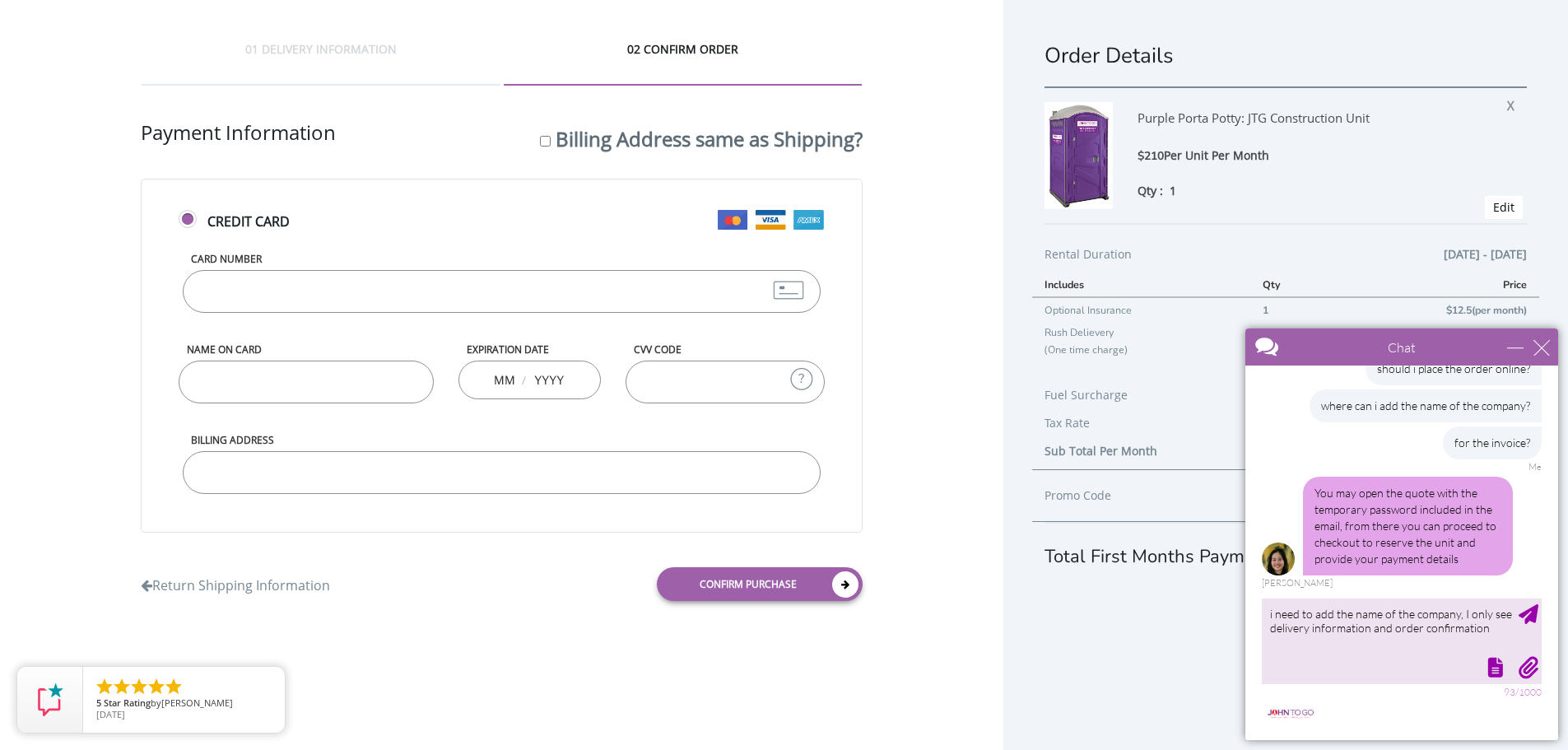
click at [278, 298] on input "Card Number" at bounding box center [501, 291] width 637 height 43
click at [288, 293] on input "Card Number" at bounding box center [501, 291] width 637 height 43
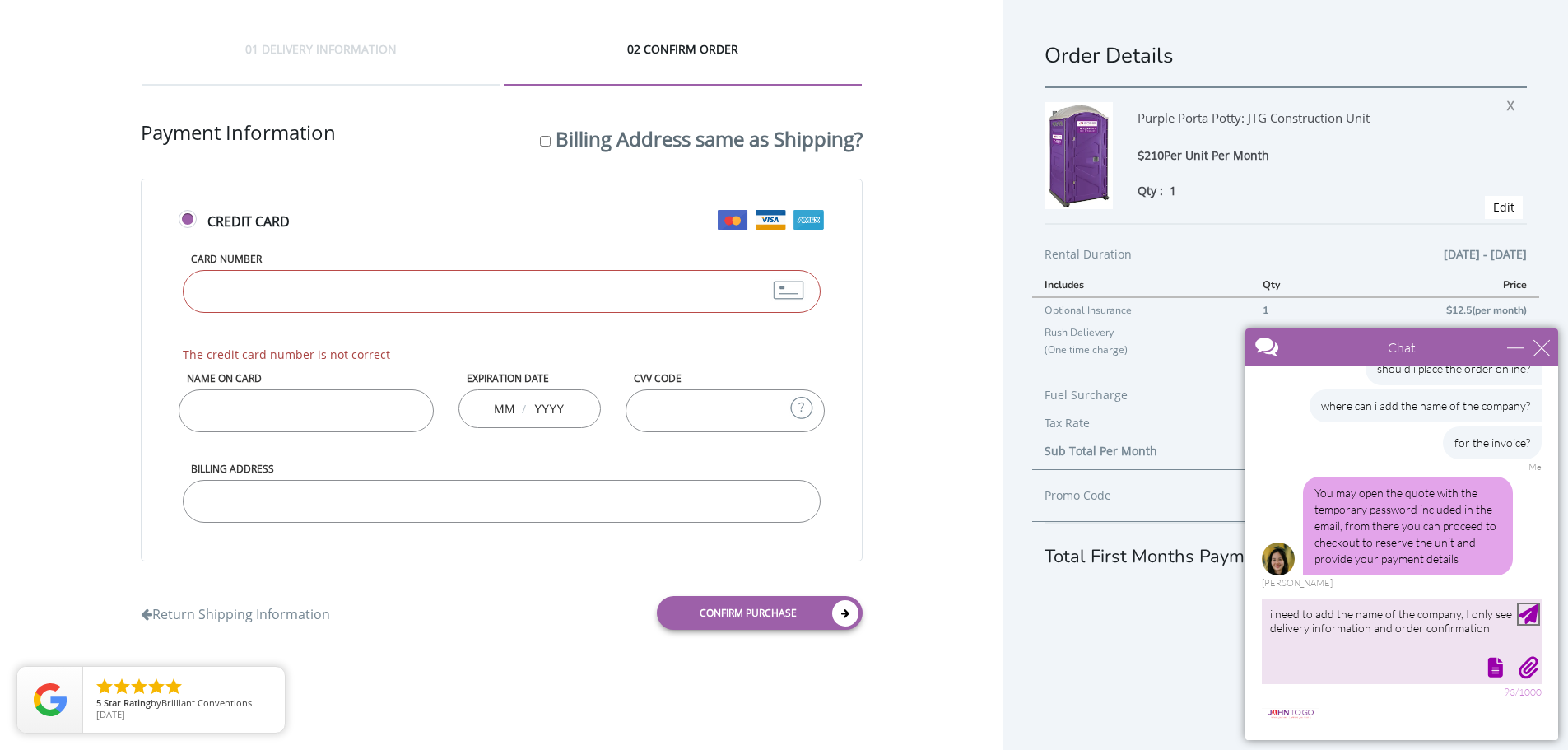
click at [1527, 612] on div "Send Message" at bounding box center [1528, 613] width 19 height 19
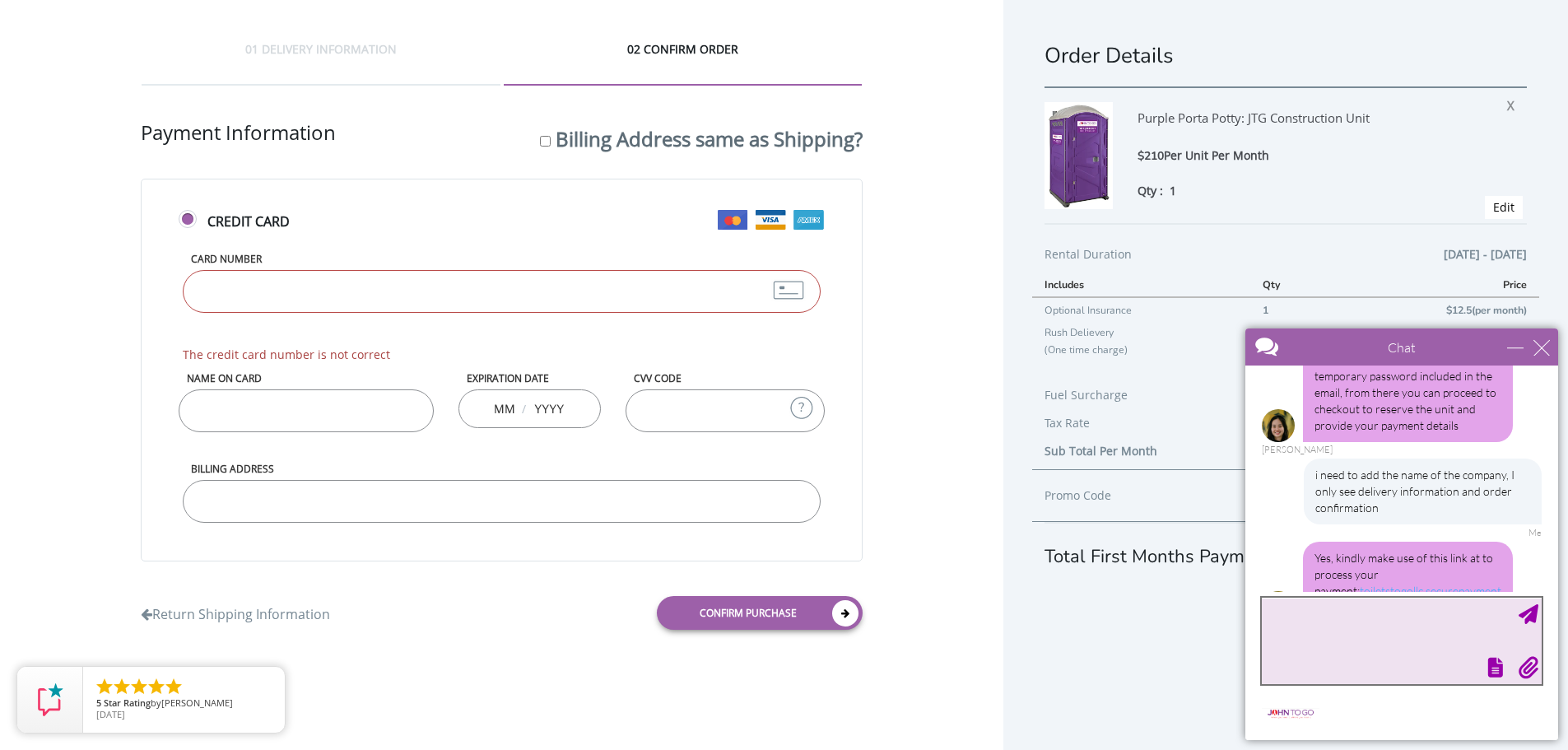
scroll to position [683, 0]
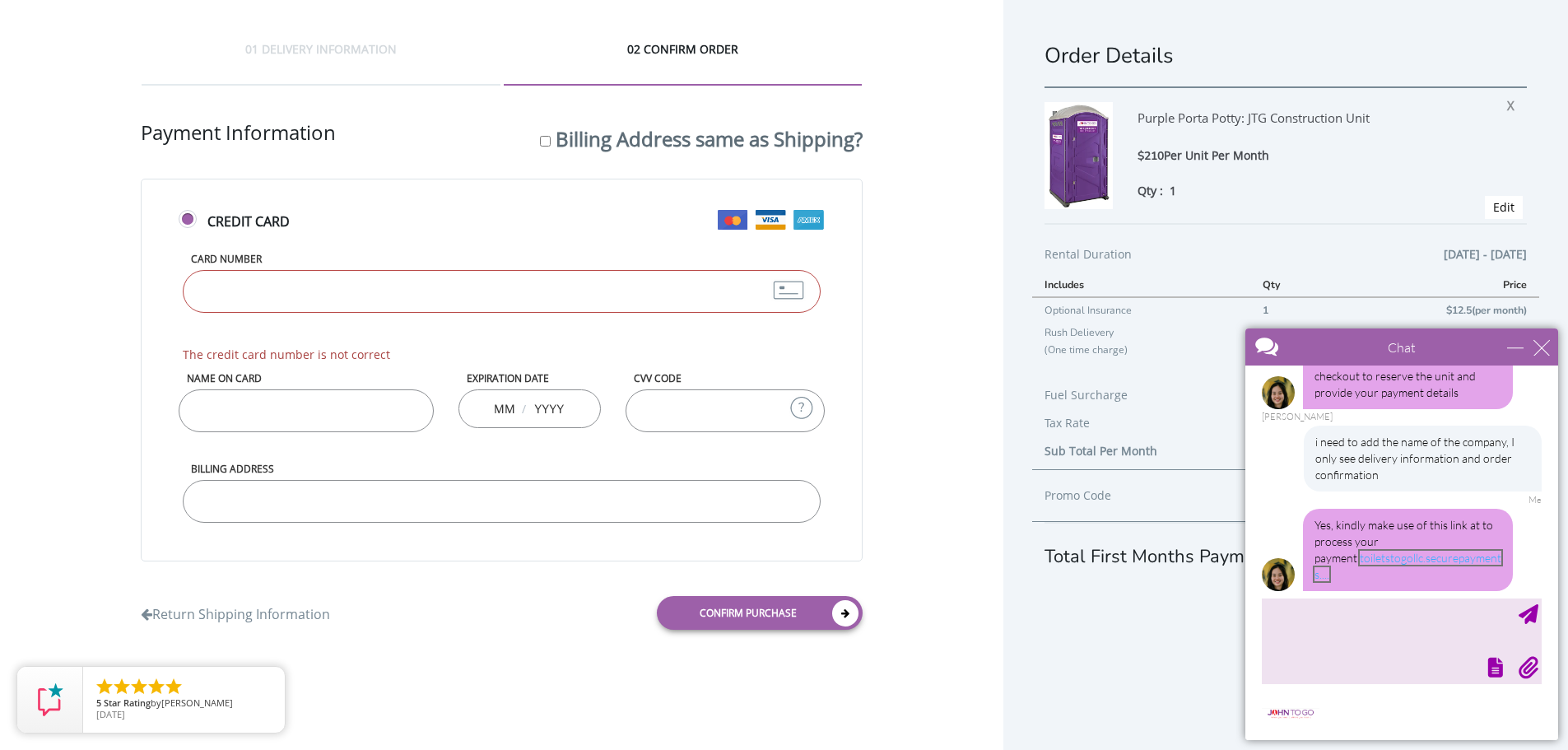
click at [1391, 561] on link "toiletstogollc.securepayments...." at bounding box center [1408, 566] width 187 height 30
click at [414, 286] on input "Card Number" at bounding box center [501, 291] width 637 height 43
click at [279, 293] on input "Card Number" at bounding box center [501, 291] width 637 height 43
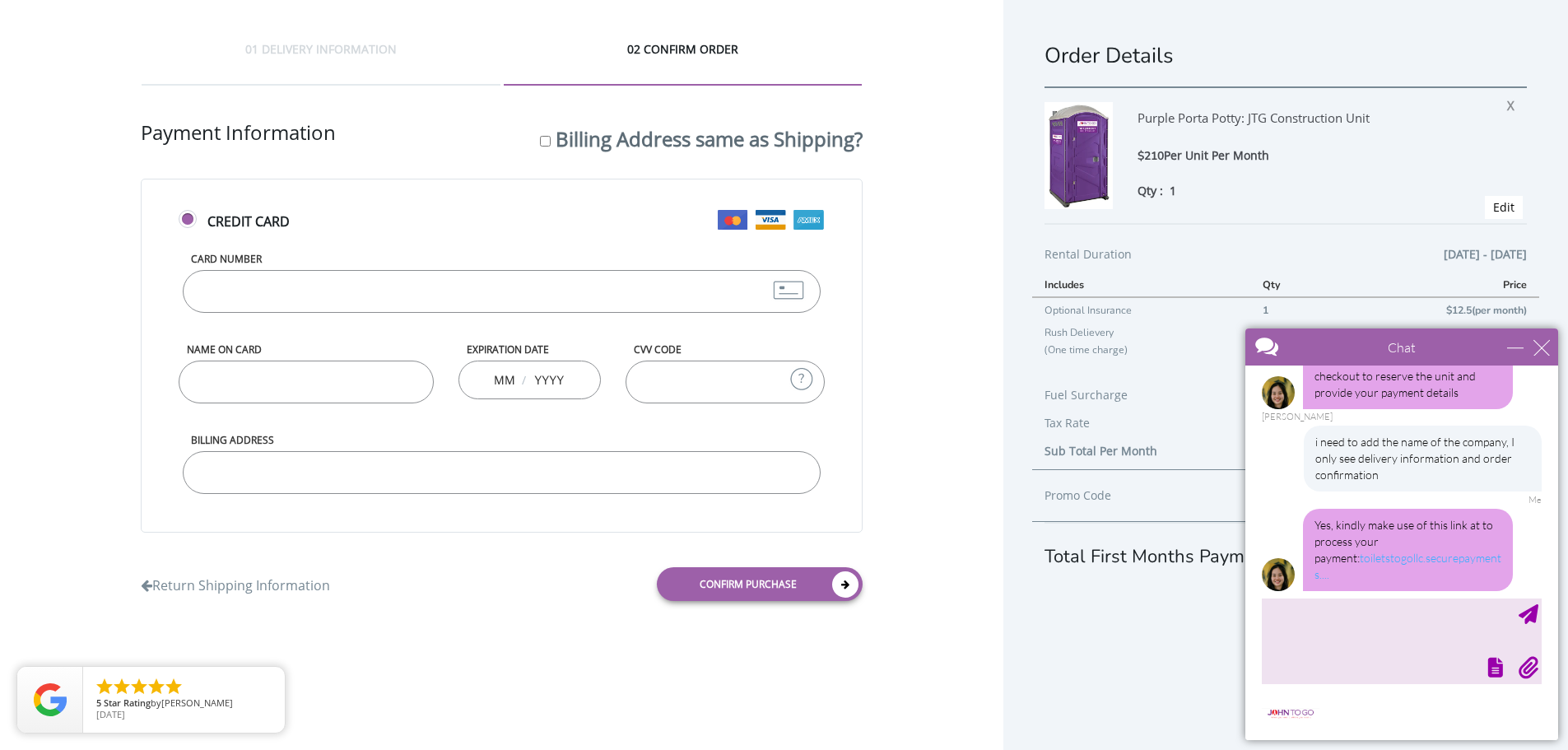
type input "[CREDIT_CARD_NUMBER]"
click at [212, 385] on input "Name on Card" at bounding box center [305, 381] width 254 height 43
type input "[PERSON_NAME]"
type input "04"
type input "2026"
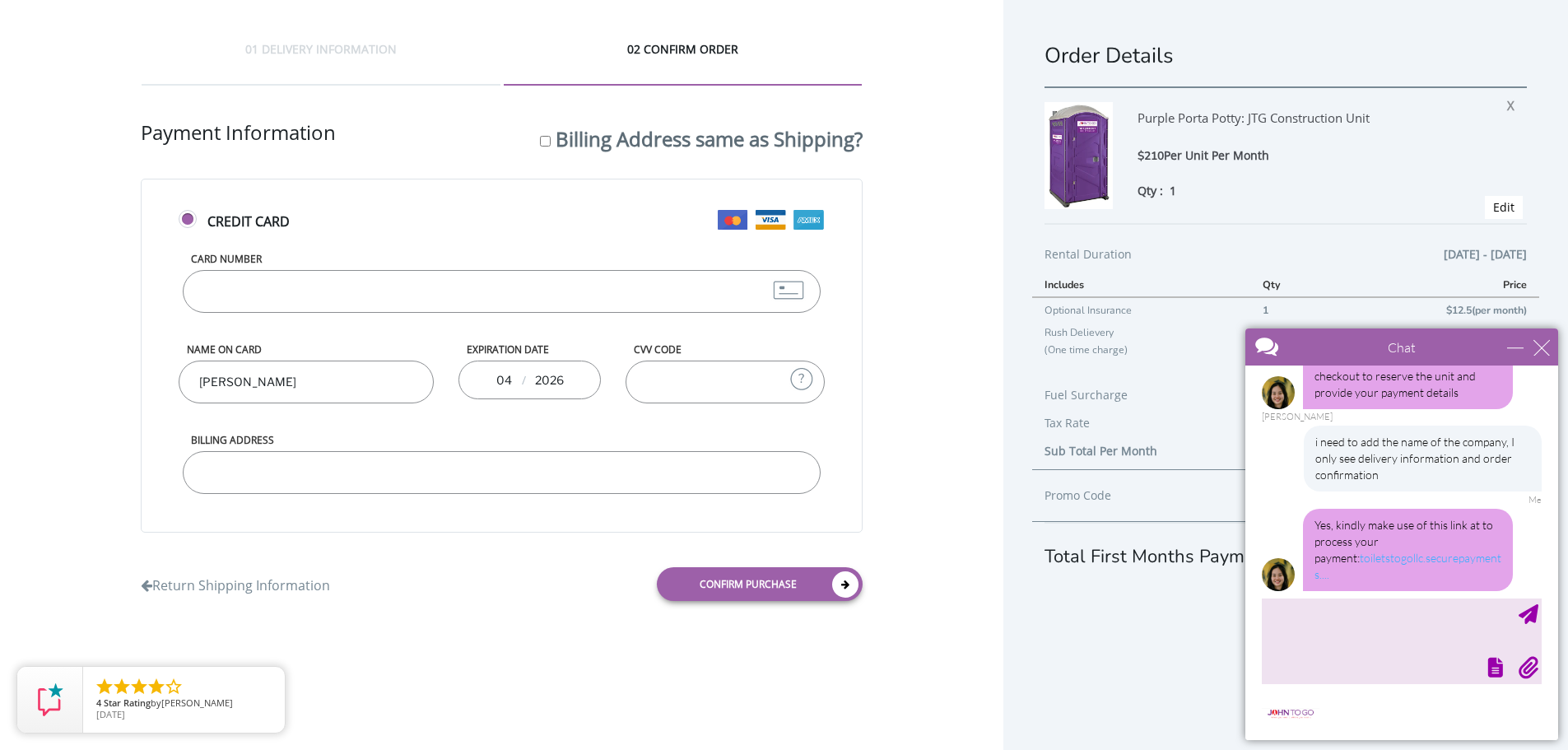
click at [507, 386] on input "04" at bounding box center [504, 379] width 20 height 33
click at [511, 382] on input "04" at bounding box center [504, 379] width 20 height 33
type input "05"
drag, startPoint x: 564, startPoint y: 380, endPoint x: 549, endPoint y: 381, distance: 15.0
click at [549, 381] on input "2026" at bounding box center [549, 379] width 33 height 33
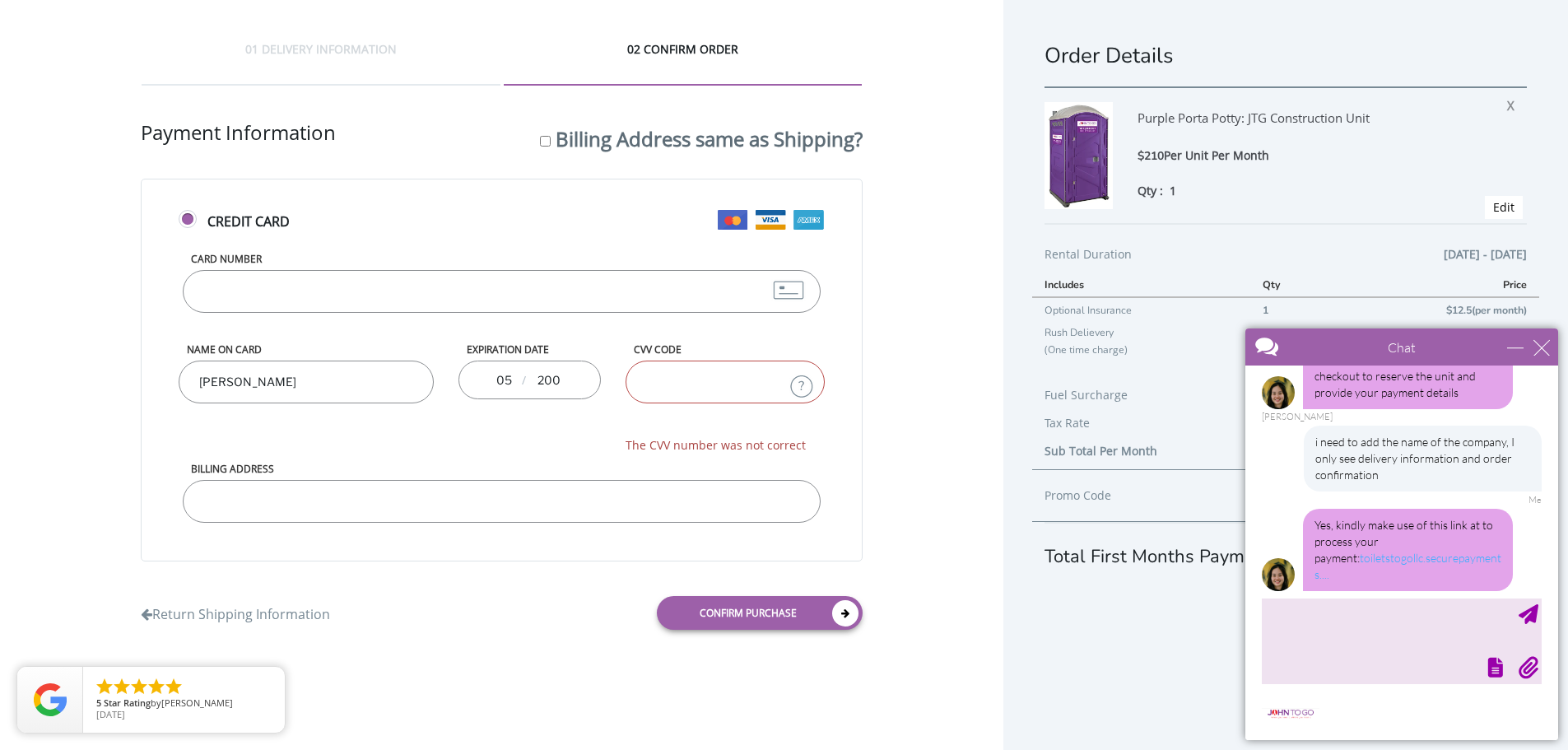
drag, startPoint x: 564, startPoint y: 382, endPoint x: 534, endPoint y: 386, distance: 30.3
click at [534, 386] on input "200" at bounding box center [549, 379] width 33 height 33
type input "2030"
click at [675, 392] on input "CVV Code" at bounding box center [724, 381] width 198 height 43
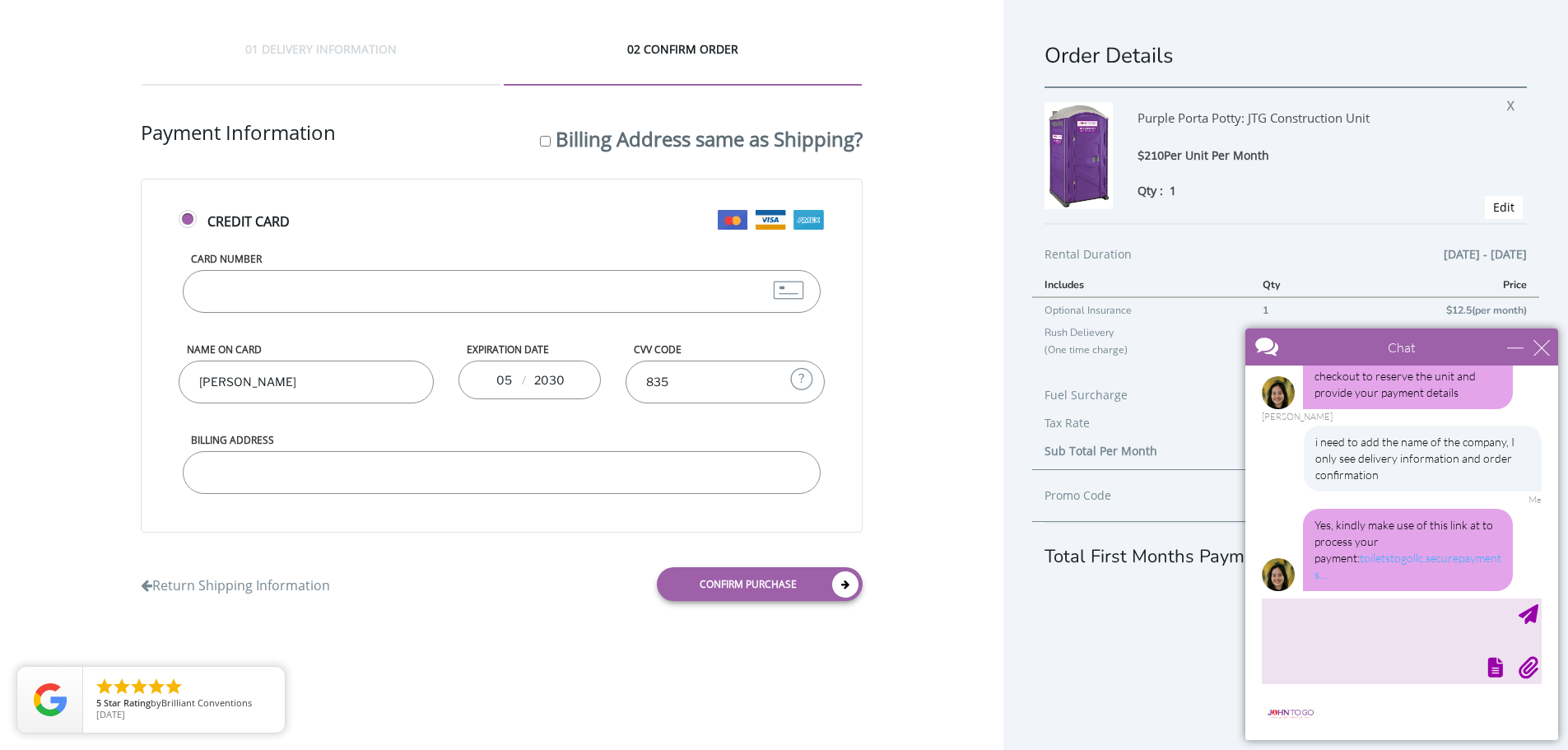
type input "835"
click at [537, 458] on input "Billing Address" at bounding box center [501, 472] width 637 height 43
type input "1930 N Commerce Parkway. Ste 6. Weston FL 33326"
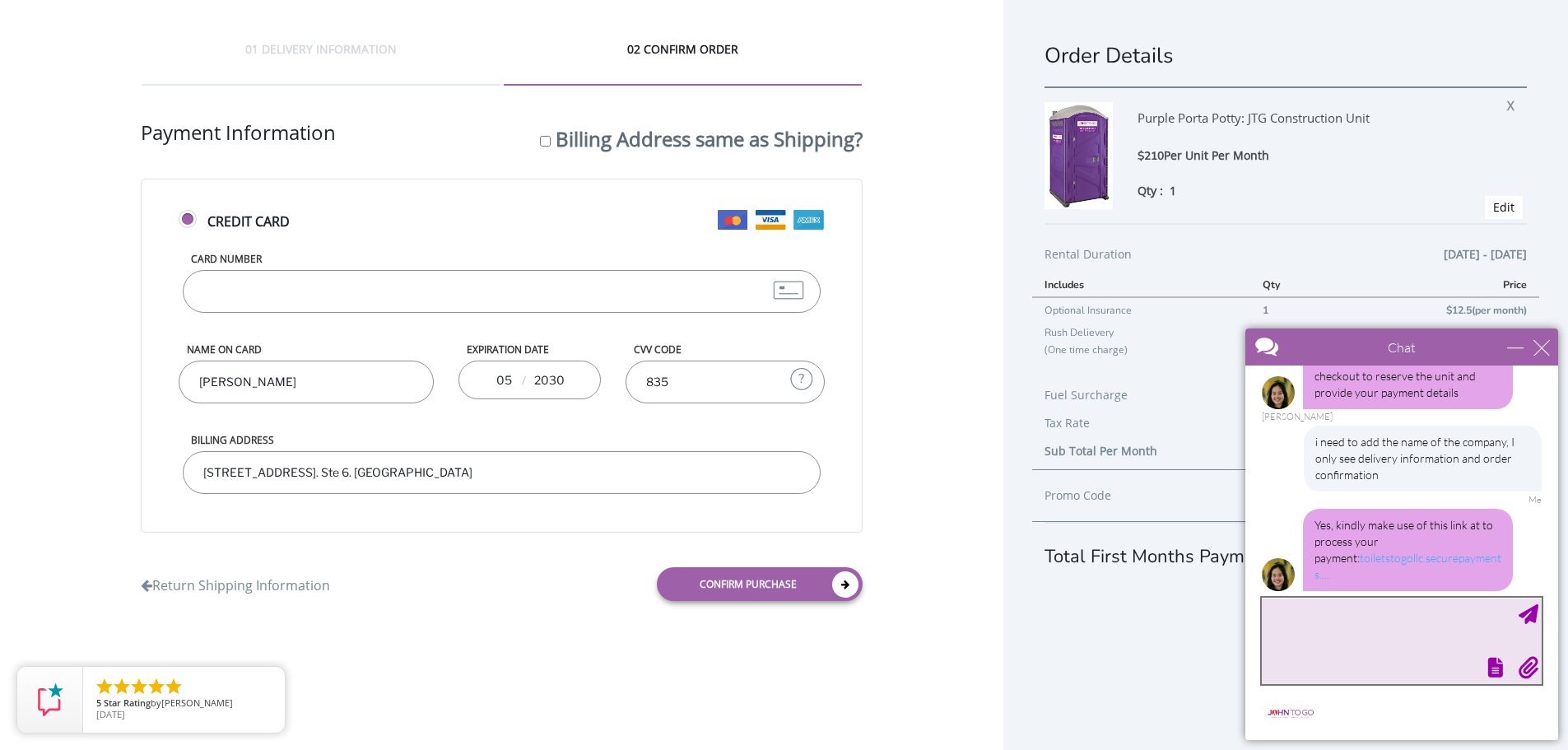
click at [1342, 625] on textarea "type your message" at bounding box center [1402, 640] width 280 height 86
type textarea "i don't have invoice number, just a Quote number. Can I use that on this link?"
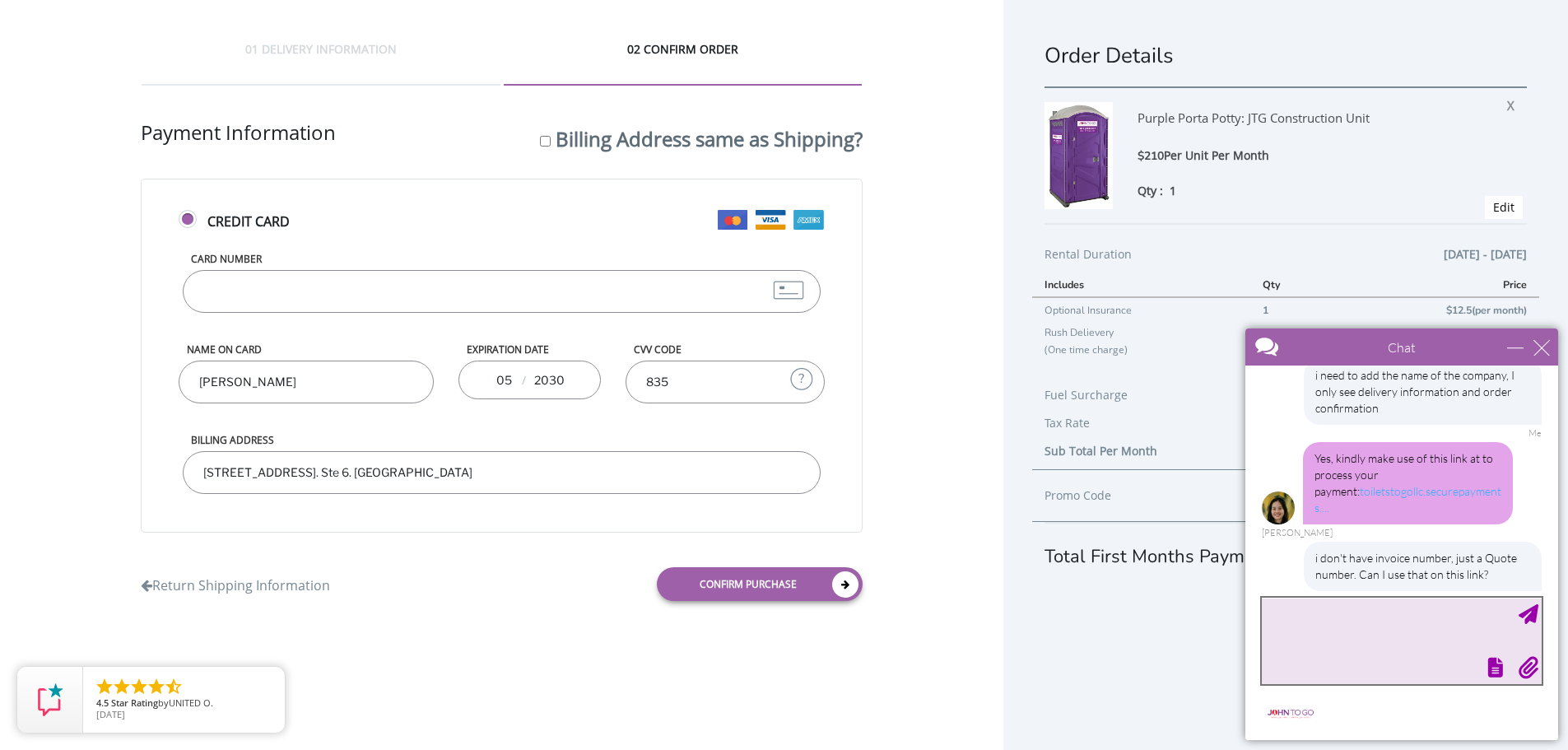
scroll to position [832, 0]
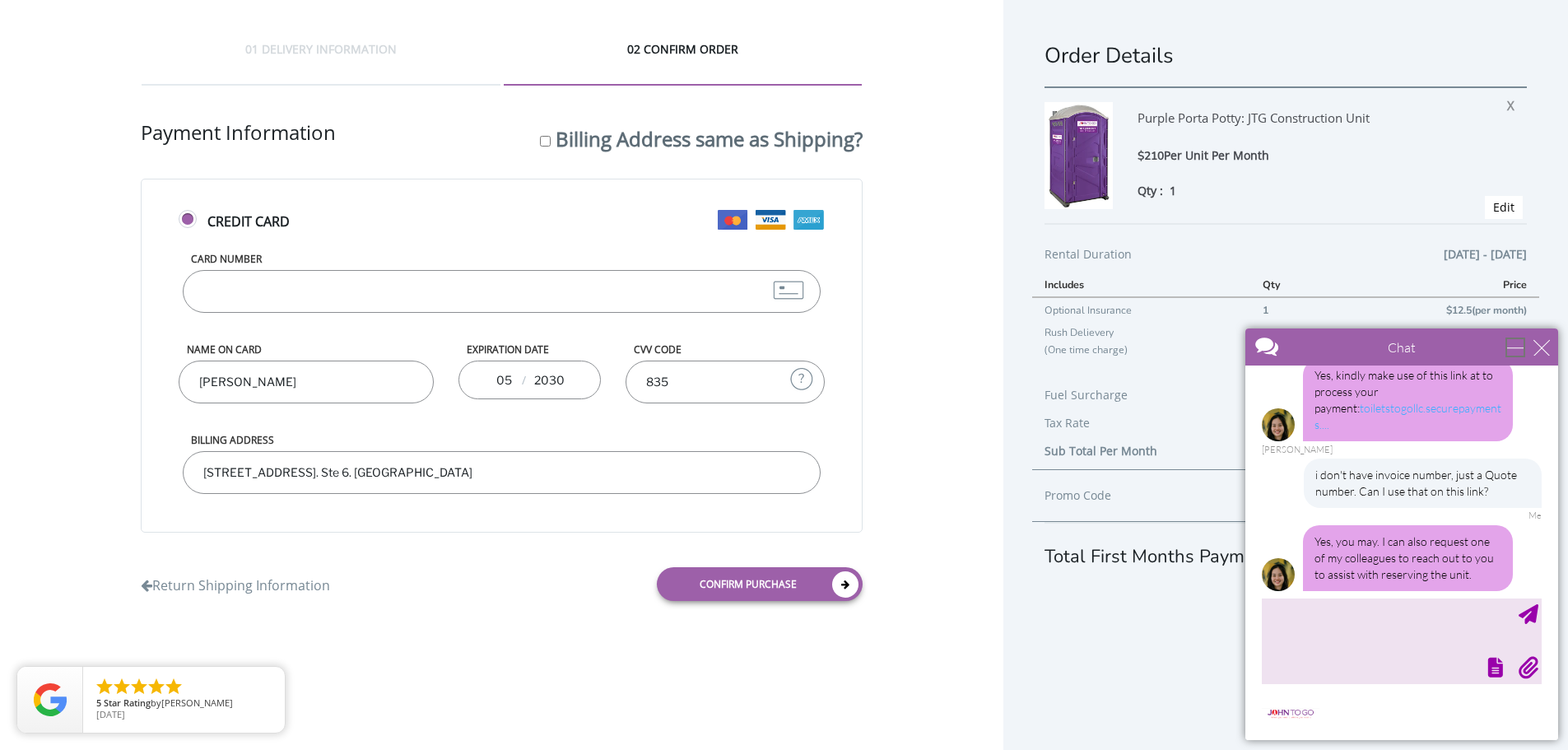
click at [1508, 341] on div "minimize" at bounding box center [1516, 348] width 17 height 17
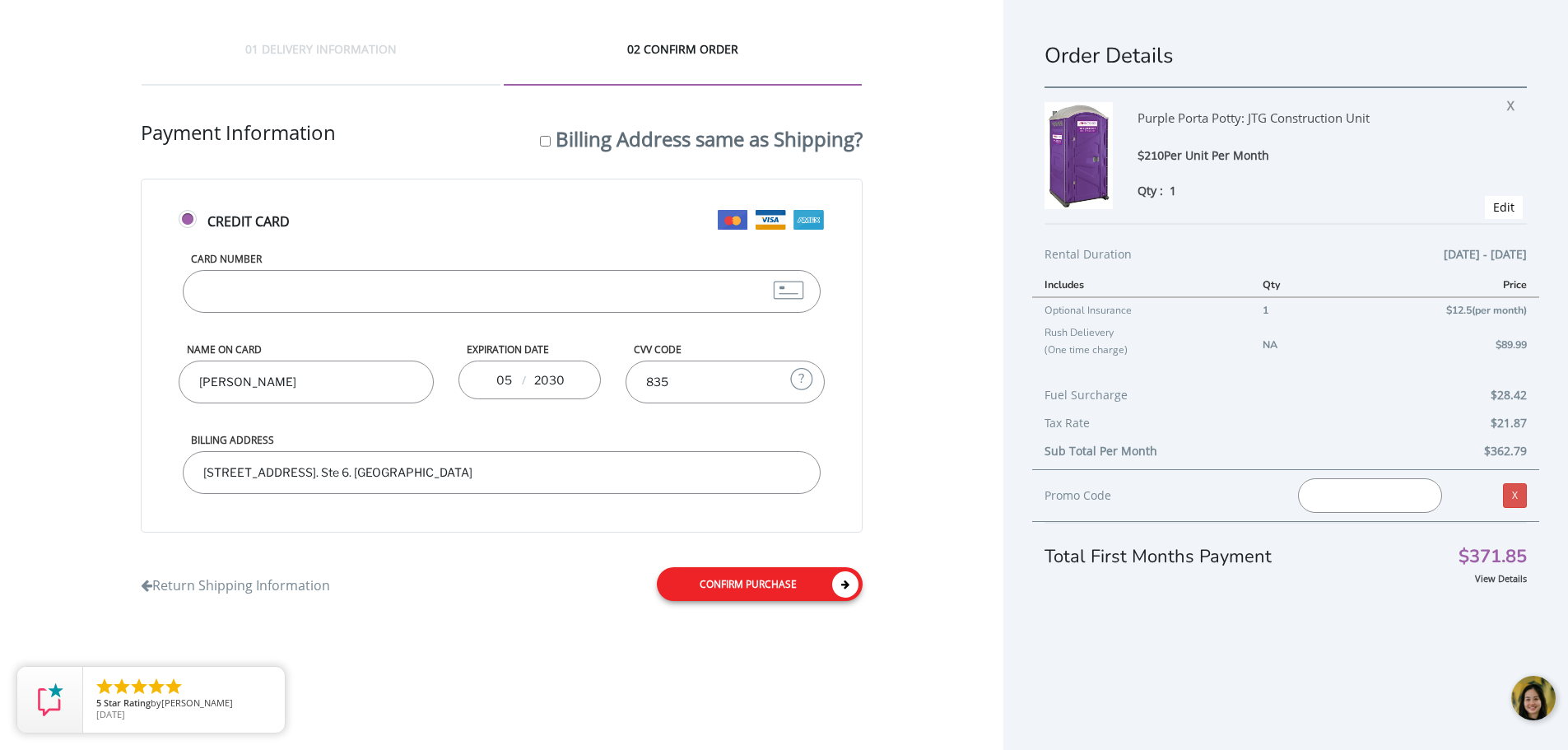
click at [727, 585] on link "Confirm purchase" at bounding box center [760, 584] width 206 height 34
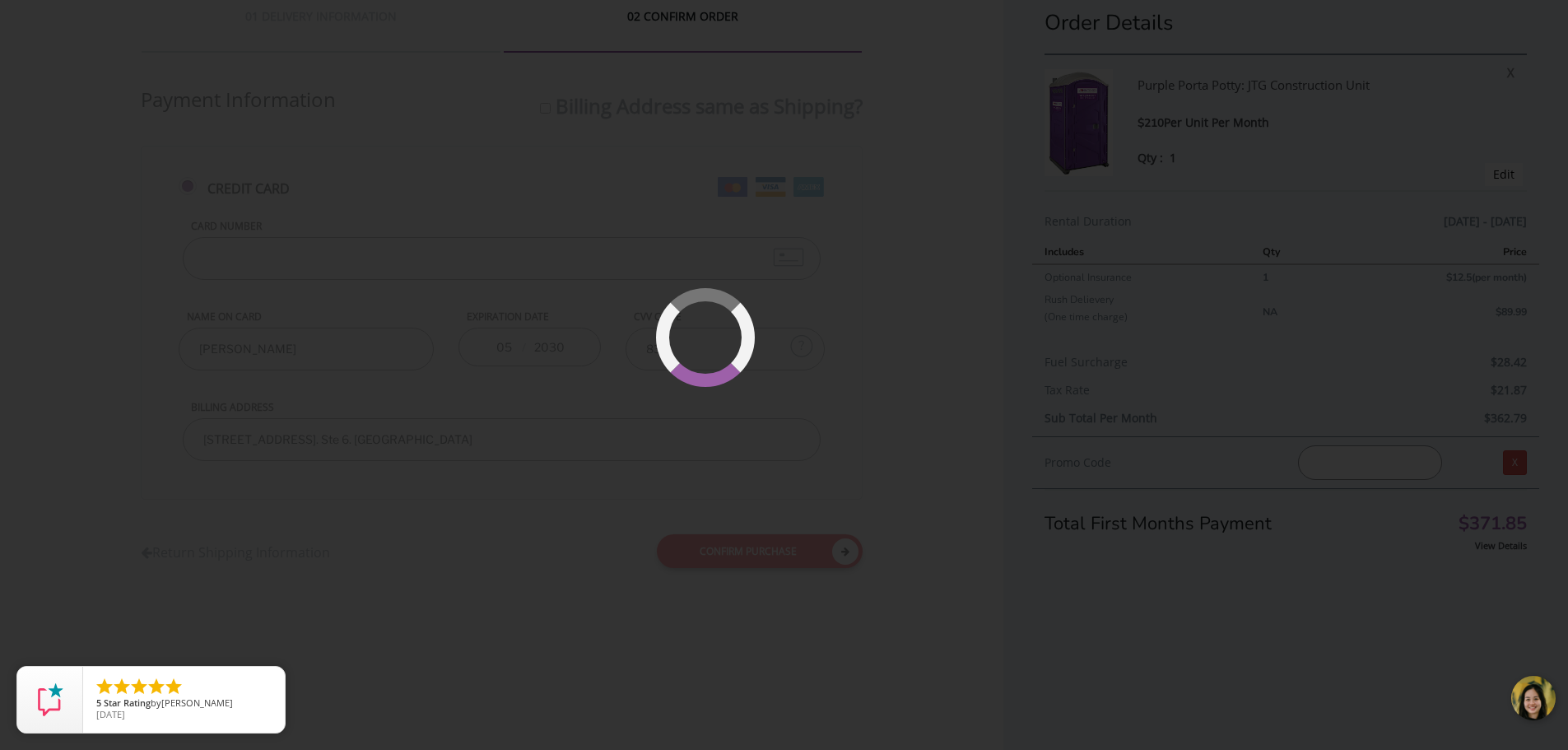
scroll to position [38, 0]
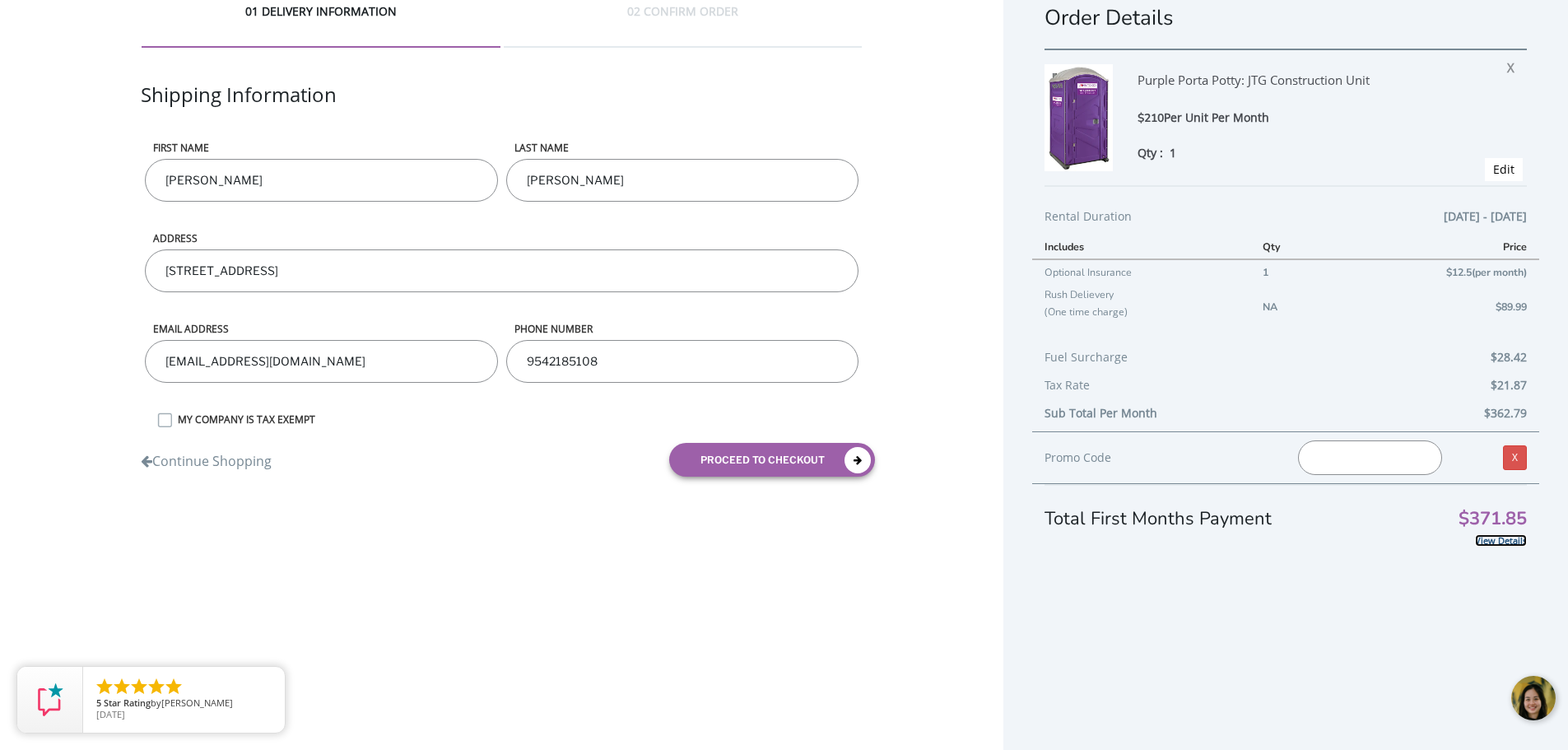
click at [1505, 537] on link "View Details" at bounding box center [1500, 540] width 51 height 13
